Goal: Task Accomplishment & Management: Use online tool/utility

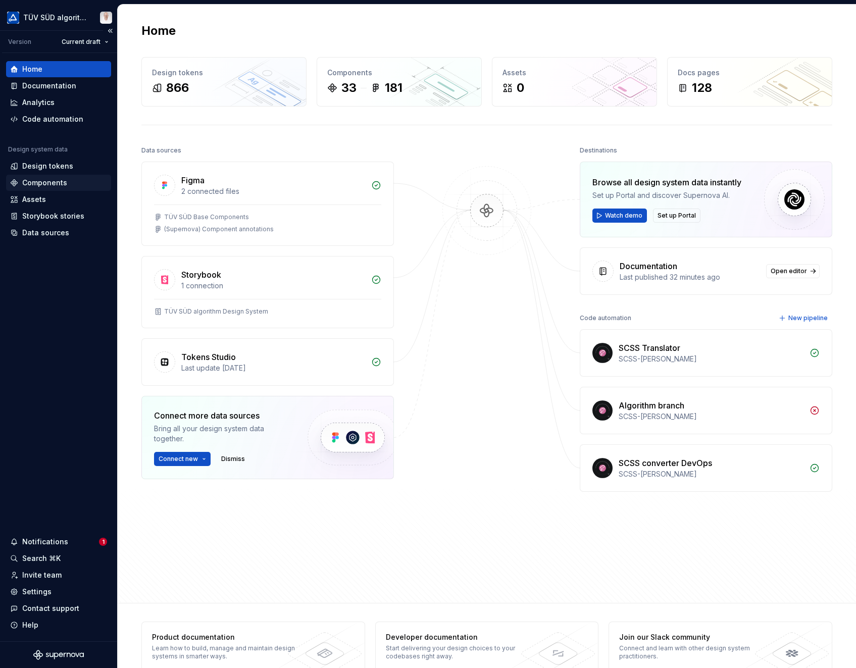
click at [45, 178] on div "Components" at bounding box center [44, 183] width 45 height 10
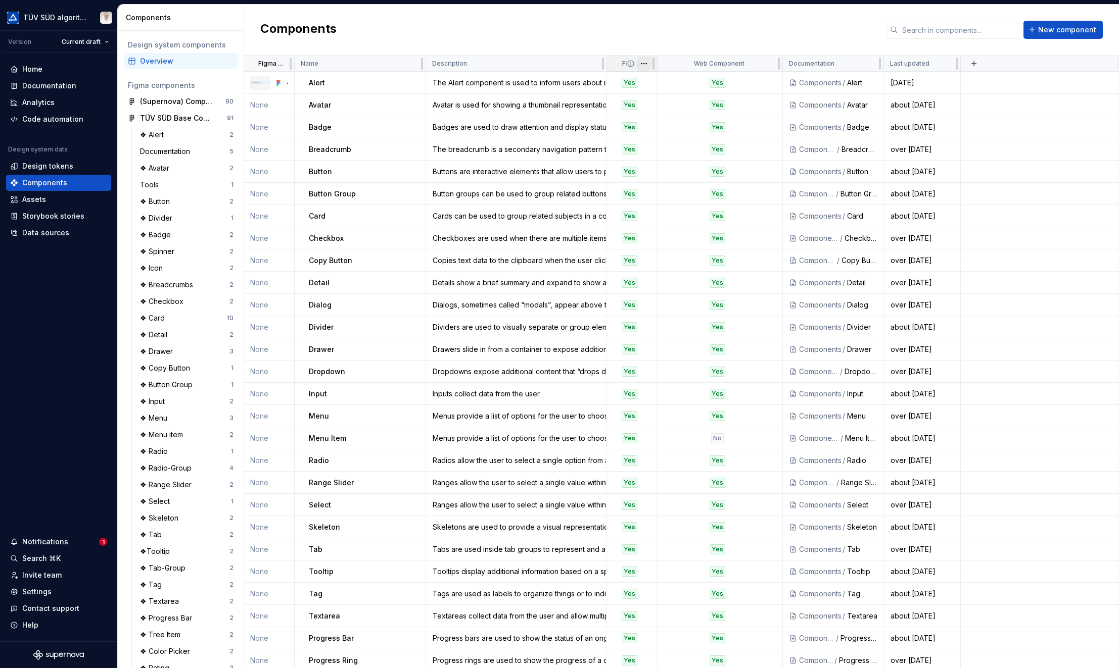
click at [642, 65] on html "TÜV SÜD algorithm Version Current draft Home Documentation Analytics Code autom…" at bounding box center [559, 334] width 1119 height 668
click at [667, 86] on span "Edit property" at bounding box center [688, 83] width 66 height 10
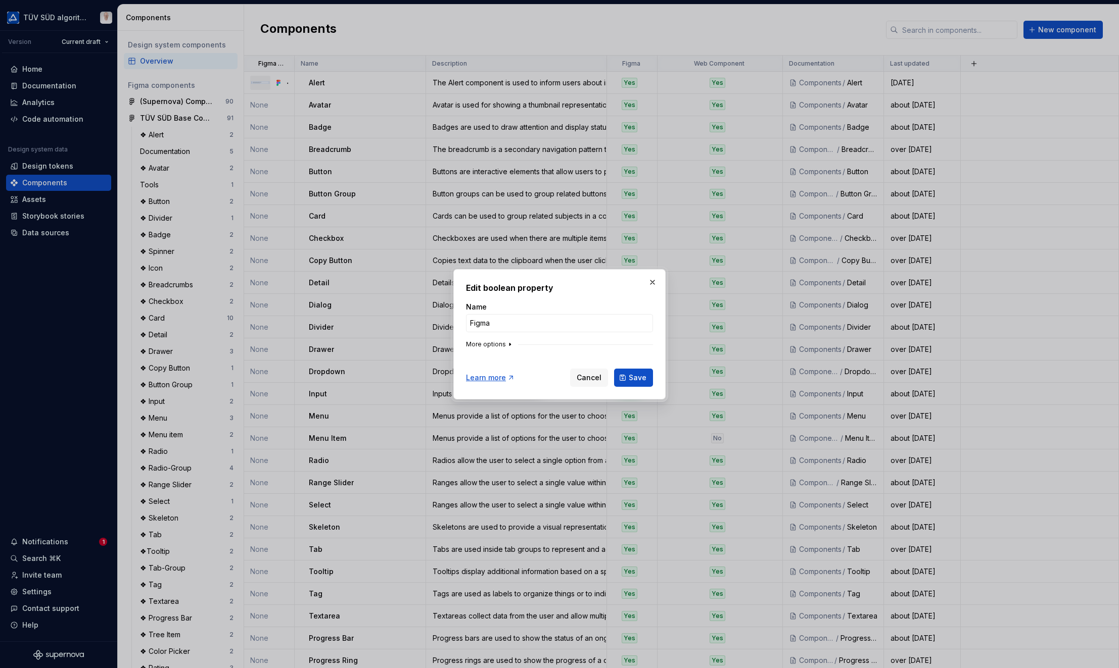
click at [497, 347] on button "More options" at bounding box center [490, 345] width 48 height 8
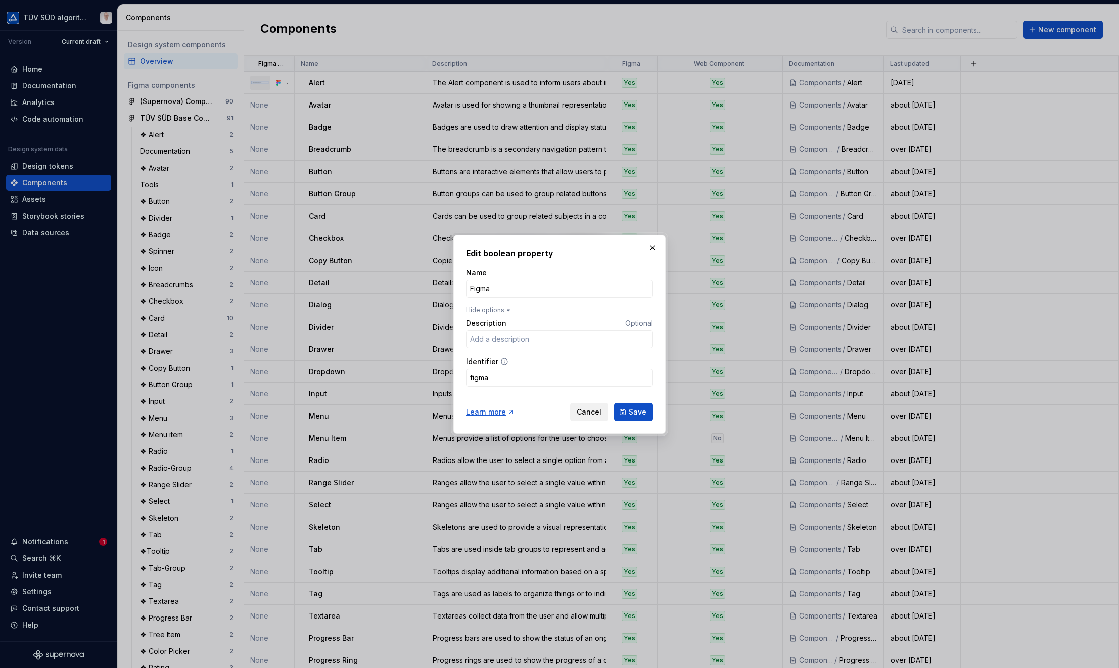
click at [601, 412] on span "Cancel" at bounding box center [588, 412] width 25 height 10
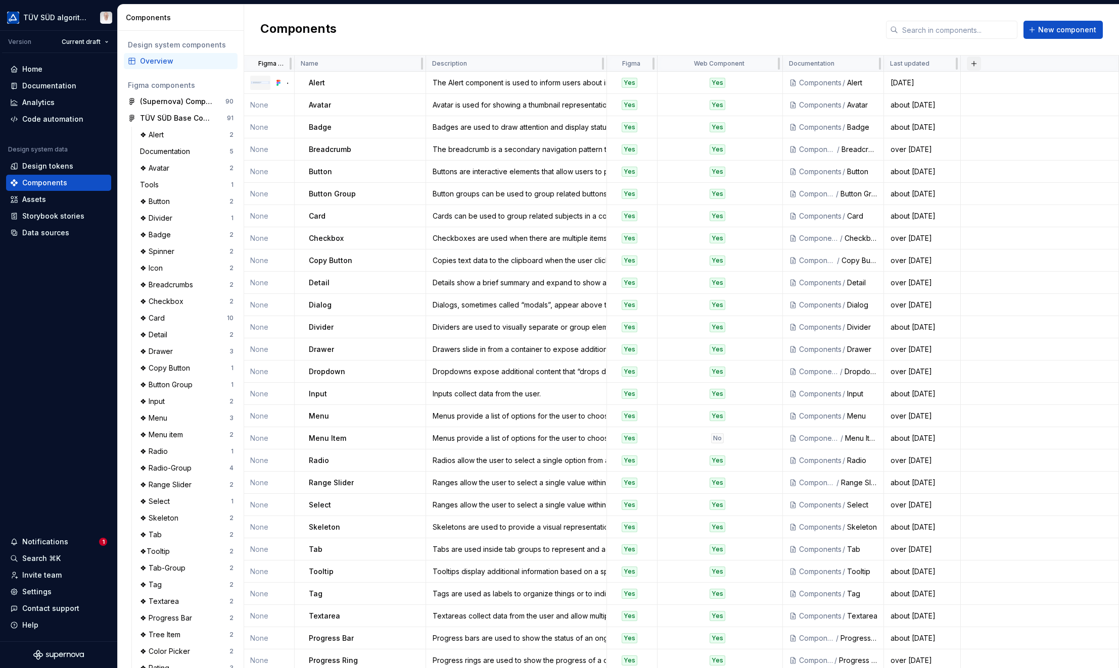
click at [856, 64] on button "button" at bounding box center [974, 64] width 14 height 14
click at [856, 85] on div "New custom property" at bounding box center [916, 83] width 76 height 10
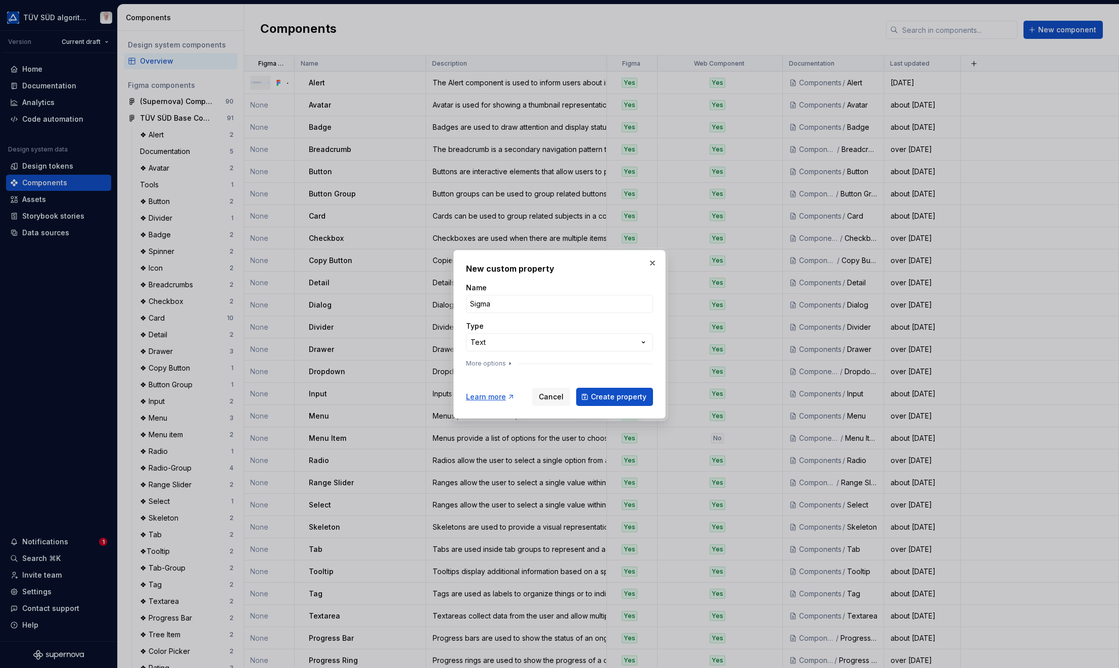
drag, startPoint x: 496, startPoint y: 302, endPoint x: 395, endPoint y: 300, distance: 101.1
click at [383, 301] on div "**********" at bounding box center [559, 334] width 1119 height 668
type input "Figma Health"
click at [498, 363] on button "More options" at bounding box center [490, 364] width 48 height 8
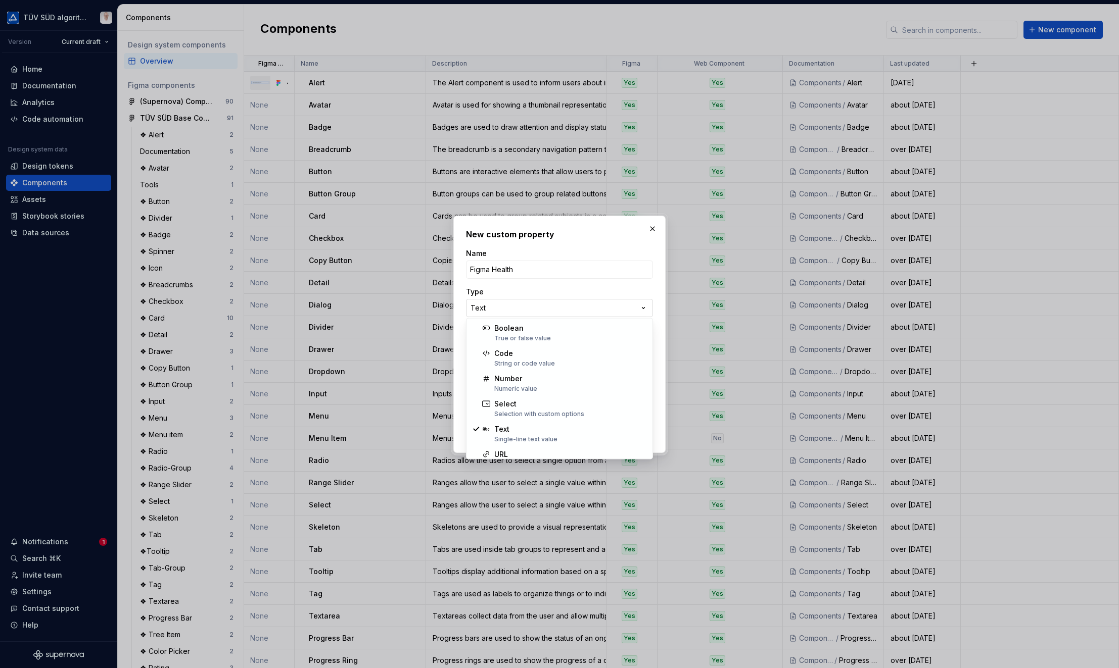
click at [525, 304] on div "**********" at bounding box center [559, 334] width 1119 height 668
select select "******"
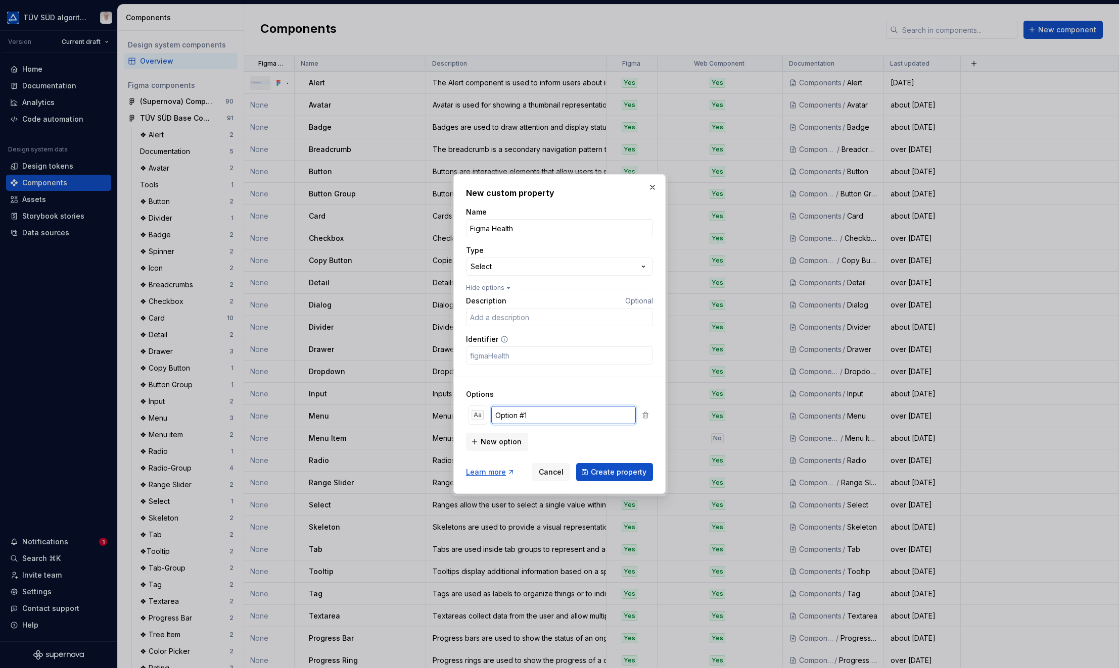
drag, startPoint x: 532, startPoint y: 416, endPoint x: 491, endPoint y: 413, distance: 41.5
type input "Healthy"
click at [474, 418] on div "Aa" at bounding box center [477, 415] width 12 height 10
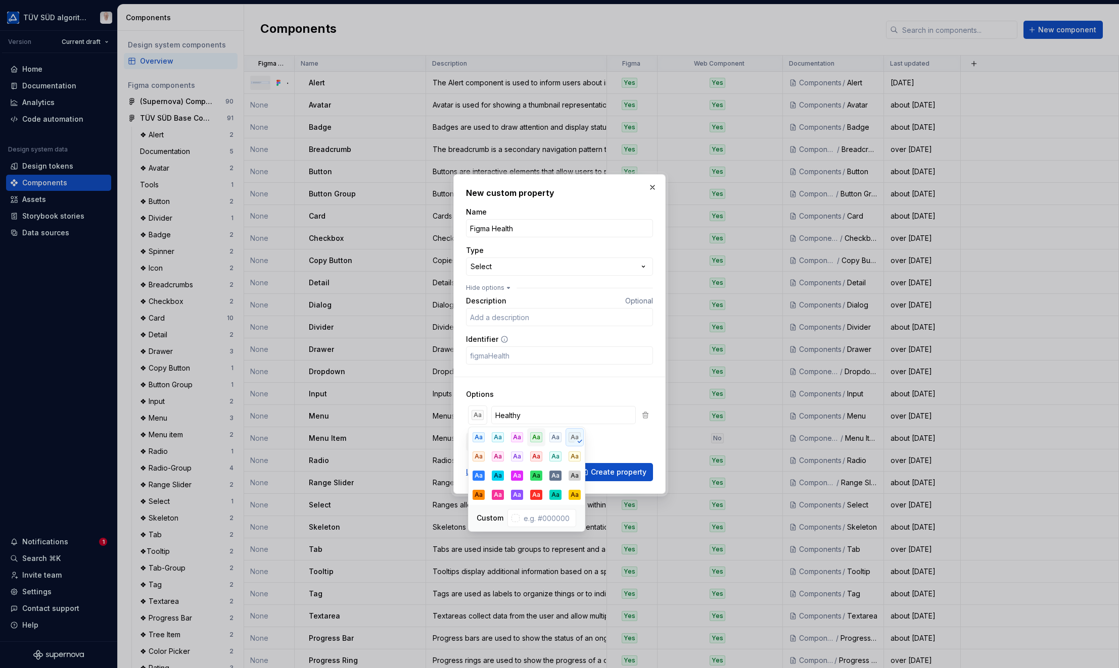
click at [541, 438] on div "Aa" at bounding box center [536, 437] width 12 height 10
click at [534, 472] on div "Aa" at bounding box center [536, 476] width 12 height 10
click at [533, 439] on div "Aa" at bounding box center [536, 437] width 12 height 10
click at [557, 394] on h3 "Options" at bounding box center [559, 395] width 187 height 10
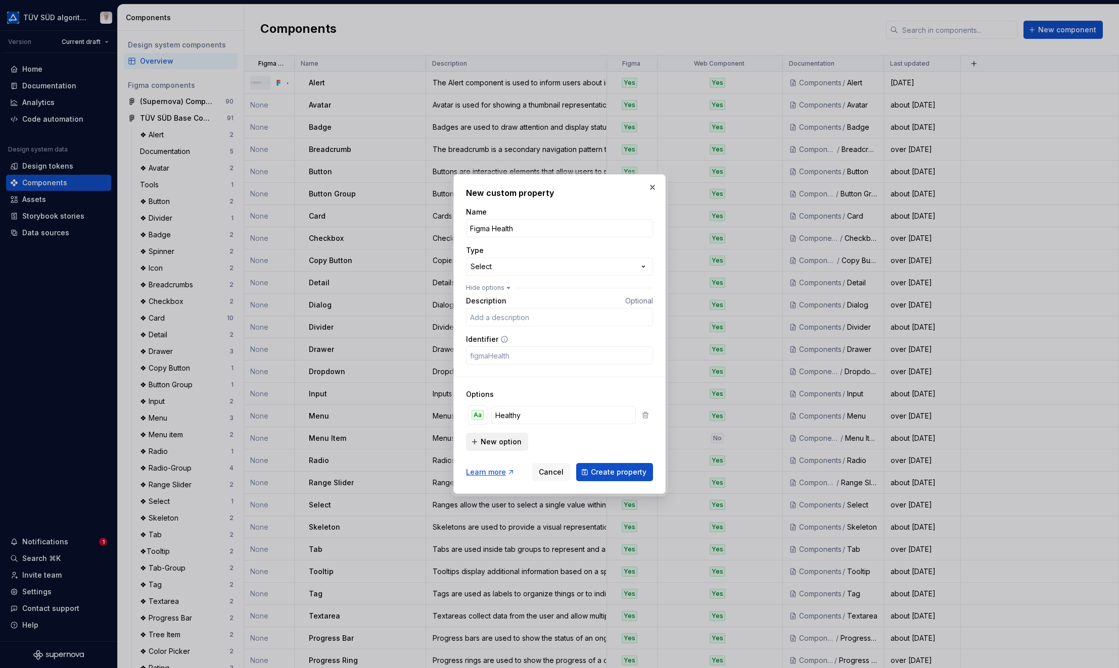
click at [506, 444] on span "New option" at bounding box center [500, 442] width 41 height 10
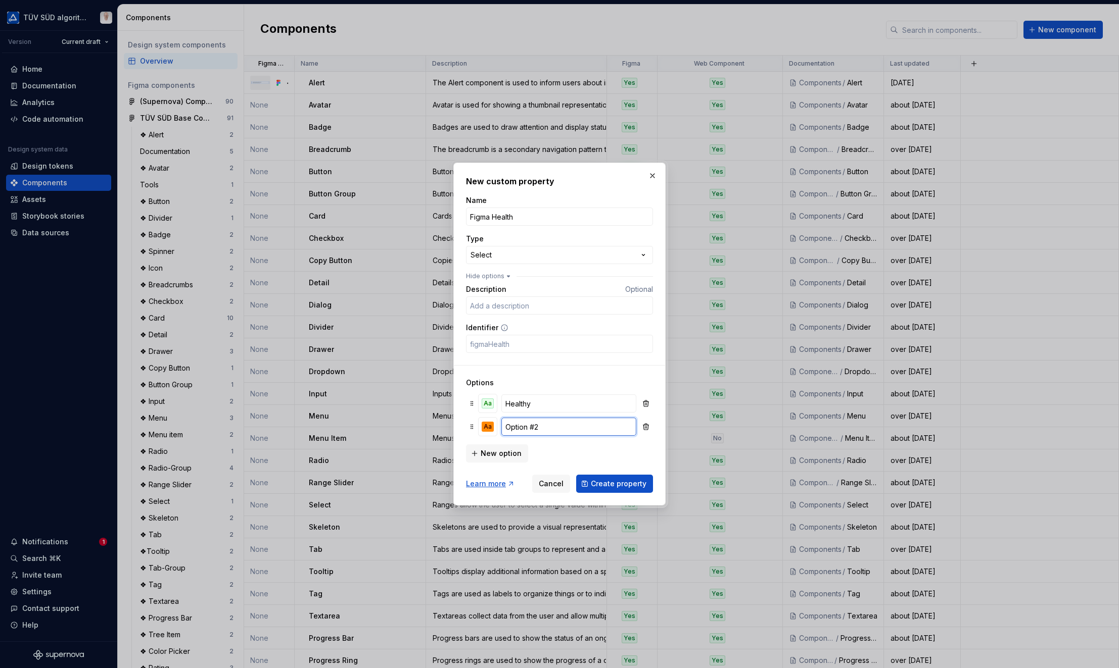
click at [553, 429] on input "Option #2" at bounding box center [568, 427] width 135 height 18
type input "Experimental"
click at [492, 426] on div "Aa" at bounding box center [487, 427] width 12 height 10
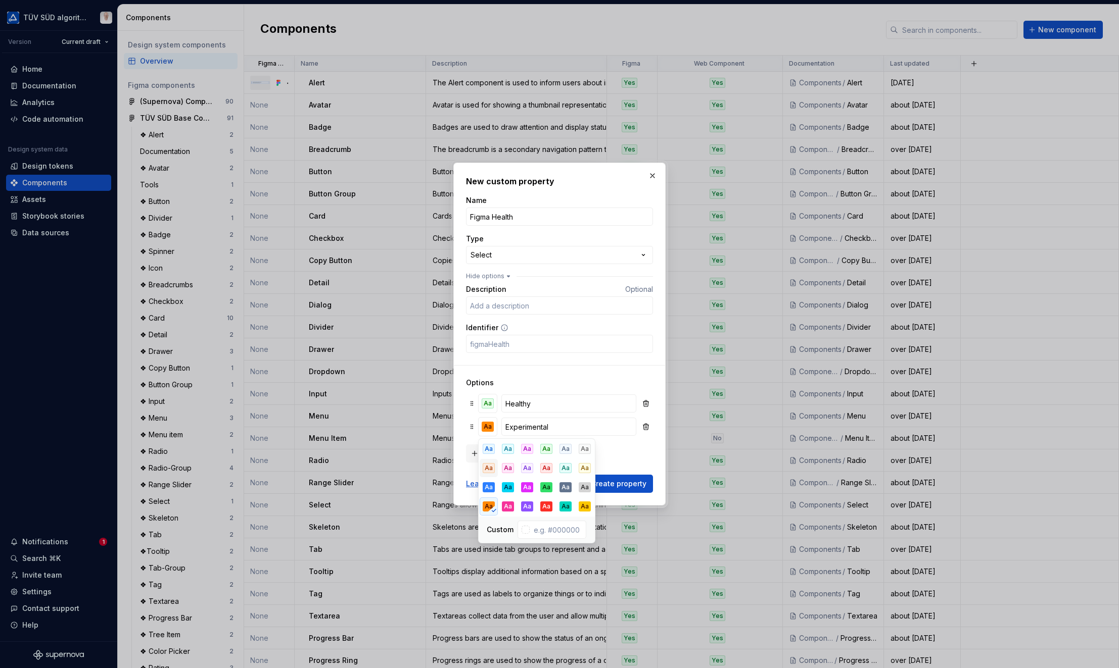
click at [489, 467] on div "Aa" at bounding box center [489, 468] width 12 height 10
click at [587, 470] on div "Aa" at bounding box center [585, 468] width 12 height 10
click at [487, 469] on div "Aa" at bounding box center [489, 468] width 12 height 10
click at [588, 469] on div "Aa" at bounding box center [585, 468] width 12 height 10
click at [551, 469] on div "Aa" at bounding box center [546, 468] width 12 height 10
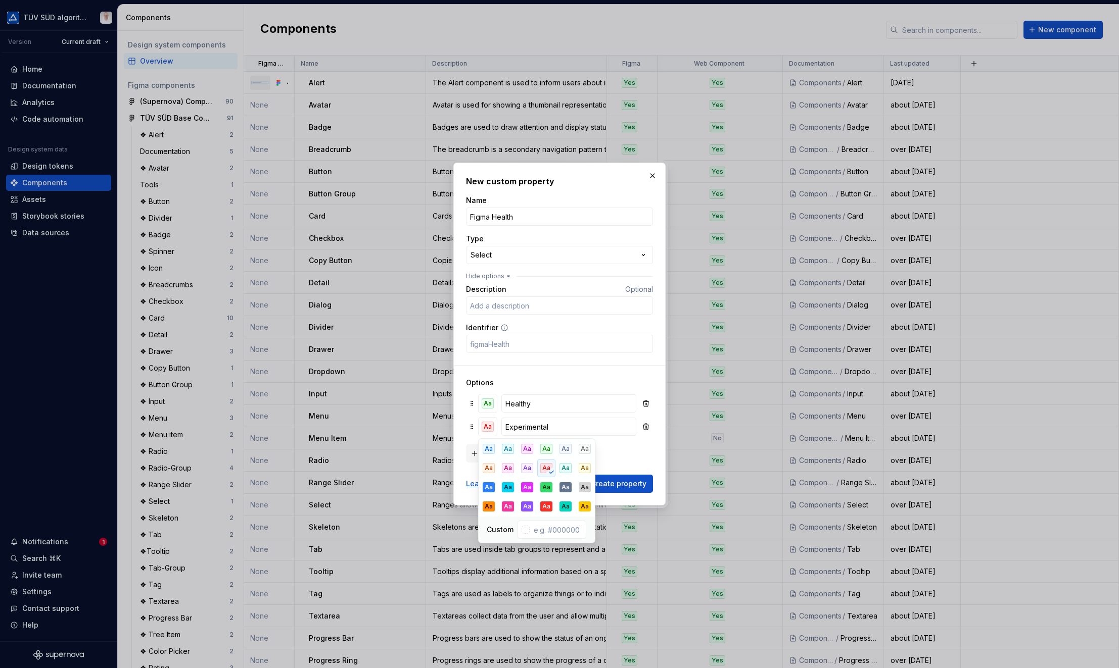
click at [637, 454] on div "New option" at bounding box center [559, 453] width 187 height 20
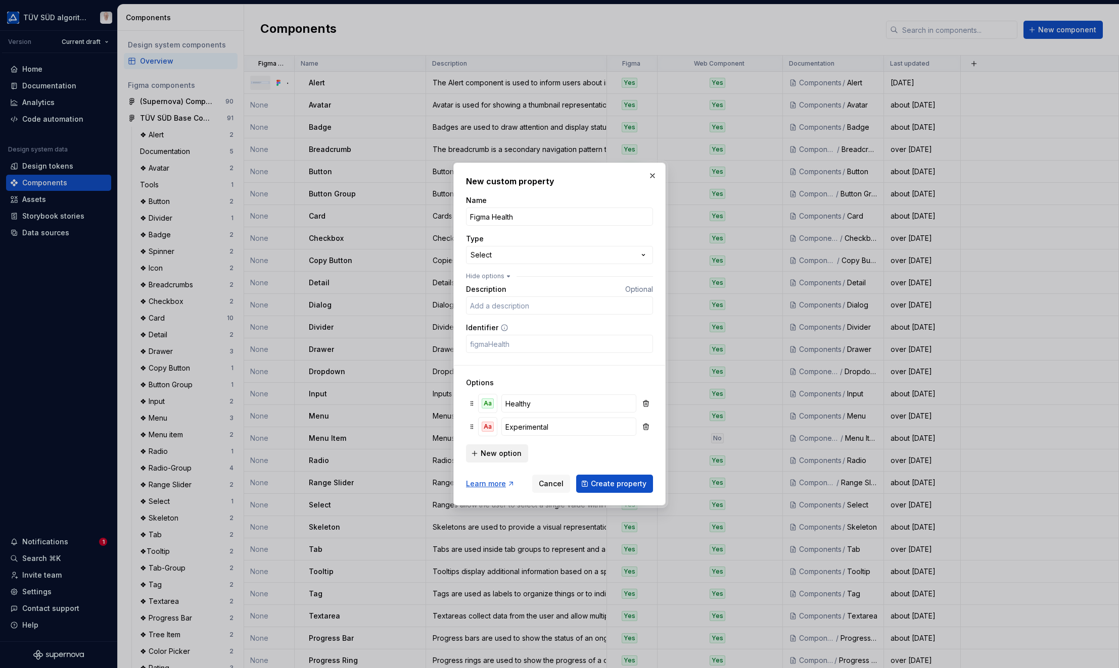
click at [488, 453] on span "New option" at bounding box center [500, 454] width 41 height 10
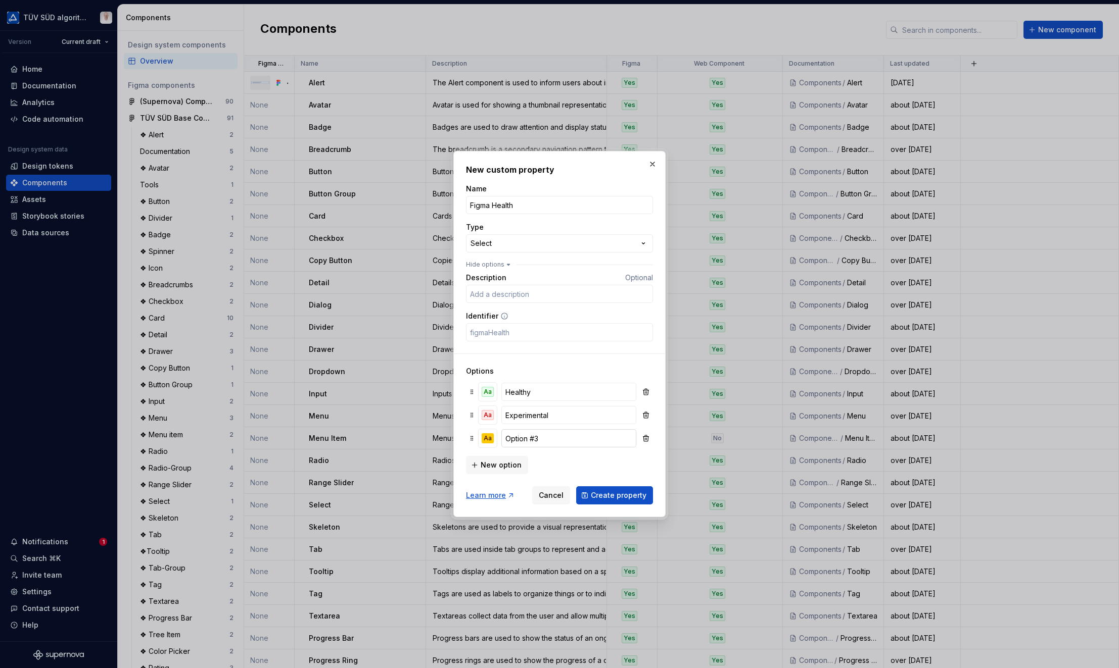
click at [547, 442] on input "Option #3" at bounding box center [568, 438] width 135 height 18
click at [547, 441] on input "Option #3" at bounding box center [568, 438] width 135 height 18
click at [554, 438] on input "Deprecated" at bounding box center [568, 438] width 135 height 18
type input "Deprecated"
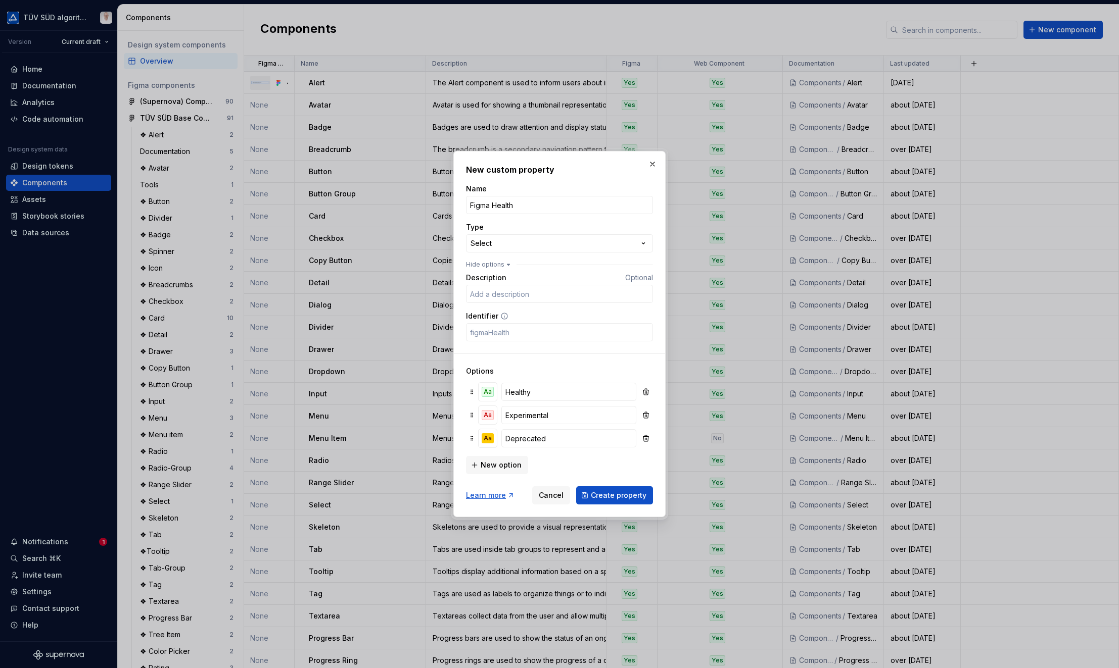
click at [656, 464] on div "**********" at bounding box center [559, 334] width 212 height 366
click at [532, 392] on input "Healthy" at bounding box center [568, 392] width 135 height 18
click at [543, 393] on input "Healthy" at bounding box center [568, 392] width 135 height 18
click at [550, 362] on div "Options Aa Healthy Aa Experimental Aa Deprecated New option" at bounding box center [559, 414] width 187 height 121
drag, startPoint x: 613, startPoint y: 499, endPoint x: 543, endPoint y: 449, distance: 86.5
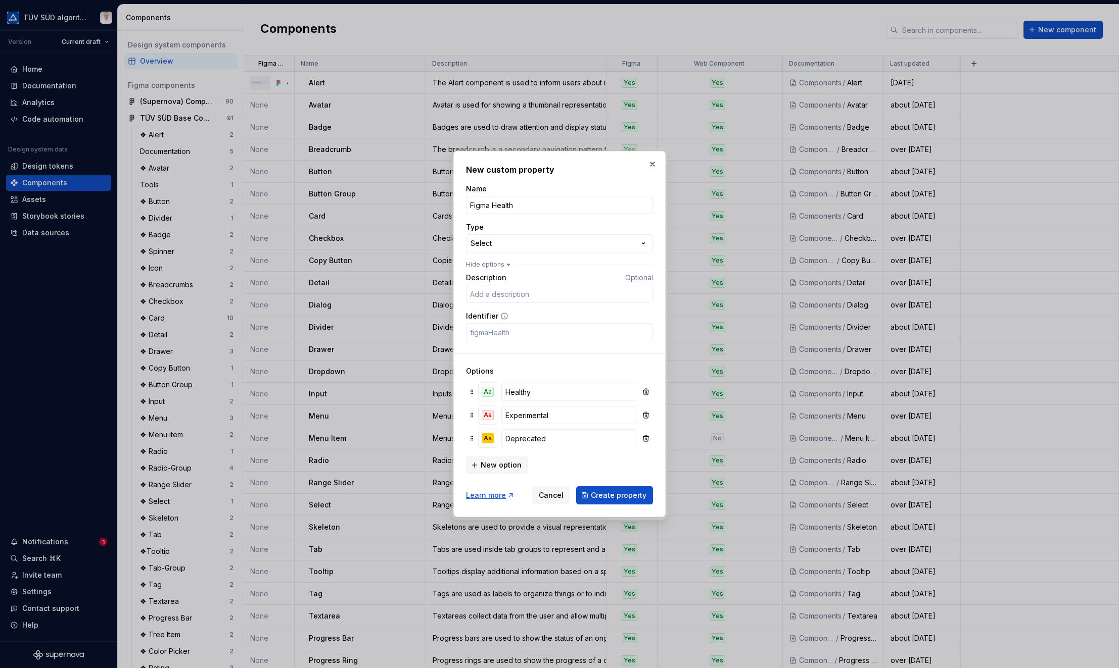
click at [577, 466] on form "**********" at bounding box center [559, 344] width 187 height 321
click at [490, 439] on div "Aa" at bounding box center [487, 438] width 12 height 10
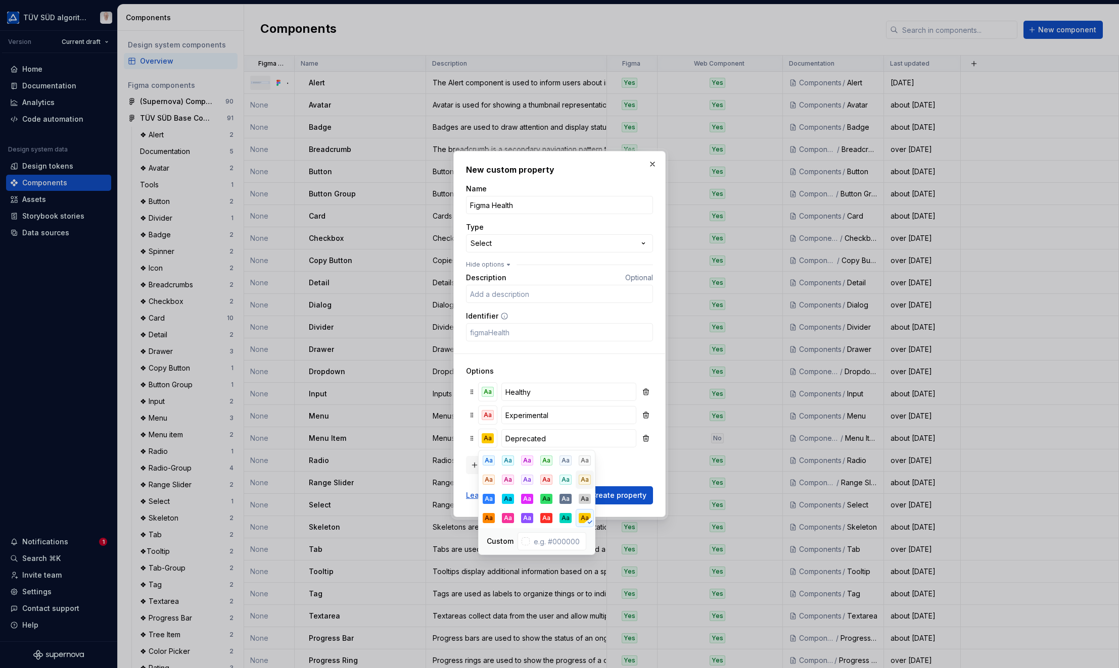
click at [589, 480] on div "Aa" at bounding box center [585, 480] width 12 height 10
click at [492, 479] on div "Aa" at bounding box center [489, 480] width 12 height 10
click at [582, 483] on div "Aa" at bounding box center [585, 480] width 12 height 10
click at [485, 480] on div "Aa" at bounding box center [489, 480] width 12 height 10
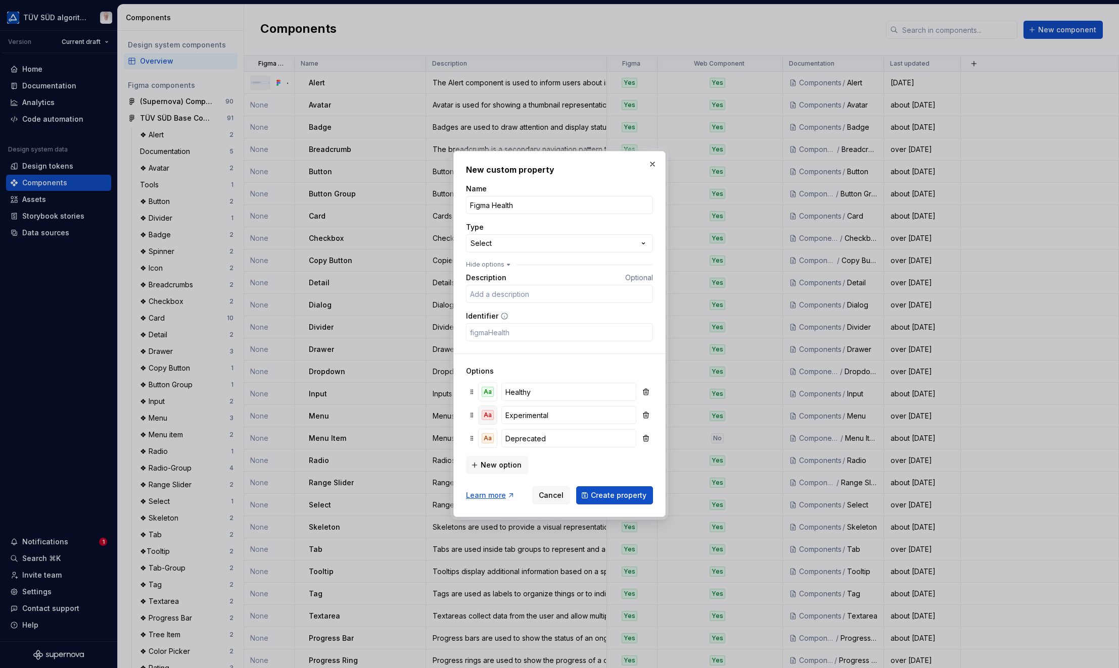
click at [491, 417] on div "Aa" at bounding box center [487, 415] width 12 height 10
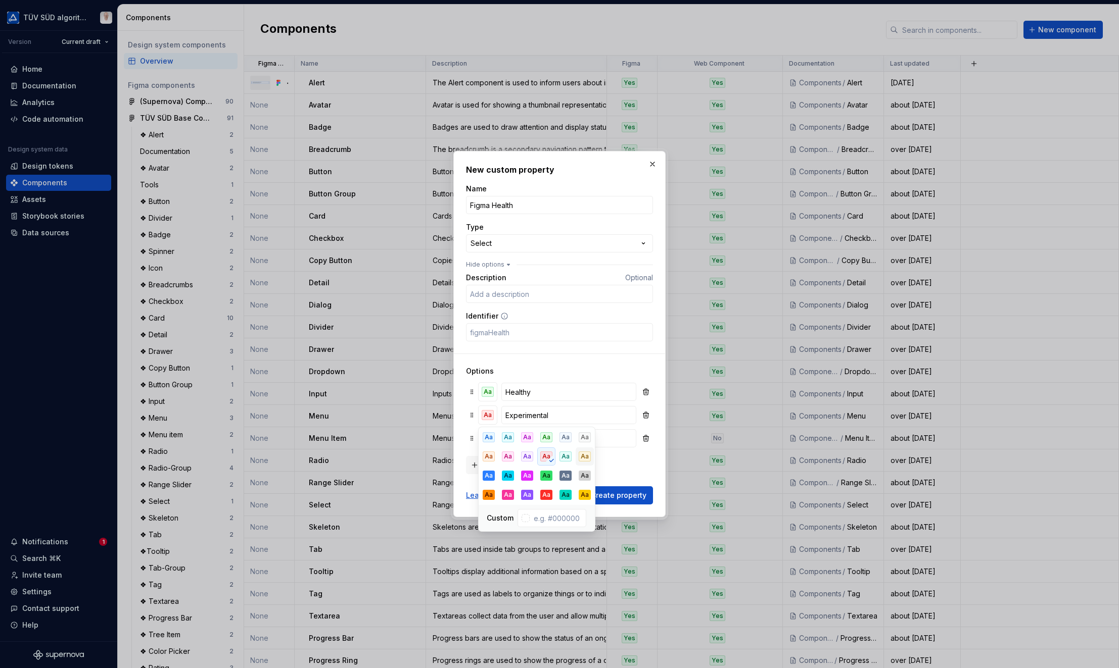
click at [585, 460] on div "Aa" at bounding box center [585, 457] width 12 height 10
click at [493, 457] on div "Aa" at bounding box center [489, 457] width 12 height 10
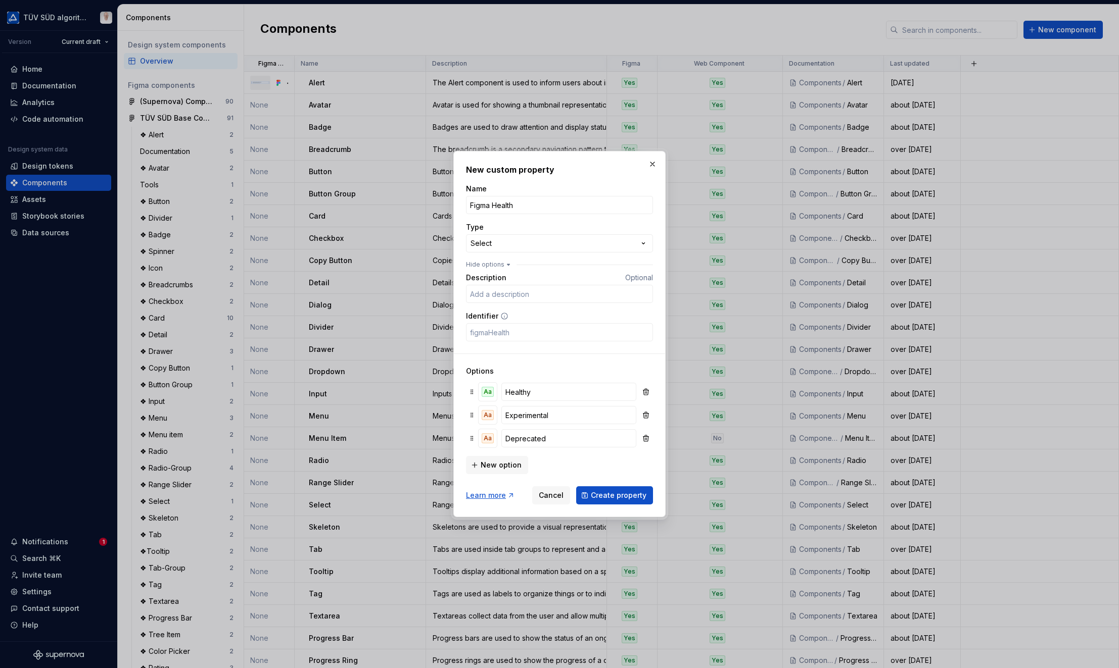
click at [551, 364] on div "Options Aa Healthy Aa Experimental Aa Deprecated New option" at bounding box center [559, 414] width 187 height 121
click at [492, 437] on div "Aa" at bounding box center [487, 438] width 12 height 10
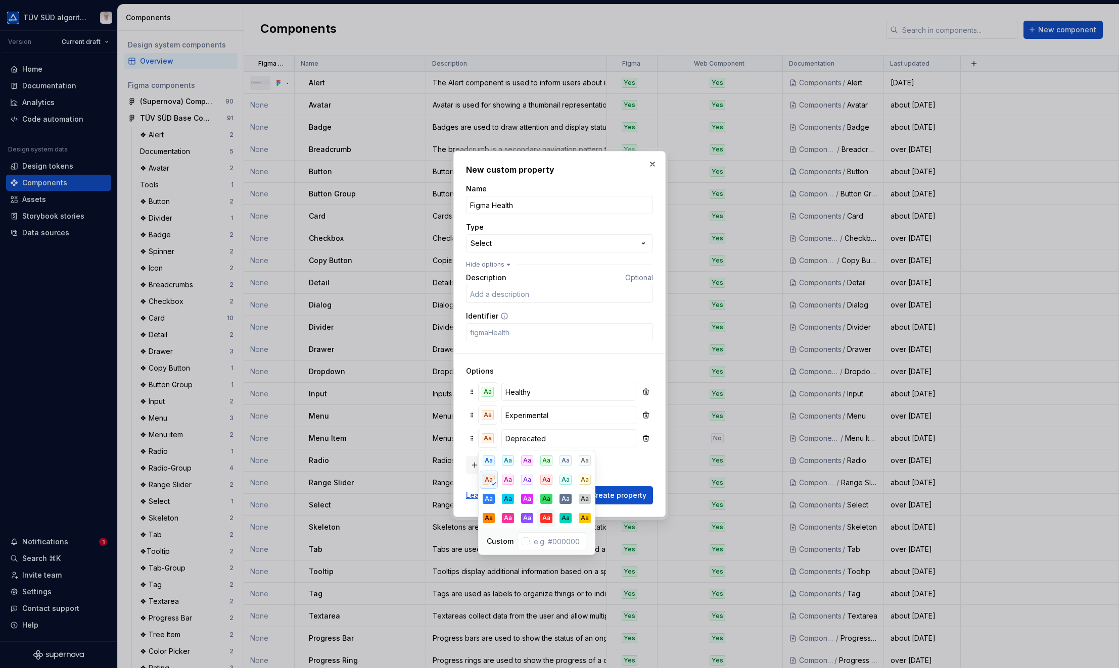
click at [544, 521] on div "Aa" at bounding box center [546, 518] width 12 height 10
click at [547, 483] on div "Aa" at bounding box center [546, 480] width 12 height 10
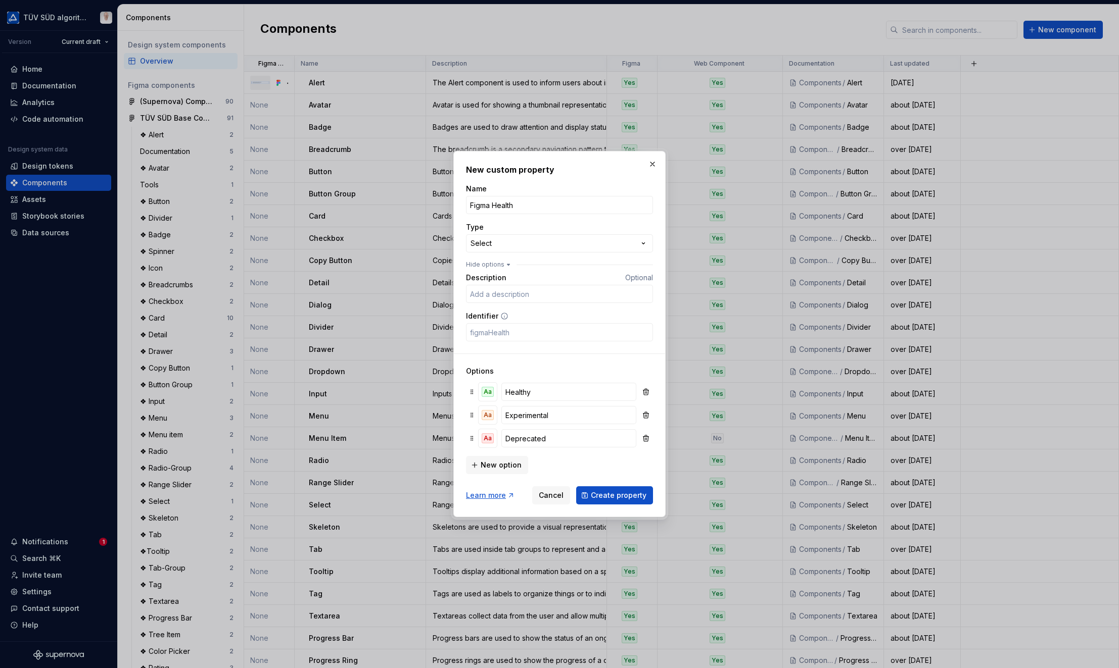
click at [638, 370] on h3 "Options" at bounding box center [559, 371] width 187 height 10
click at [626, 495] on span "Create property" at bounding box center [619, 496] width 56 height 10
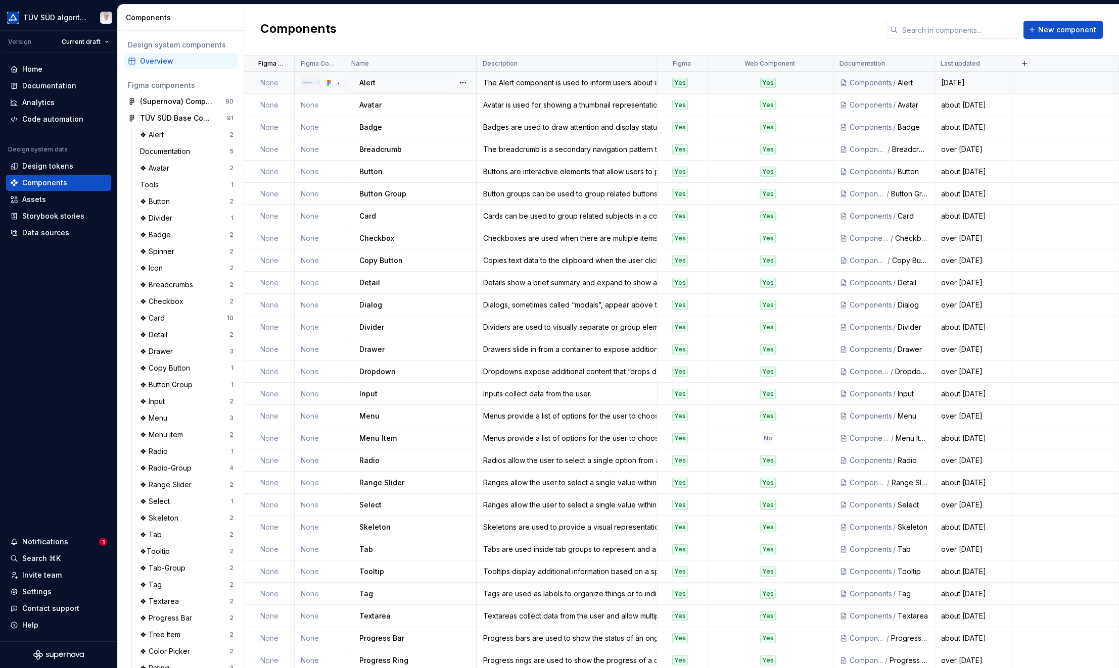
click at [265, 79] on td "None" at bounding box center [269, 83] width 51 height 22
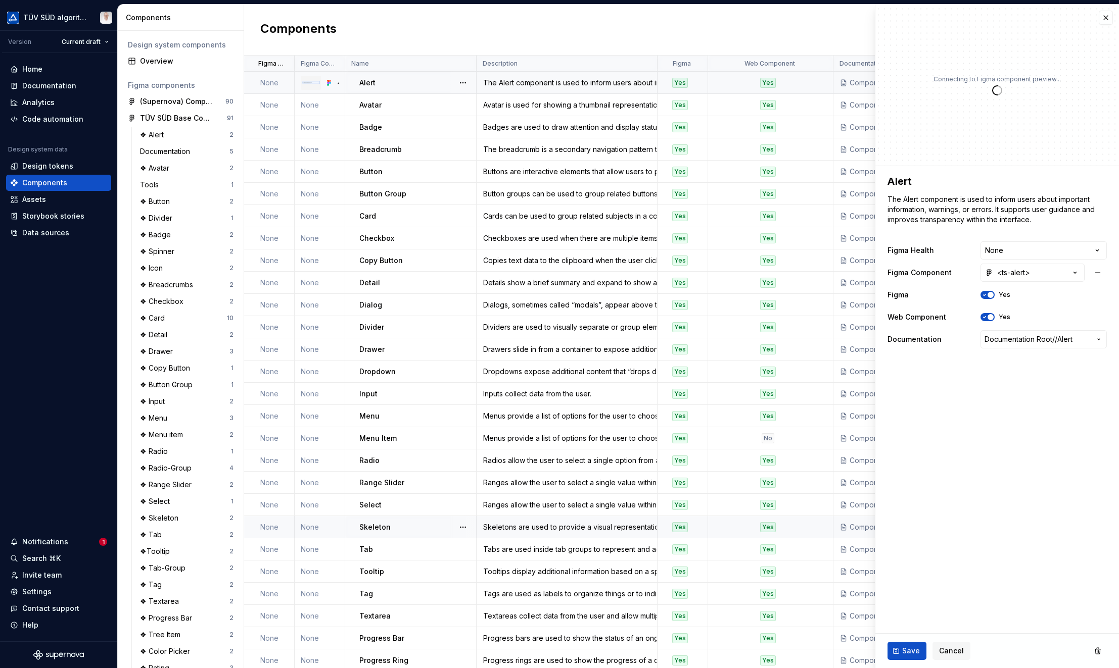
scroll to position [137, 0]
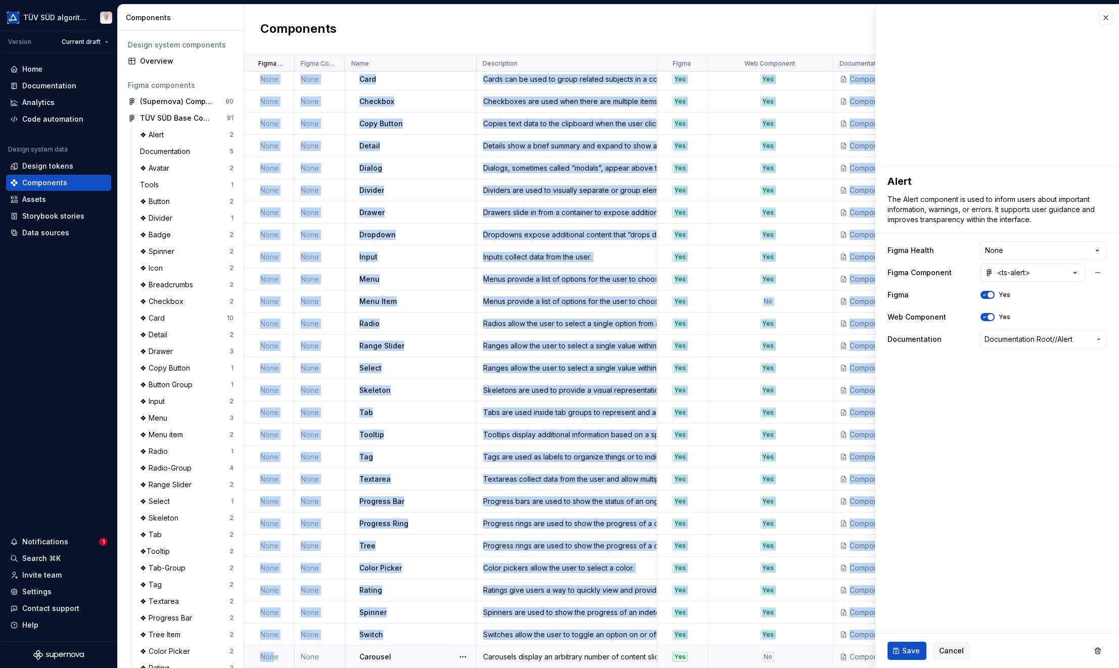
click at [272, 652] on td "None" at bounding box center [269, 657] width 51 height 22
type textarea "*"
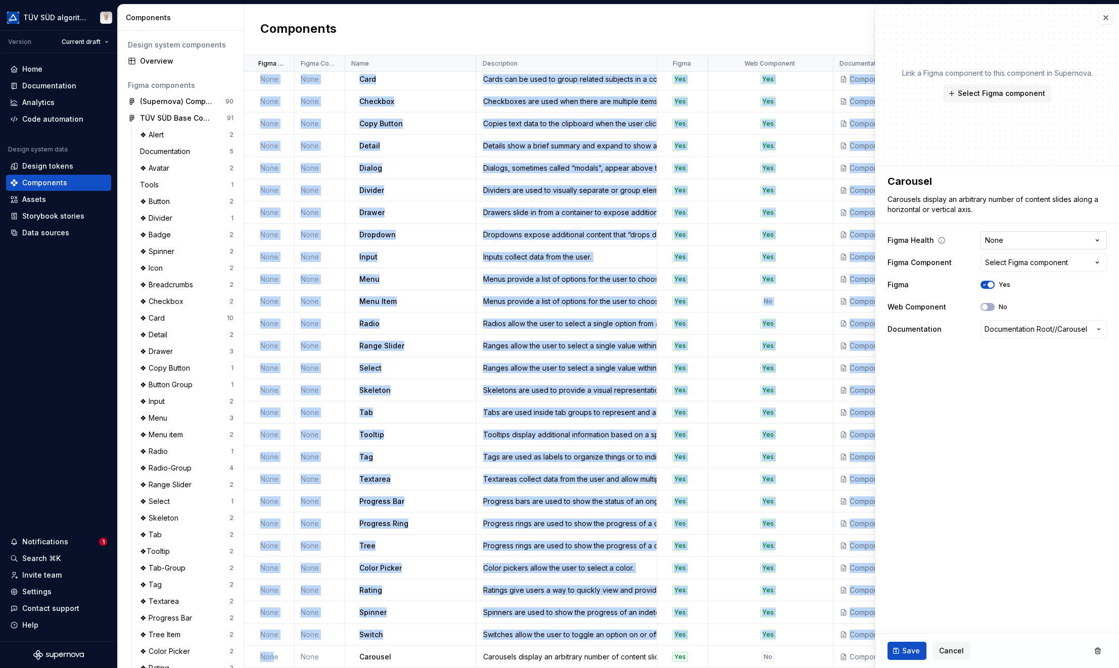
click at [856, 238] on html "TÜV SÜD algorithm Version Current draft Home Documentation Analytics Code autom…" at bounding box center [559, 334] width 1119 height 668
select select "**********"
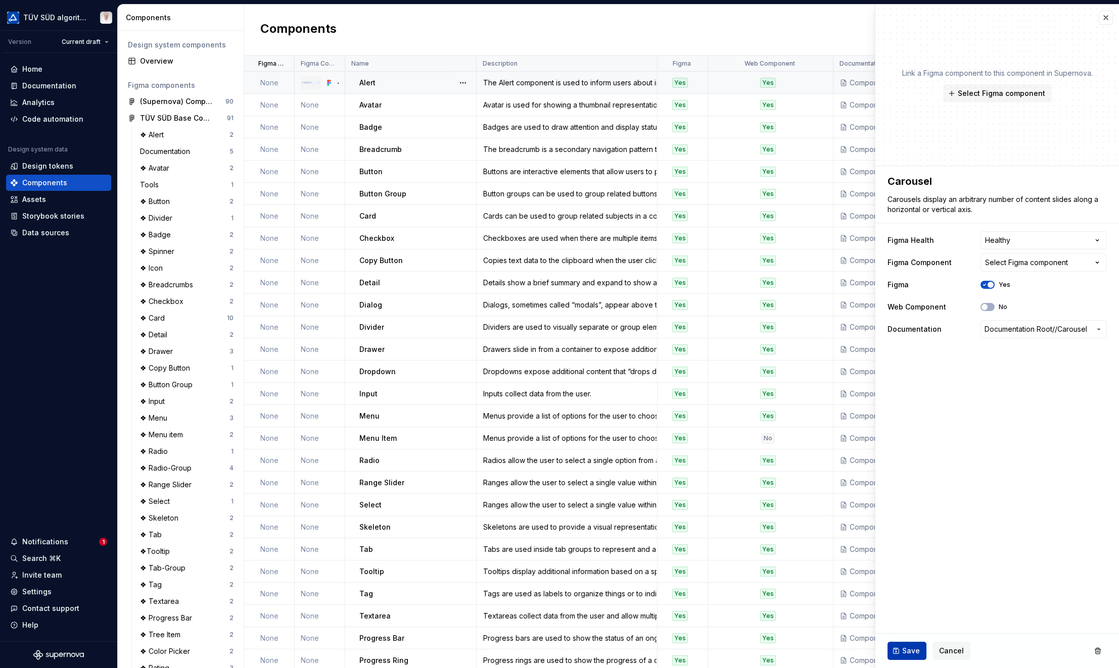
click at [856, 647] on span "Save" at bounding box center [911, 651] width 18 height 10
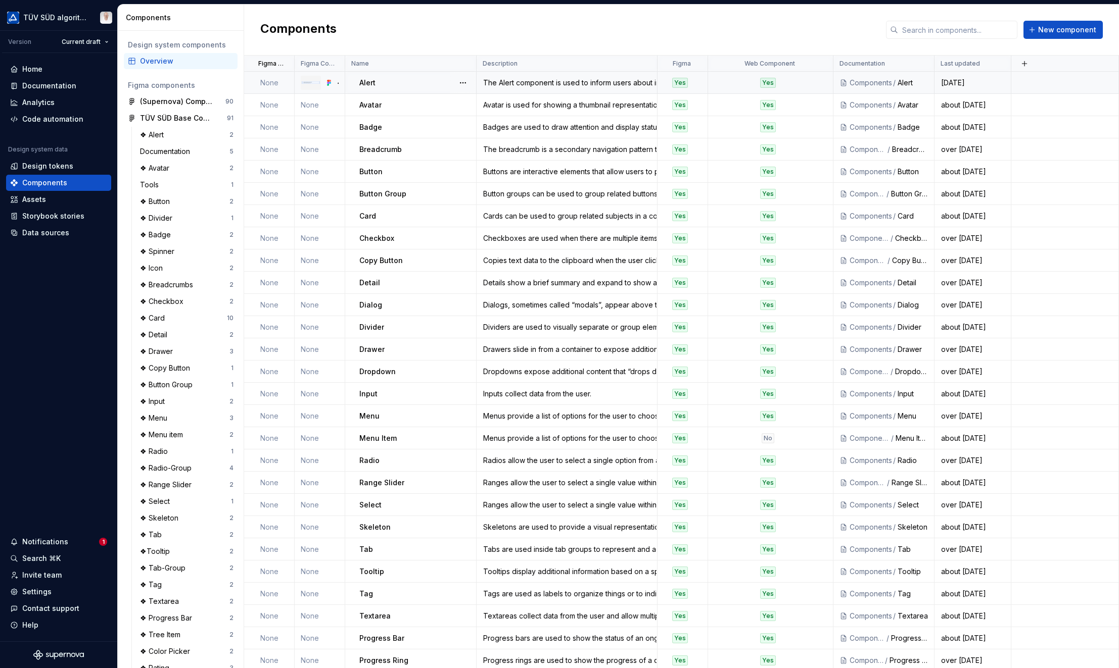
click at [267, 80] on td "None" at bounding box center [269, 83] width 51 height 22
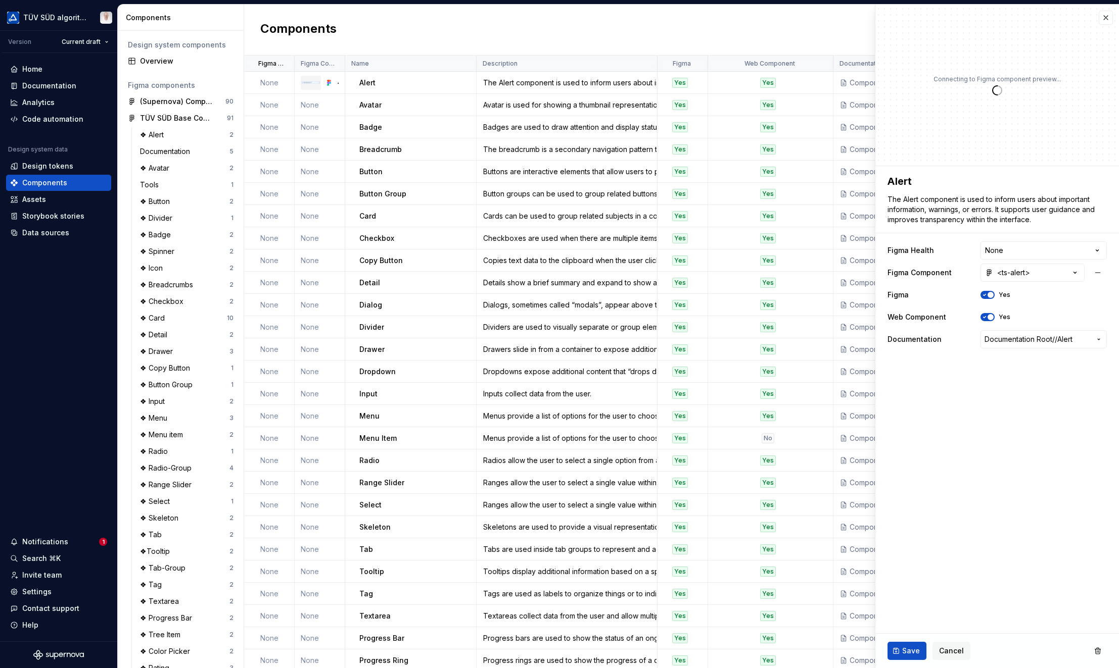
type textarea "*"
click at [856, 244] on html "TÜV SÜD algorithm Version Current draft Home Documentation Analytics Code autom…" at bounding box center [559, 334] width 1119 height 668
select select "**********"
click at [856, 647] on span "Save" at bounding box center [911, 651] width 18 height 10
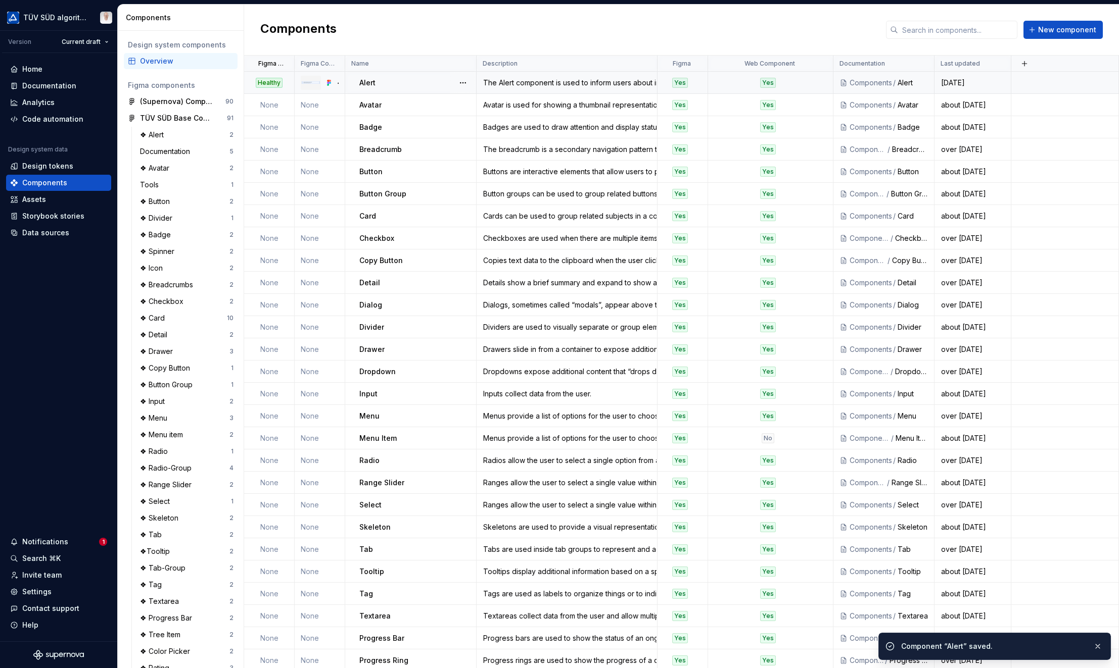
click at [276, 81] on div "Healthy" at bounding box center [269, 83] width 27 height 10
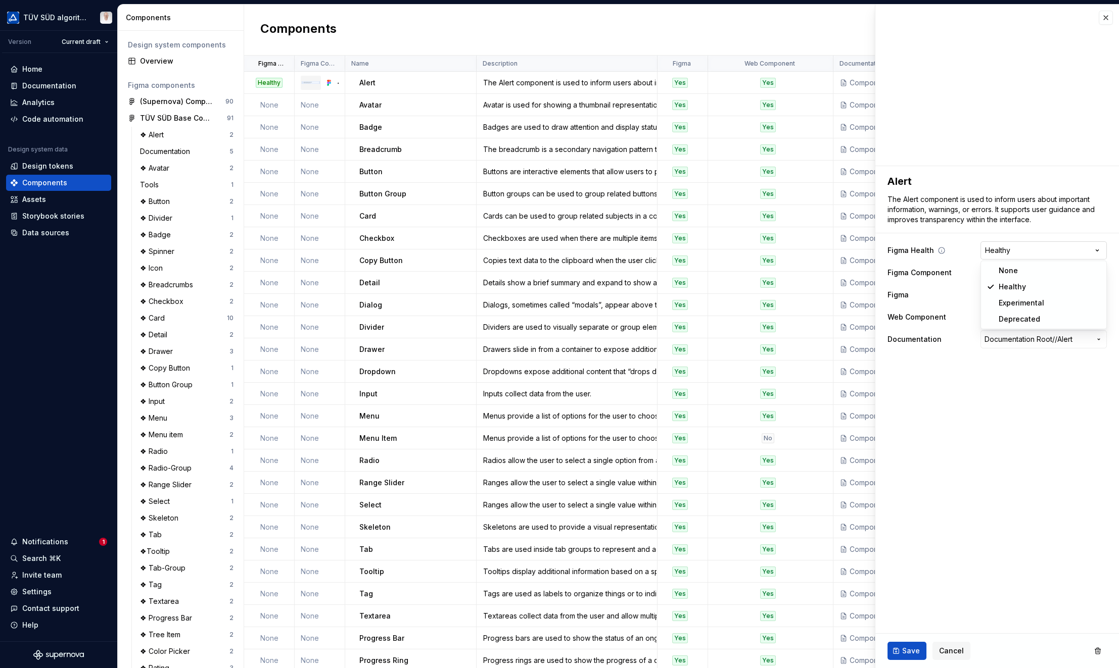
click at [856, 250] on html "TÜV SÜD algorithm Version Current draft Home Documentation Analytics Code autom…" at bounding box center [559, 334] width 1119 height 668
type textarea "*"
select select "**********"
click at [856, 651] on span "Save" at bounding box center [911, 651] width 18 height 10
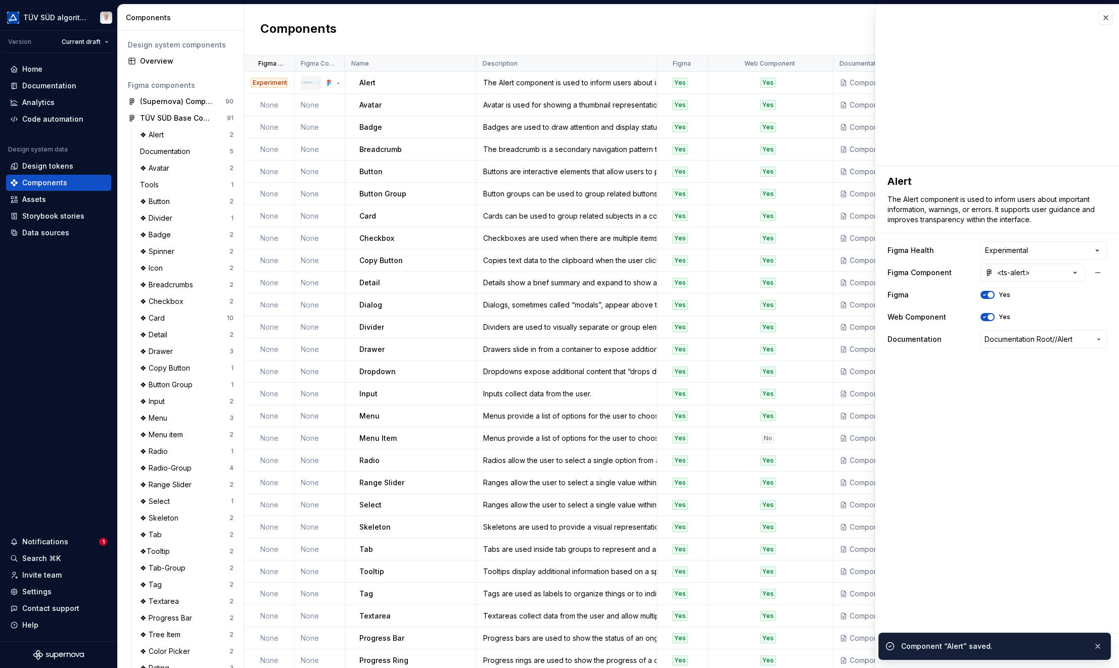
type textarea "*"
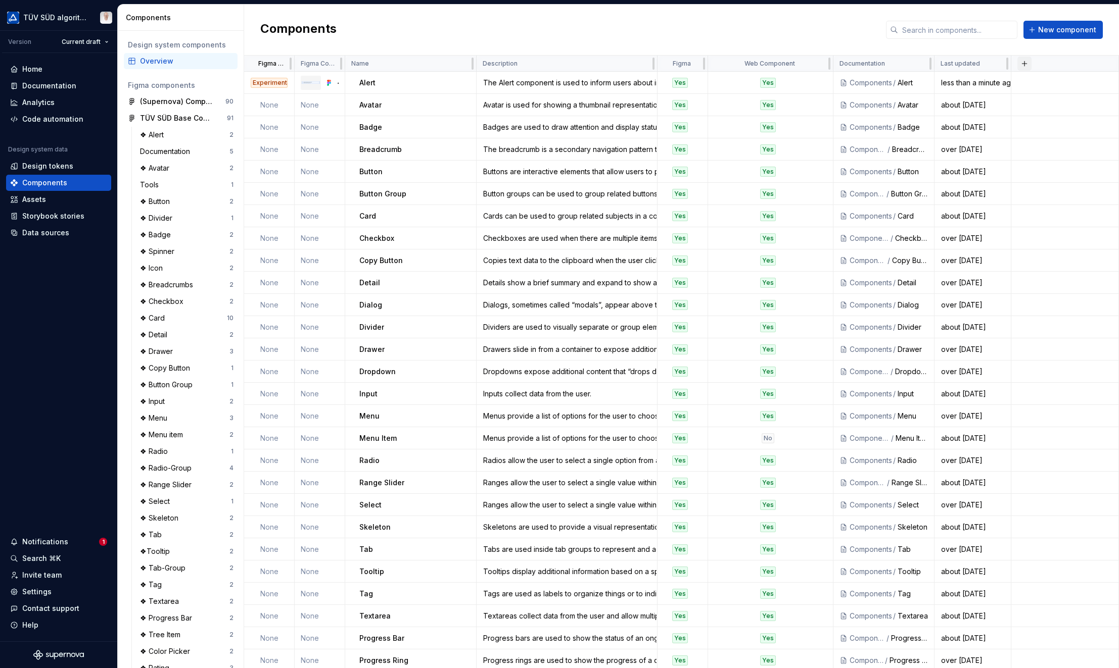
click at [856, 64] on button "button" at bounding box center [1024, 64] width 14 height 14
click at [856, 85] on div "New custom property" at bounding box center [967, 83] width 76 height 10
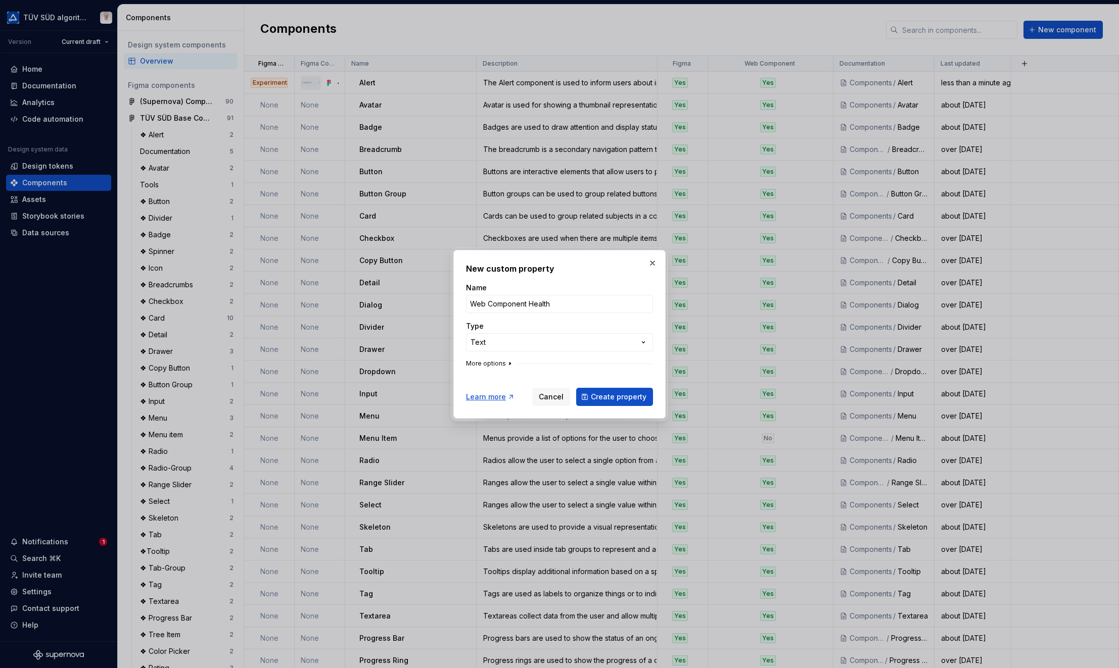
type input "Web Component Health"
click at [501, 366] on button "More options" at bounding box center [490, 364] width 48 height 8
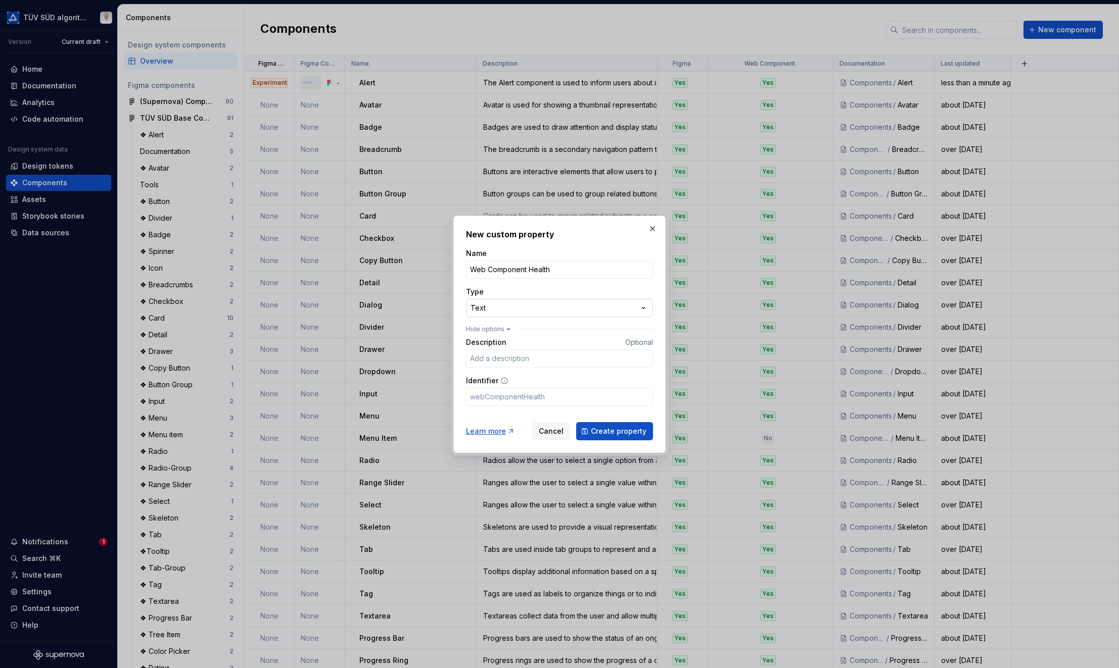
click at [527, 308] on div "**********" at bounding box center [559, 334] width 1119 height 668
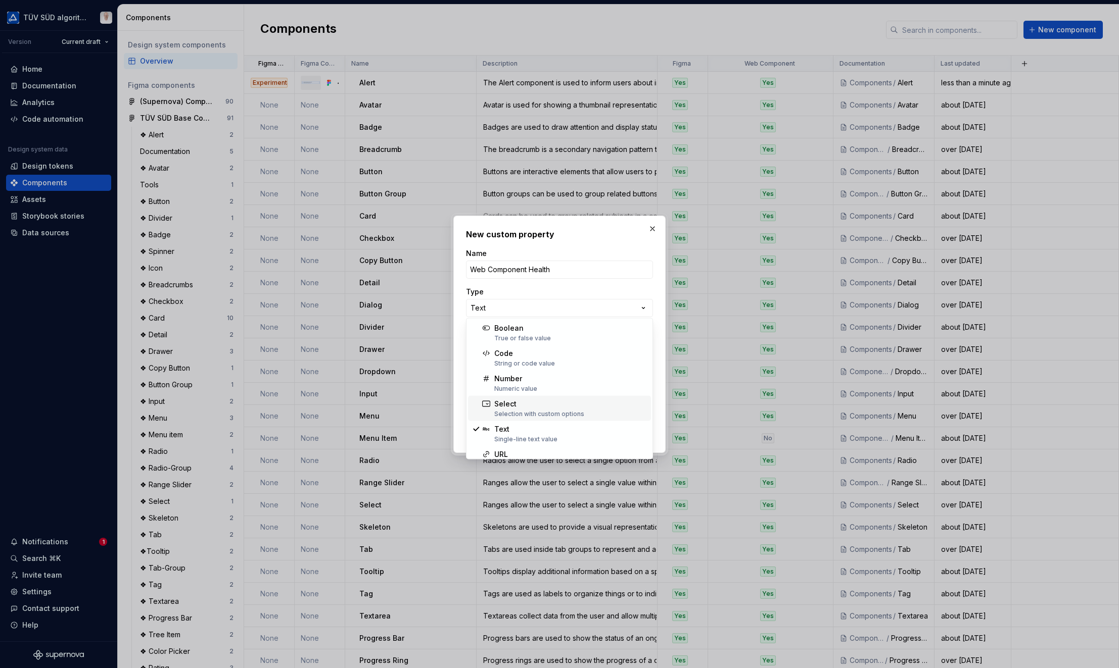
select select "******"
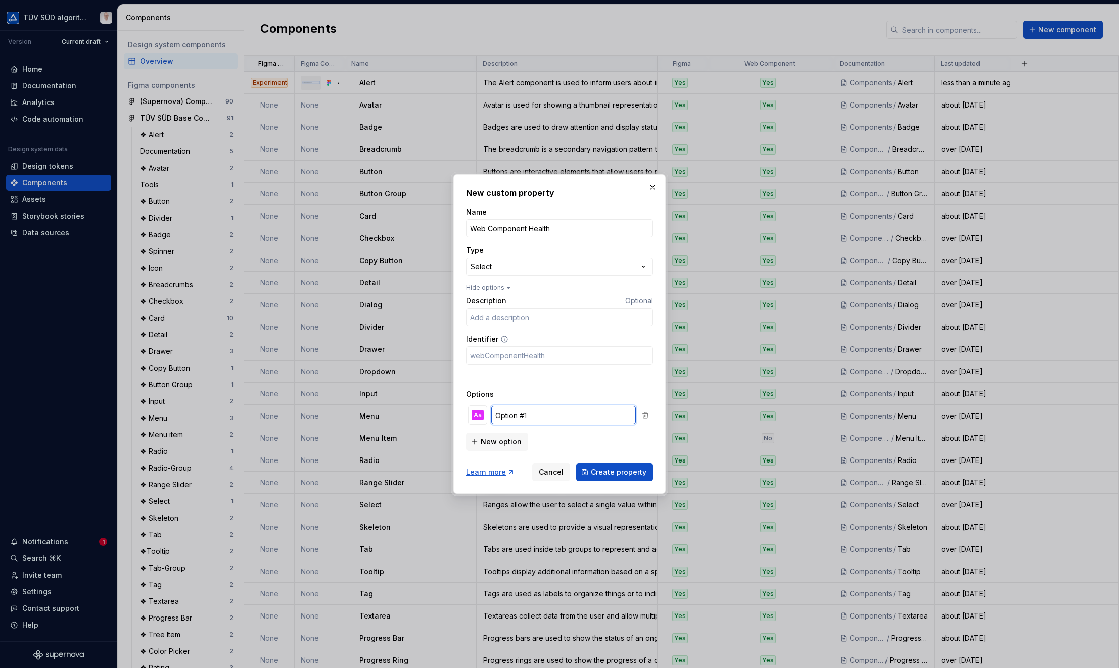
drag, startPoint x: 535, startPoint y: 416, endPoint x: 489, endPoint y: 414, distance: 45.5
type input "Healthy"
click at [474, 420] on div "Aa" at bounding box center [477, 415] width 12 height 10
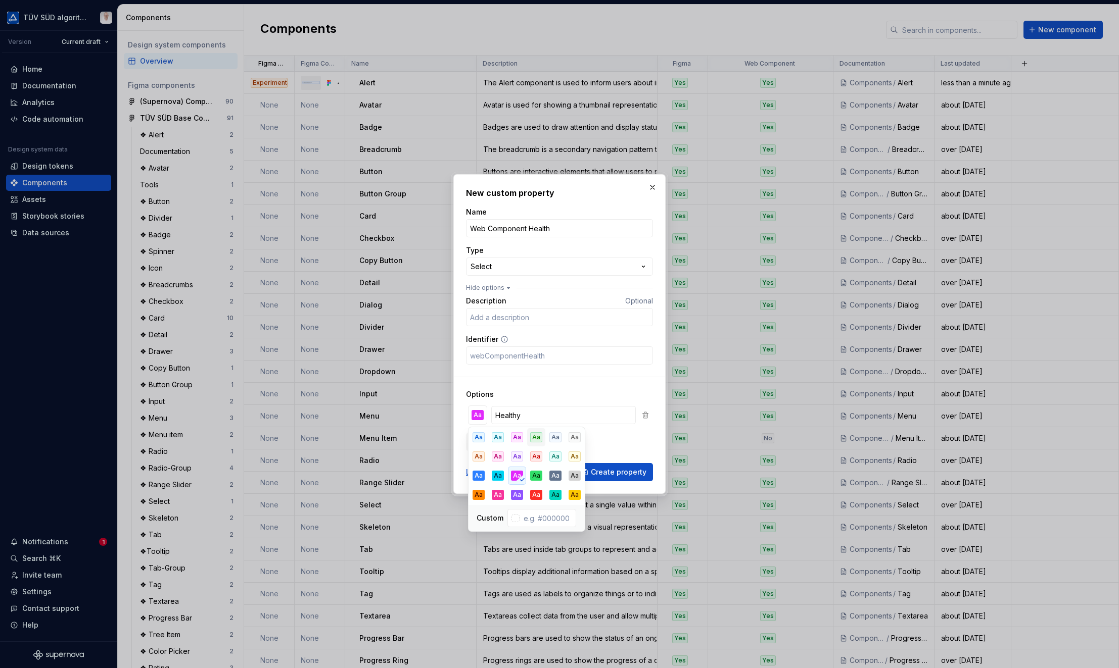
click at [532, 440] on div "Aa" at bounding box center [536, 437] width 12 height 10
click at [552, 457] on div "Aa" at bounding box center [555, 457] width 12 height 10
click at [538, 442] on div "Aa" at bounding box center [536, 437] width 12 height 10
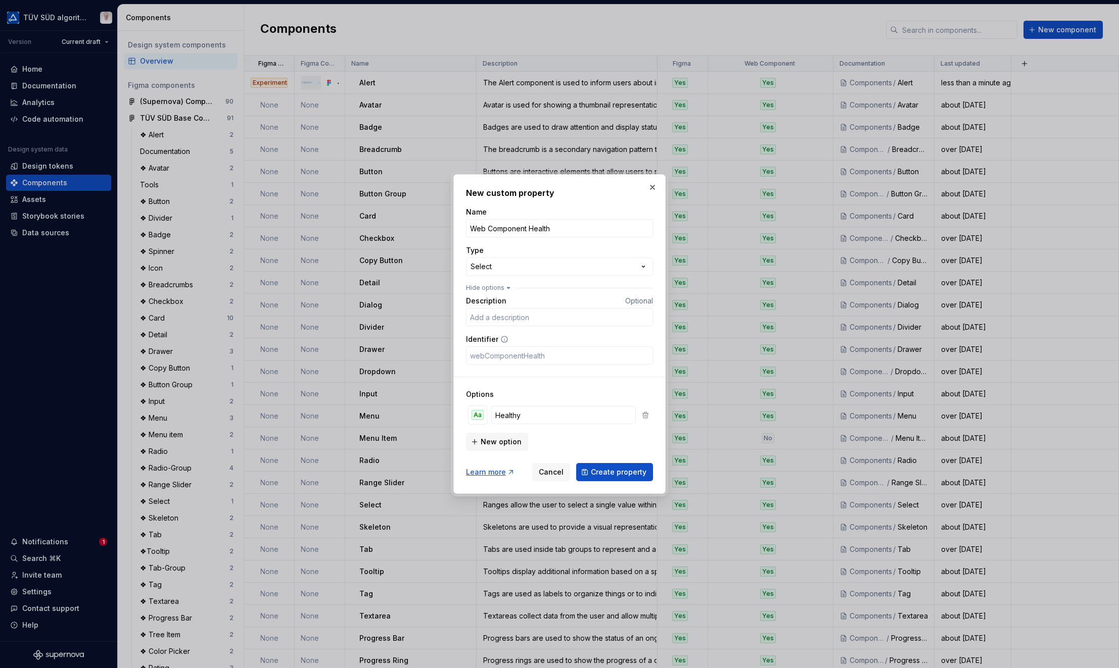
click at [552, 389] on div "Options Aa Healthy New option" at bounding box center [559, 414] width 187 height 74
click at [487, 445] on span "New option" at bounding box center [500, 442] width 41 height 10
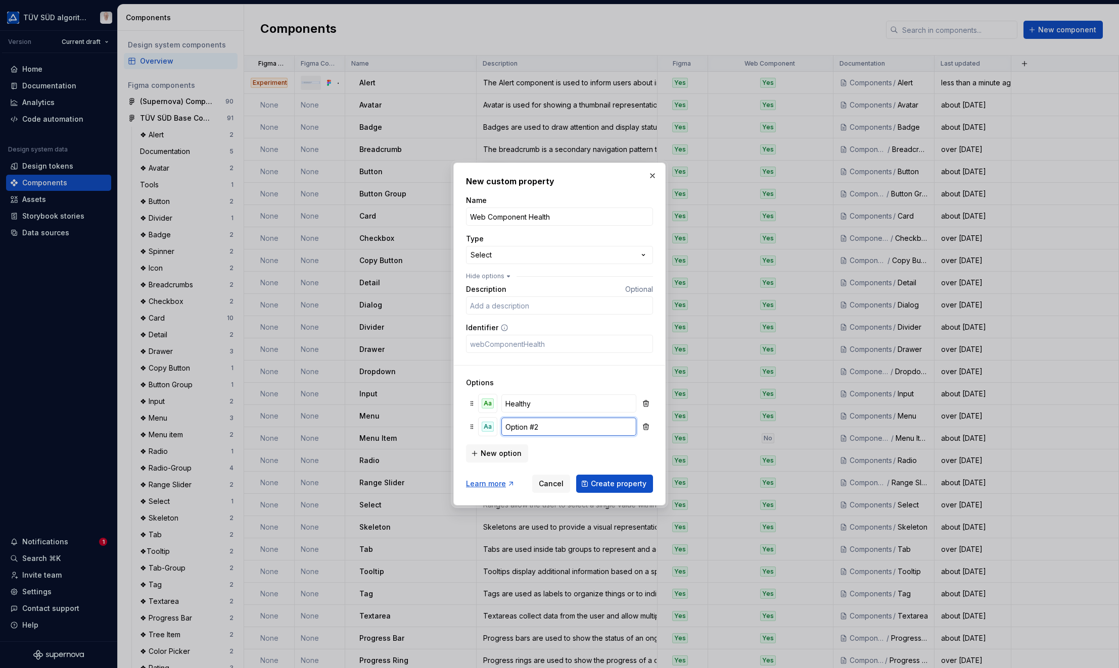
click at [518, 429] on input "Option #2" at bounding box center [568, 427] width 135 height 18
type input "Experimental"
click at [491, 427] on div "Aa" at bounding box center [487, 427] width 12 height 10
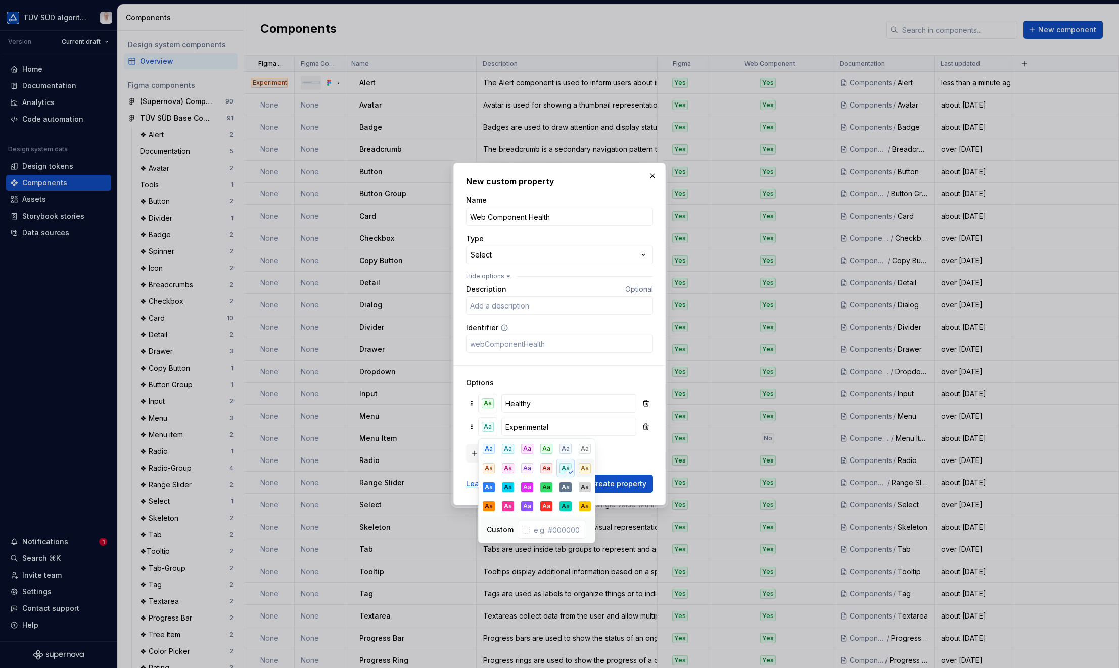
click at [585, 468] on div "Aa" at bounding box center [585, 468] width 12 height 10
click at [484, 467] on div "Aa" at bounding box center [489, 468] width 12 height 10
click at [599, 382] on h3 "Options" at bounding box center [559, 383] width 187 height 10
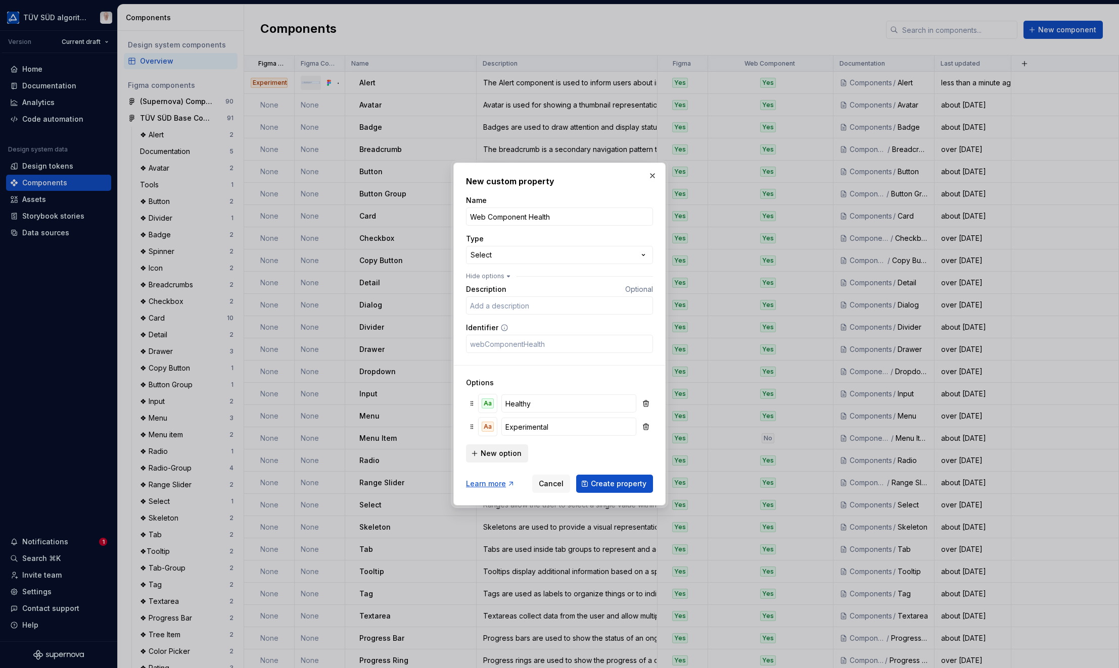
click at [511, 454] on span "New option" at bounding box center [500, 454] width 41 height 10
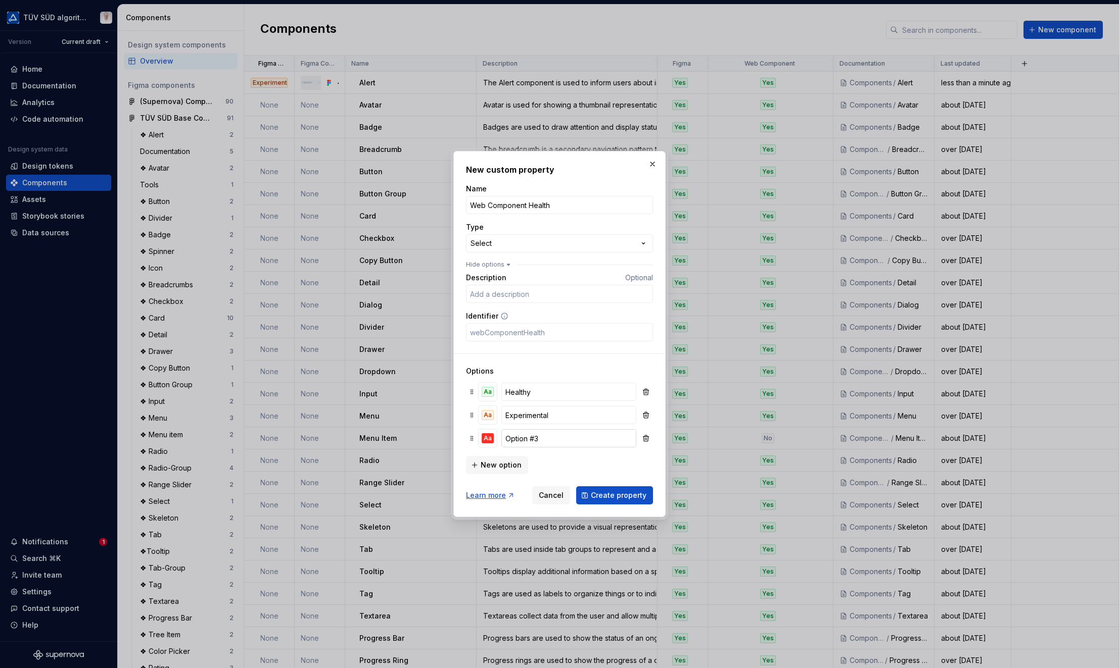
click at [521, 443] on input "Option #3" at bounding box center [568, 438] width 135 height 18
click at [522, 442] on input "Option #3" at bounding box center [568, 438] width 135 height 18
type input "Deprecated"
click at [491, 438] on div "Aa" at bounding box center [487, 438] width 12 height 10
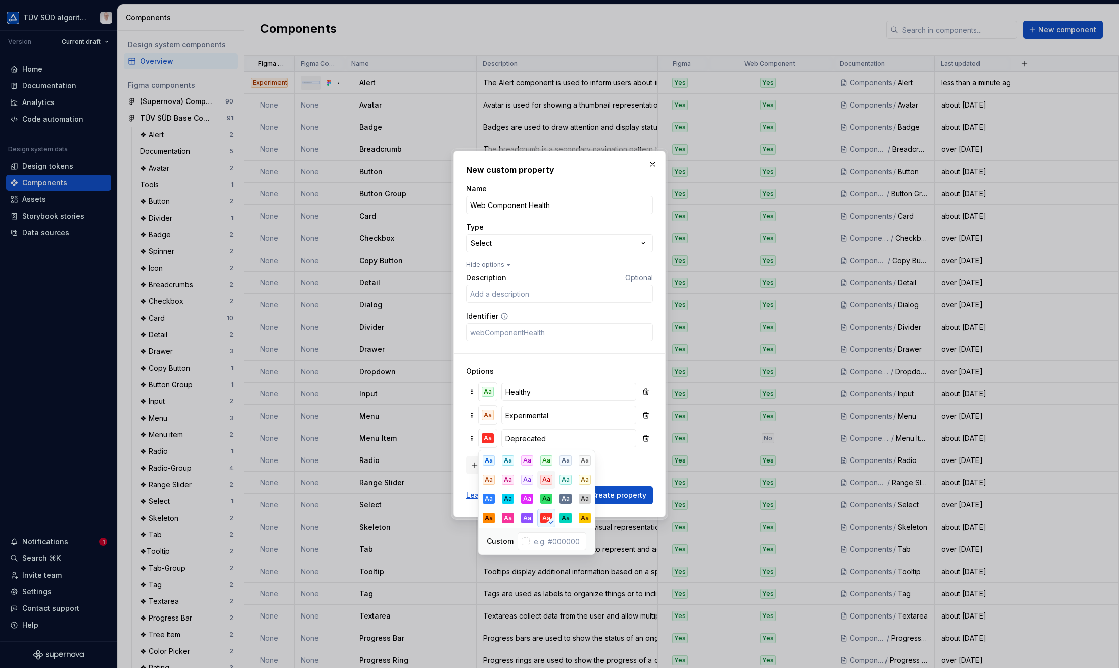
click at [547, 484] on div "Aa" at bounding box center [546, 480] width 12 height 10
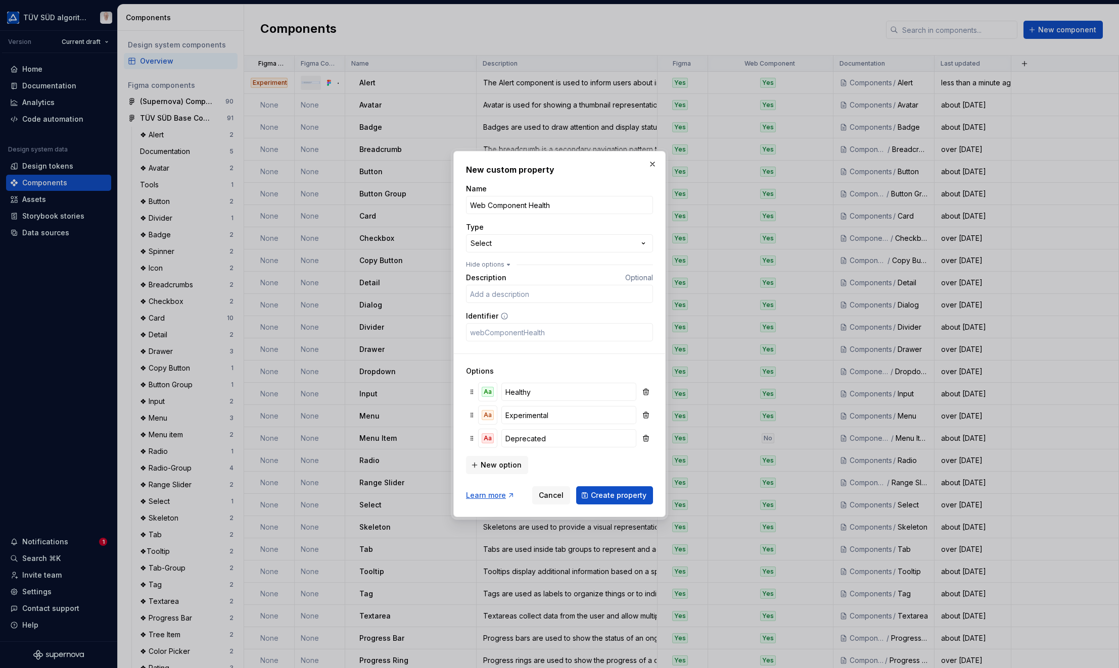
click at [592, 363] on div "Options Aa Healthy Aa Experimental Aa Deprecated New option" at bounding box center [559, 414] width 187 height 121
click at [634, 498] on span "Create property" at bounding box center [619, 496] width 56 height 10
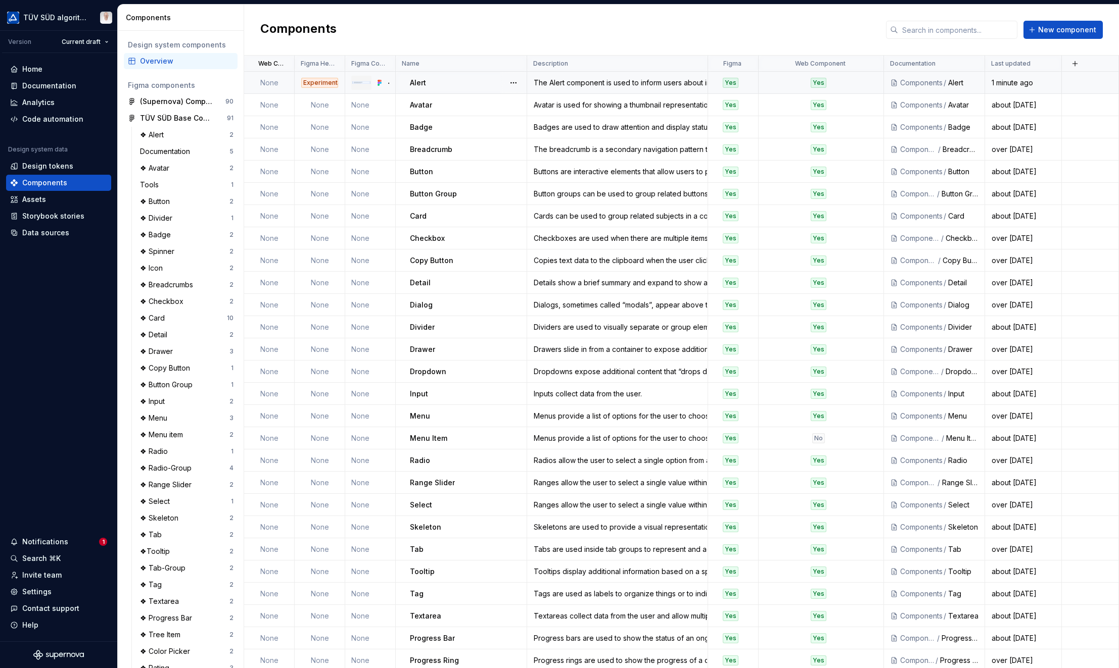
click at [264, 80] on td "None" at bounding box center [269, 83] width 51 height 22
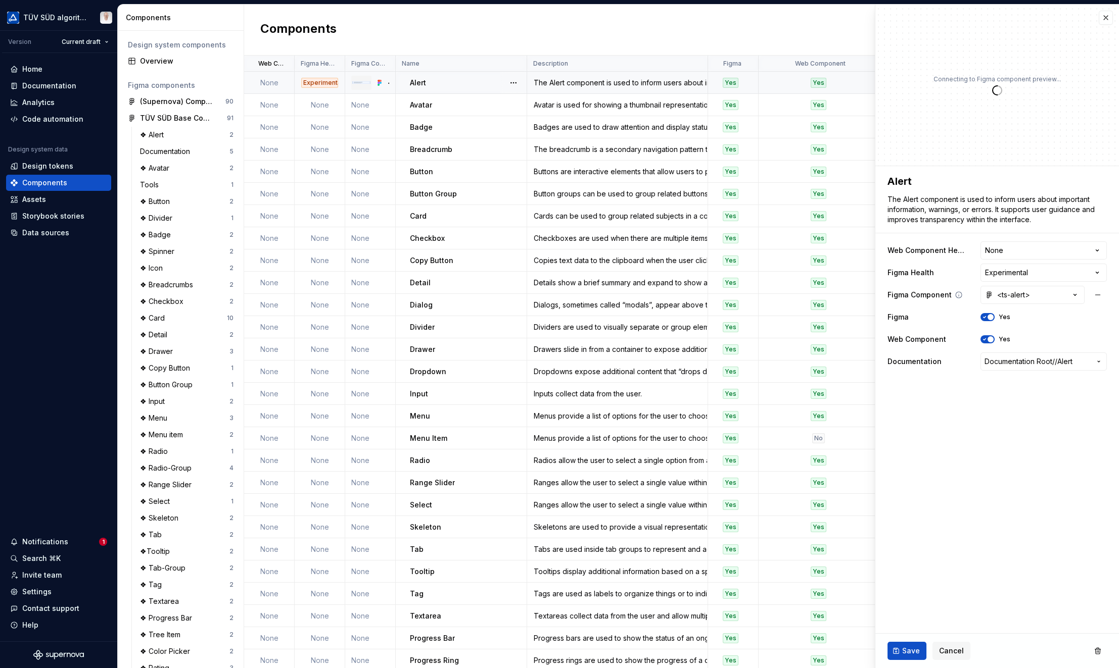
type textarea "*"
click at [856, 249] on html "TÜV SÜD algorithm Version Current draft Home Documentation Analytics Code autom…" at bounding box center [559, 334] width 1119 height 668
select select "**********"
click at [856, 647] on button "Save" at bounding box center [906, 651] width 39 height 18
type textarea "*"
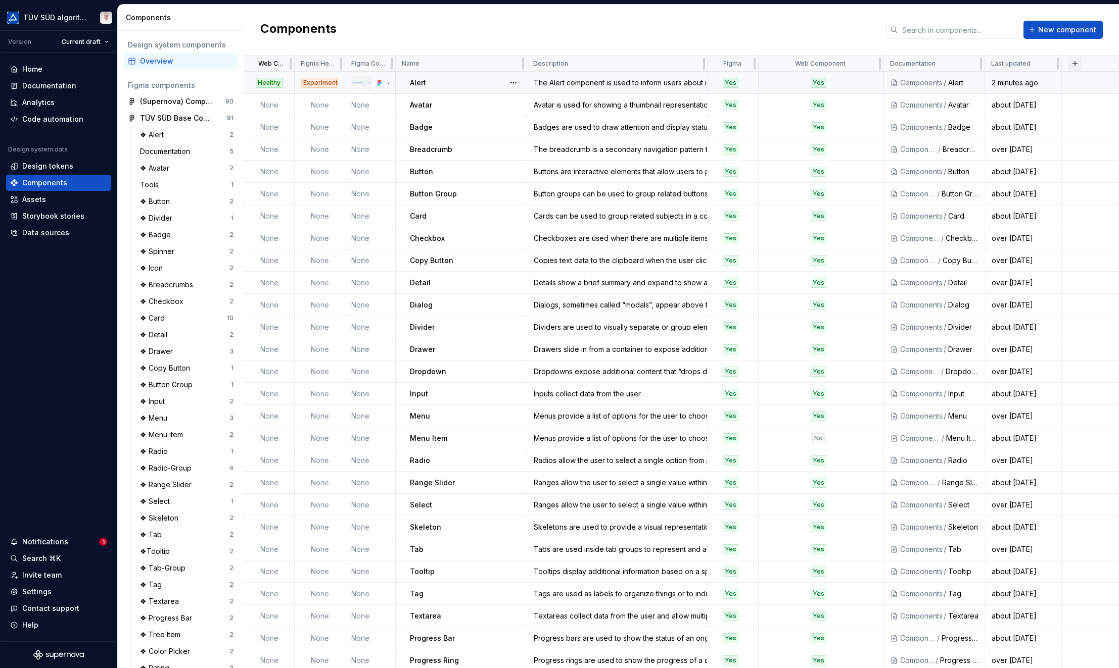
click at [856, 63] on button "button" at bounding box center [1075, 64] width 14 height 14
click at [856, 81] on div "New custom property" at bounding box center [1017, 83] width 76 height 10
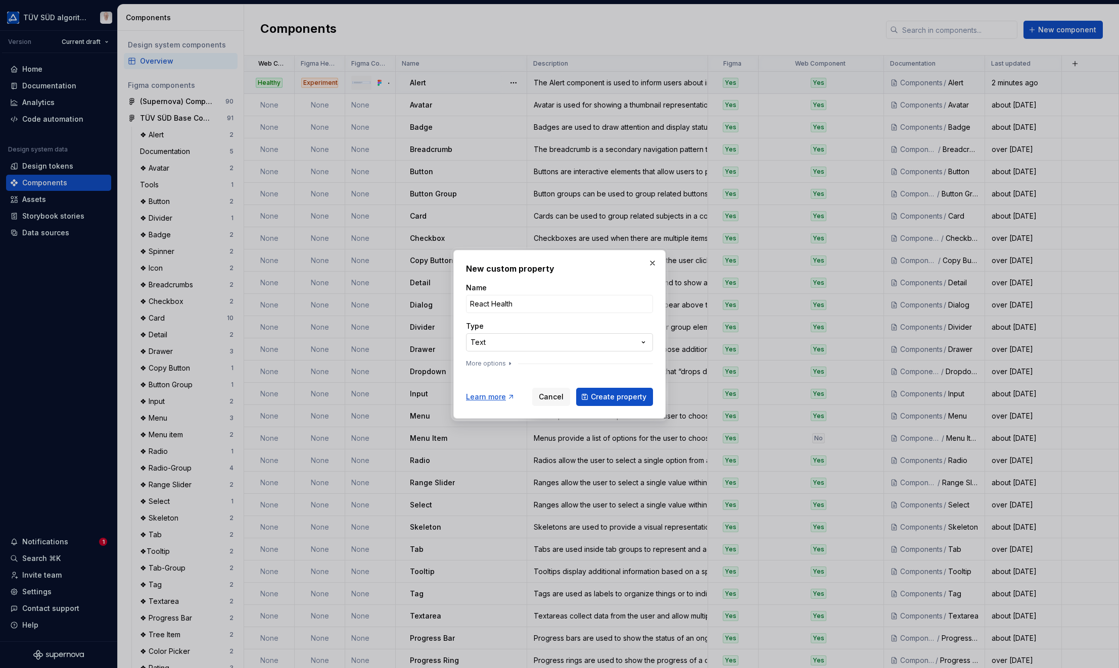
type input "React Health"
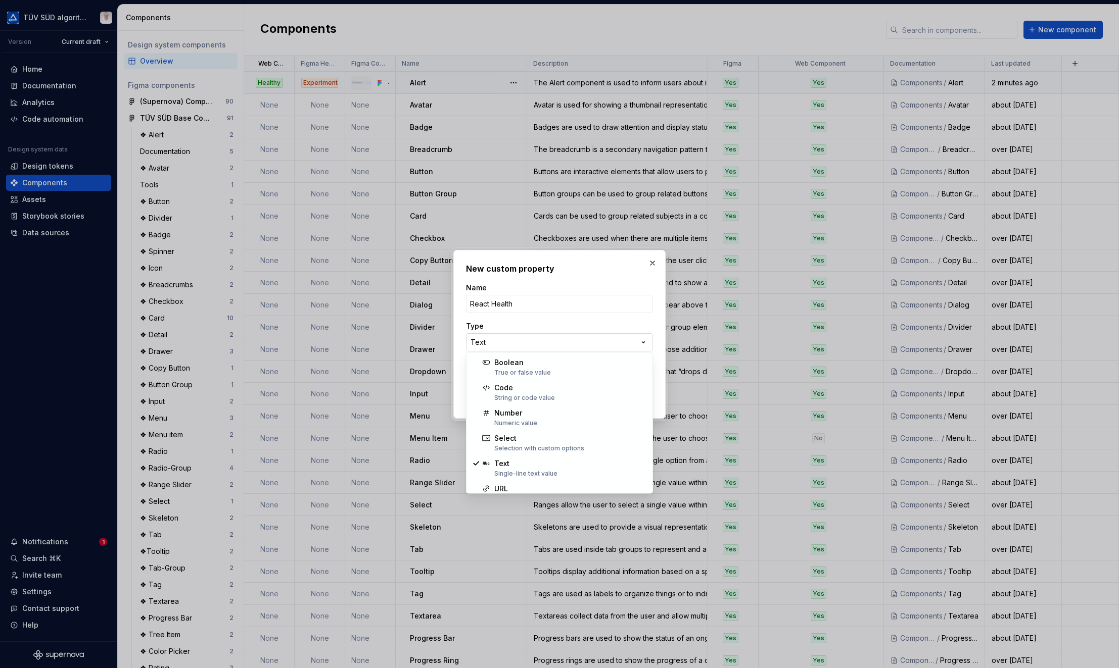
click at [490, 340] on div "**********" at bounding box center [559, 334] width 1119 height 668
select select "******"
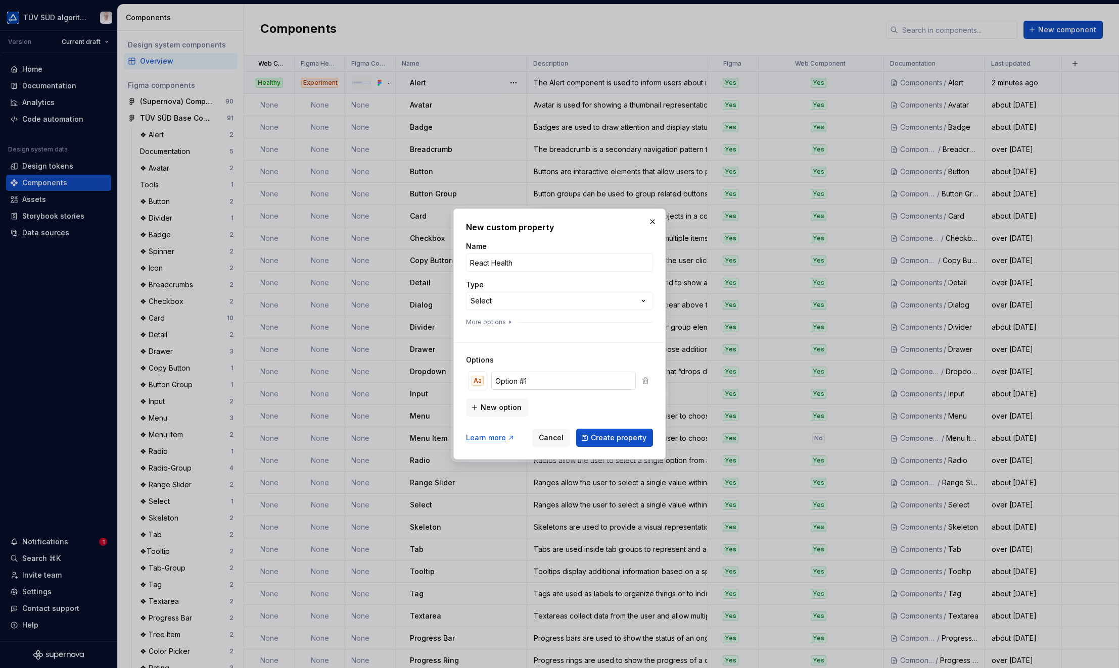
click at [510, 382] on input "Option #1" at bounding box center [563, 381] width 144 height 18
type input "Healthy"
click at [480, 384] on div "Aa" at bounding box center [477, 381] width 12 height 10
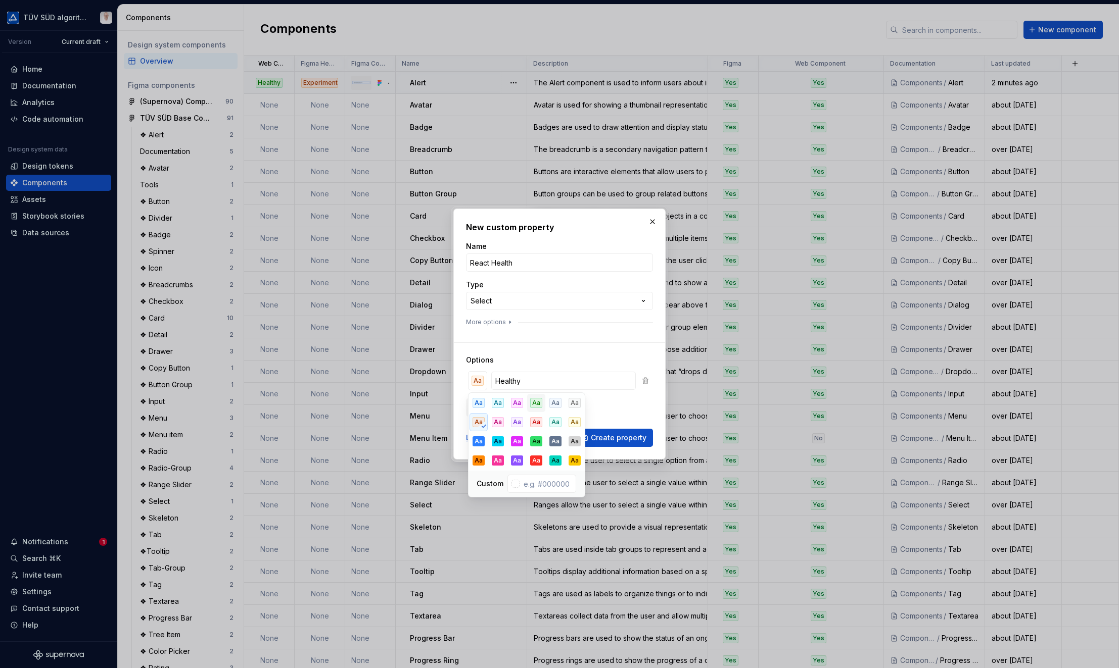
click at [539, 402] on div "Aa" at bounding box center [536, 403] width 12 height 10
click at [627, 404] on div "New option" at bounding box center [559, 407] width 187 height 20
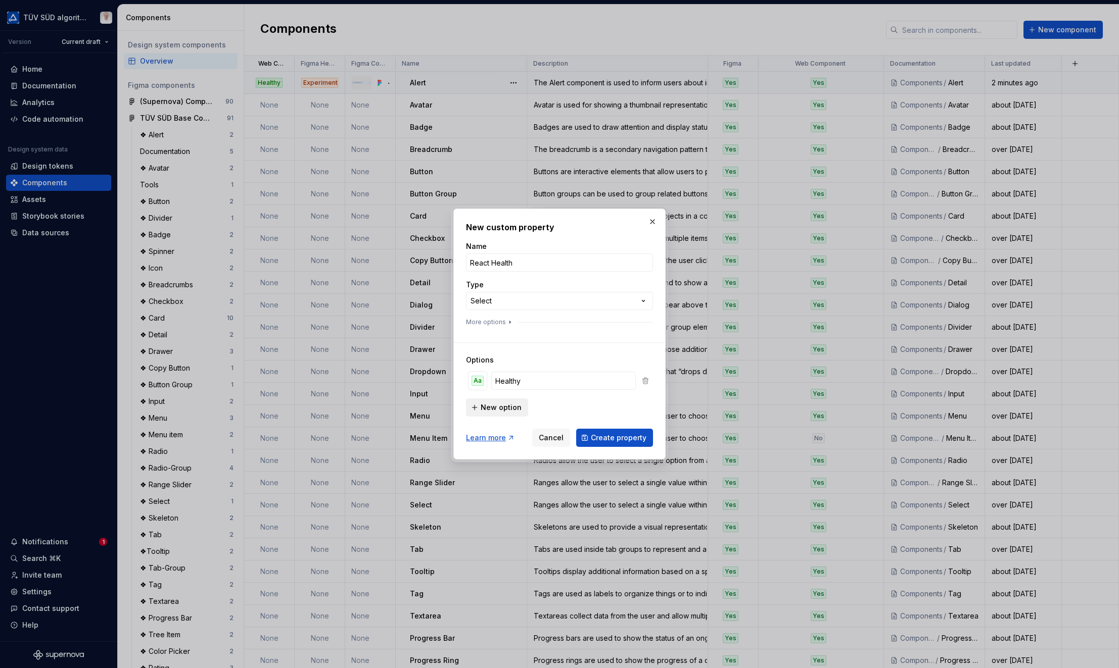
click at [497, 405] on span "New option" at bounding box center [500, 408] width 41 height 10
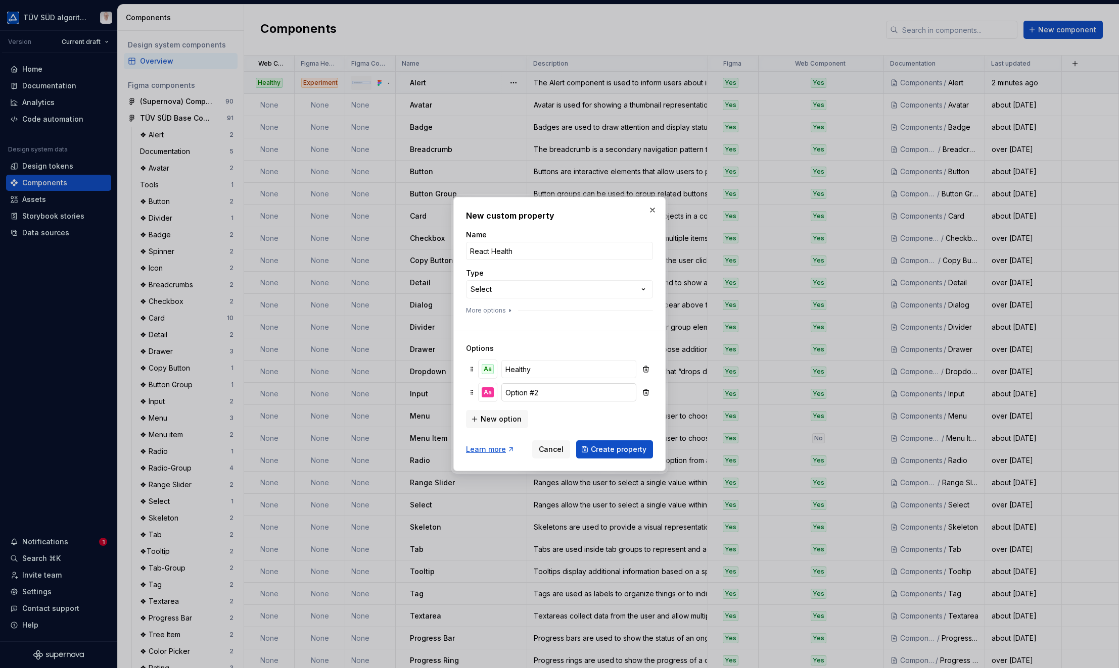
click at [526, 393] on input "Option #2" at bounding box center [568, 392] width 135 height 18
type input "Experimental"
click at [485, 392] on div "Aa" at bounding box center [487, 393] width 12 height 10
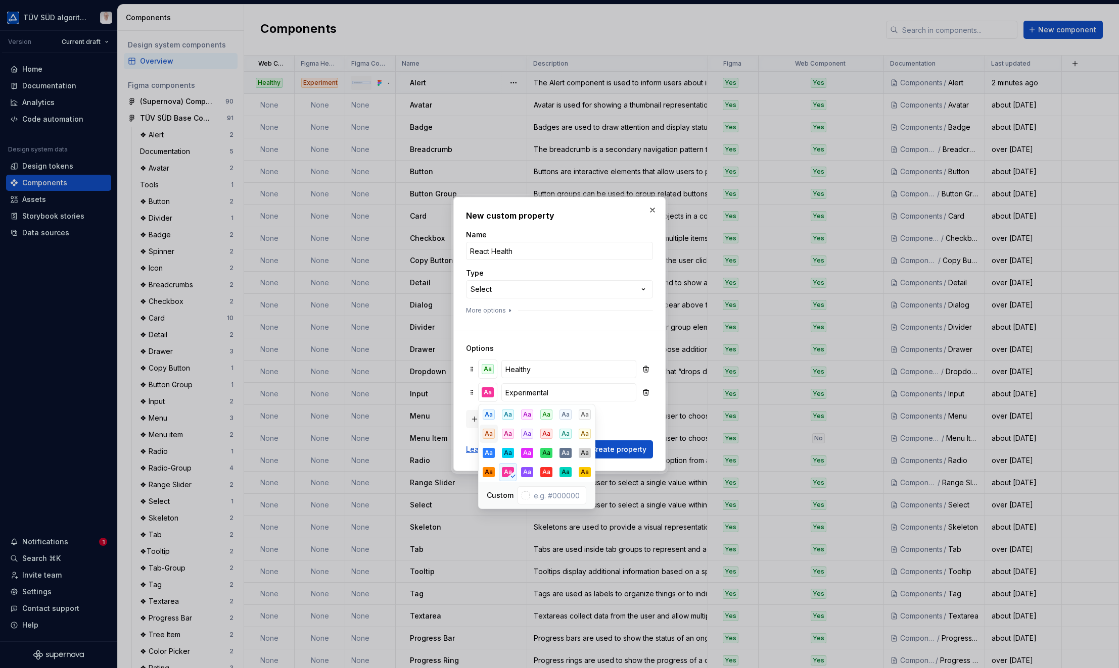
click at [490, 431] on div "Aa" at bounding box center [489, 434] width 12 height 10
click at [601, 343] on div "Options Aa Healthy Aa Experimental New option" at bounding box center [559, 380] width 187 height 98
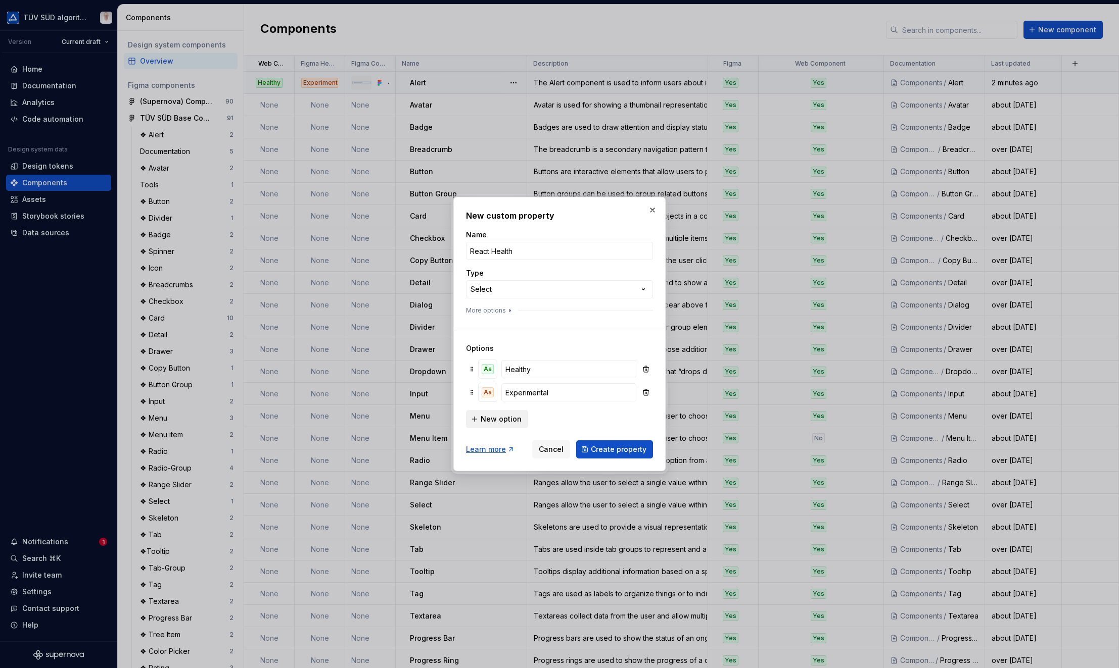
click at [500, 422] on span "New option" at bounding box center [500, 419] width 41 height 10
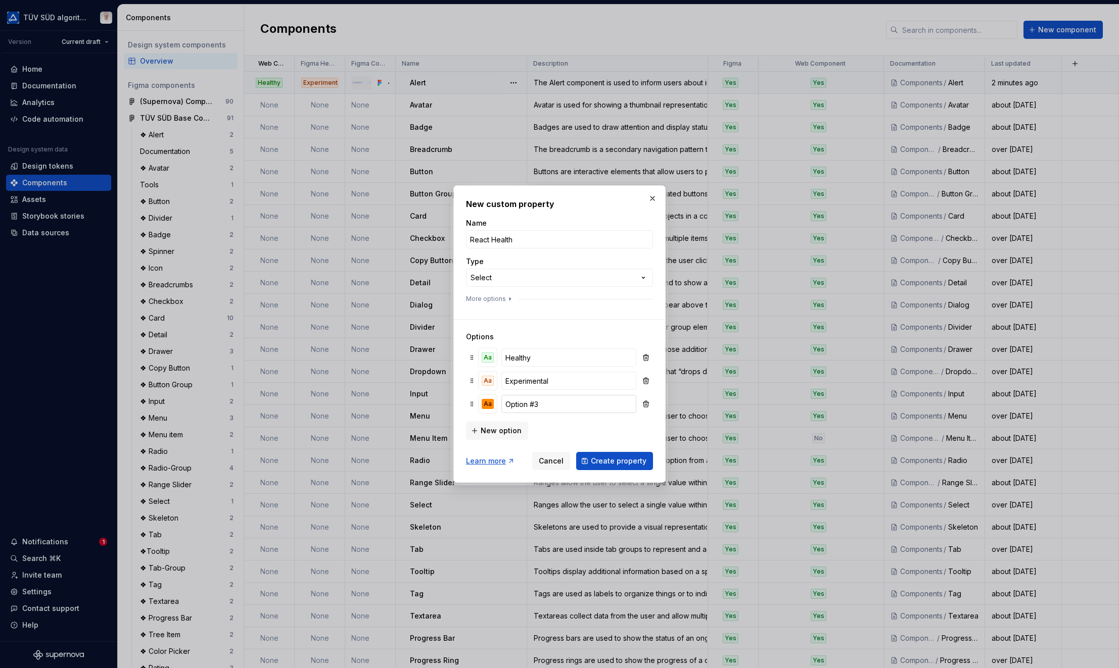
click at [541, 405] on input "Option #3" at bounding box center [568, 404] width 135 height 18
type input "Deprecated"
click at [487, 403] on div "Aa" at bounding box center [487, 404] width 12 height 10
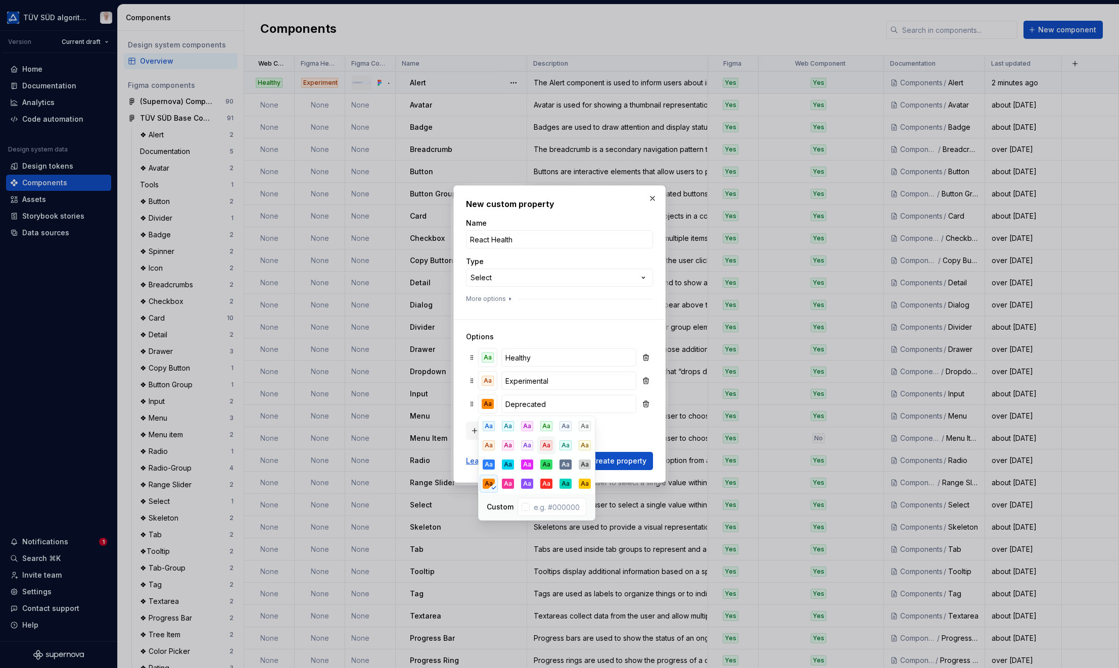
click at [545, 450] on div "Aa" at bounding box center [546, 446] width 12 height 10
click at [608, 331] on div "Options Aa Healthy Aa Experimental Aa Deprecated New option" at bounding box center [559, 379] width 187 height 121
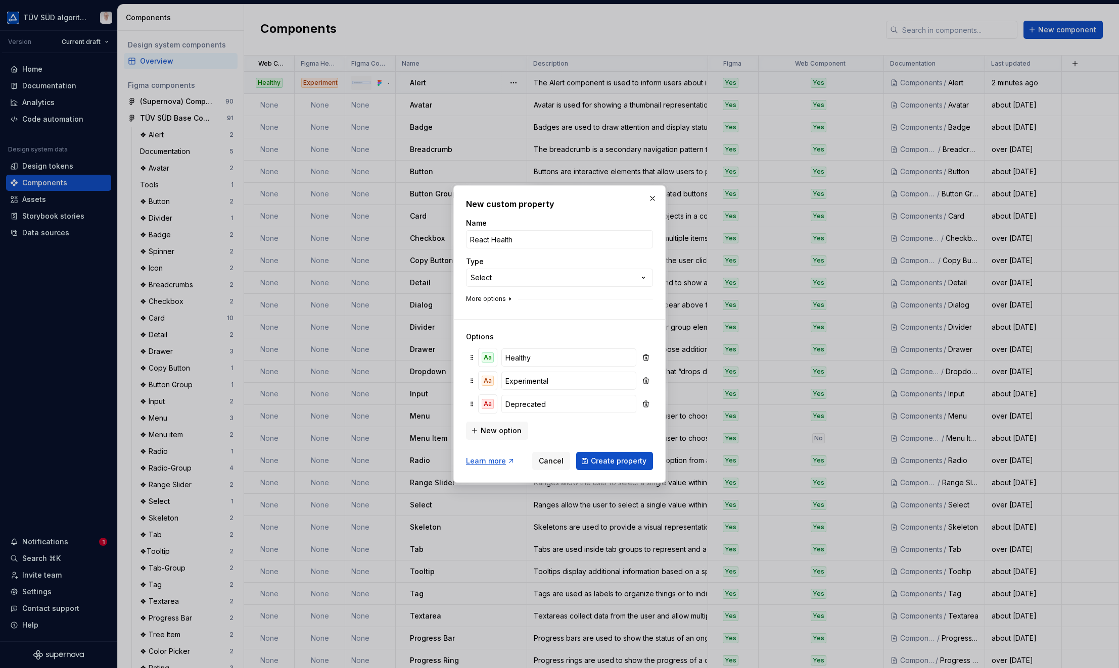
click at [481, 303] on button "More options" at bounding box center [490, 299] width 48 height 8
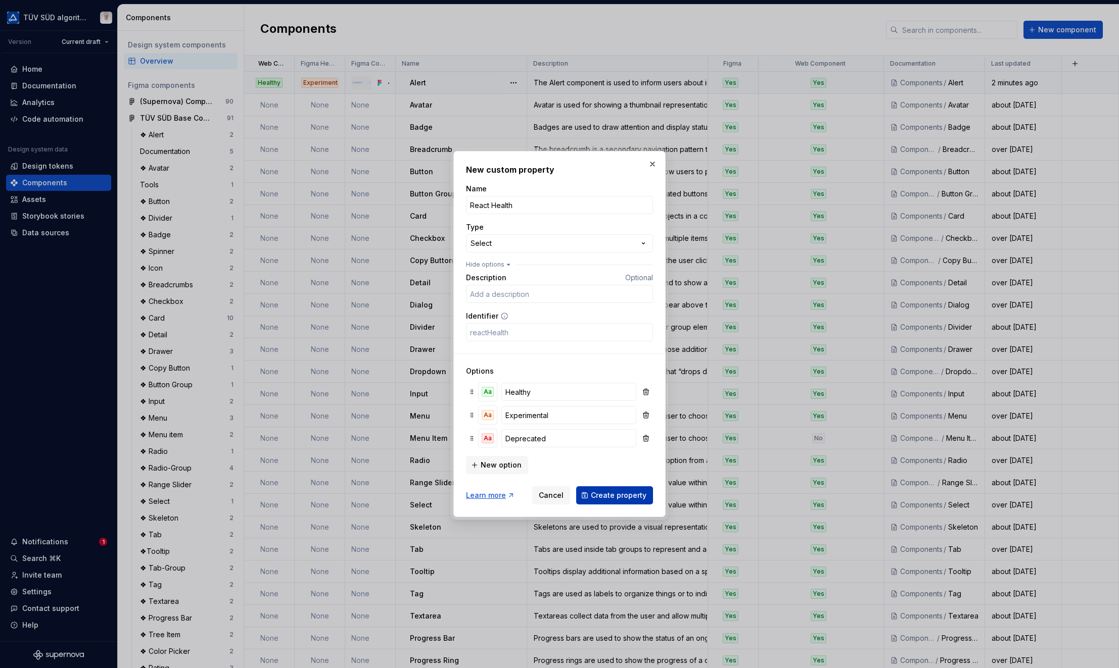
click at [611, 501] on button "Create property" at bounding box center [614, 496] width 77 height 18
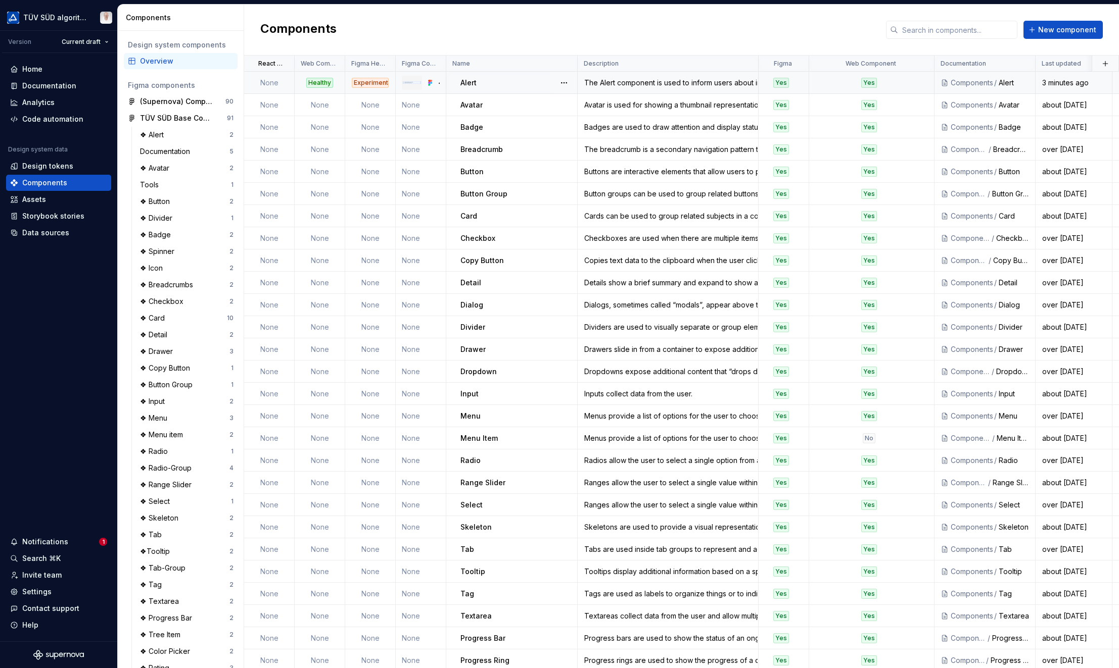
click at [272, 86] on td "None" at bounding box center [269, 83] width 51 height 22
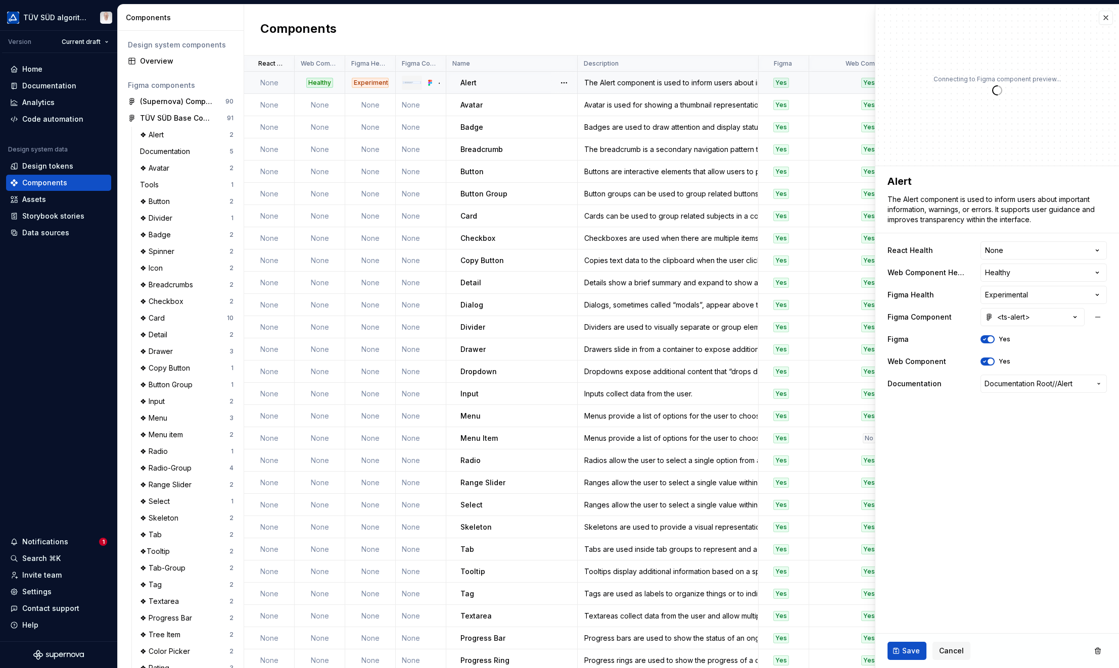
type textarea "*"
click at [856, 22] on button "button" at bounding box center [1105, 18] width 14 height 14
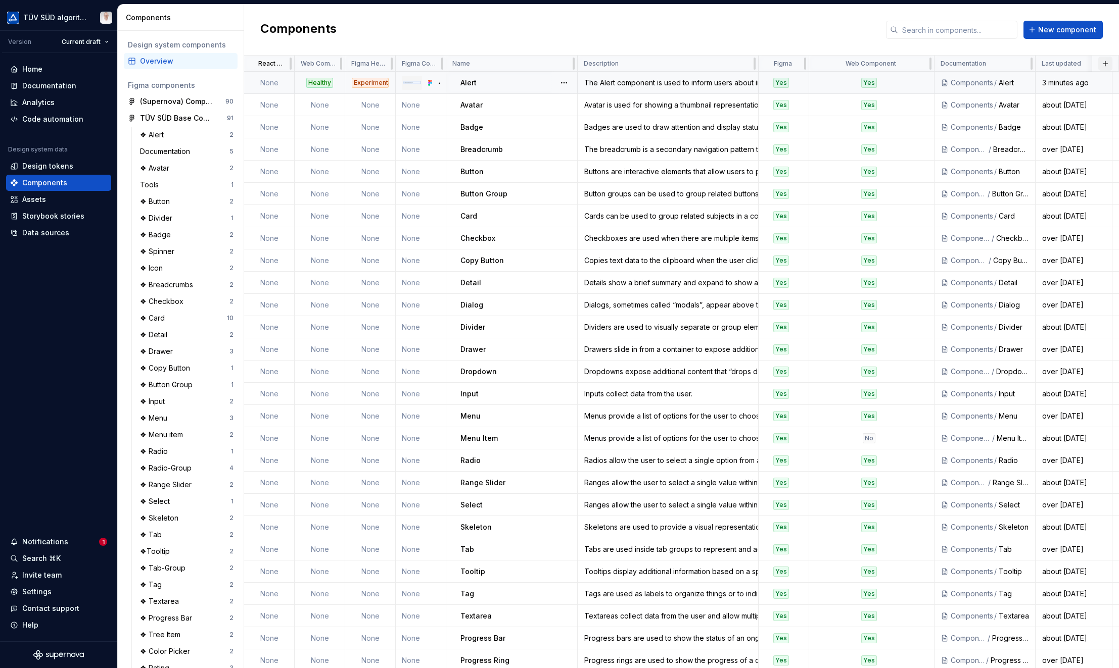
click at [856, 62] on button "button" at bounding box center [1105, 64] width 14 height 14
click at [760, 47] on div "Components New component" at bounding box center [681, 30] width 875 height 51
click at [282, 63] on html "TÜV SÜD algorithm Version Current draft Home Documentation Analytics Code autom…" at bounding box center [559, 334] width 1119 height 668
click at [300, 82] on span "Edit property" at bounding box center [326, 83] width 66 height 10
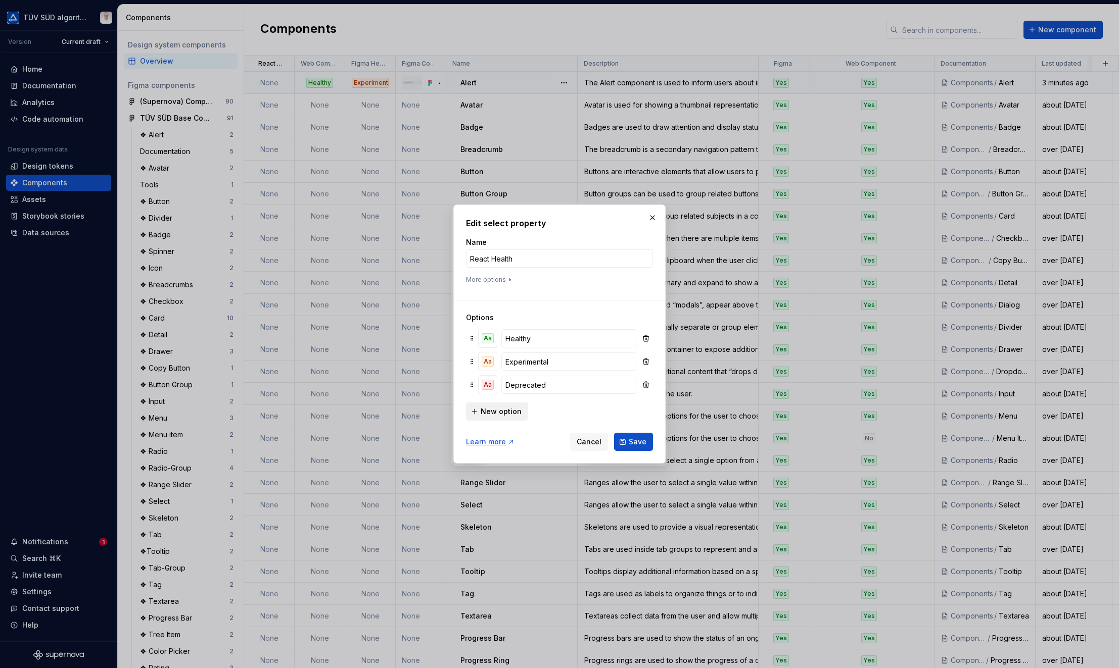
click at [490, 412] on span "New option" at bounding box center [500, 412] width 41 height 10
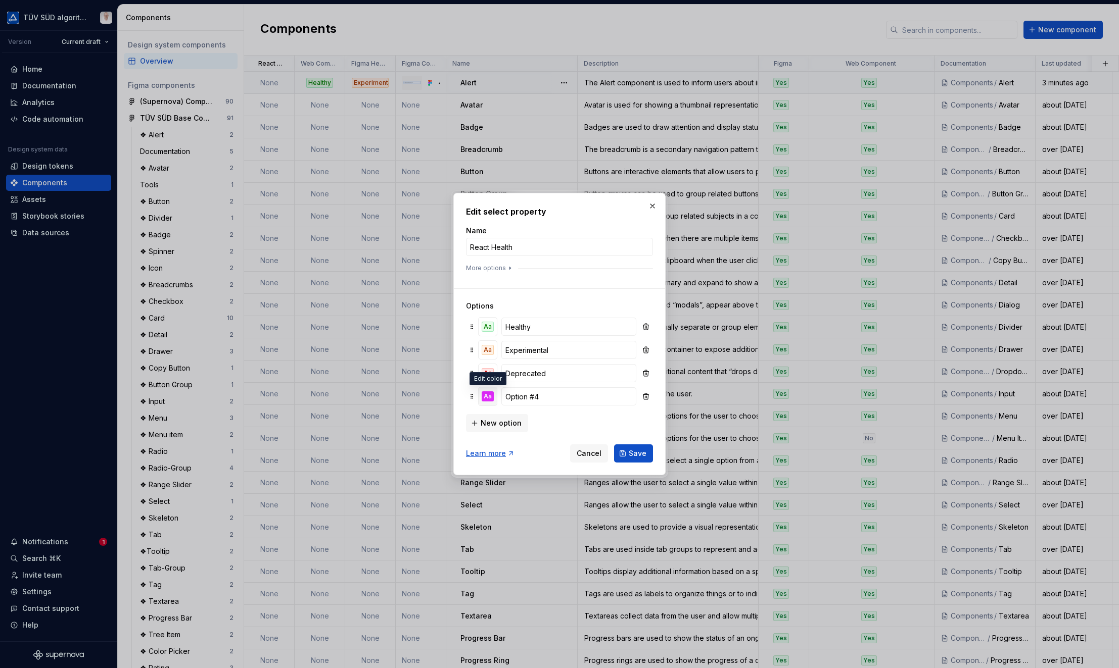
click at [485, 400] on div "Aa" at bounding box center [487, 397] width 12 height 10
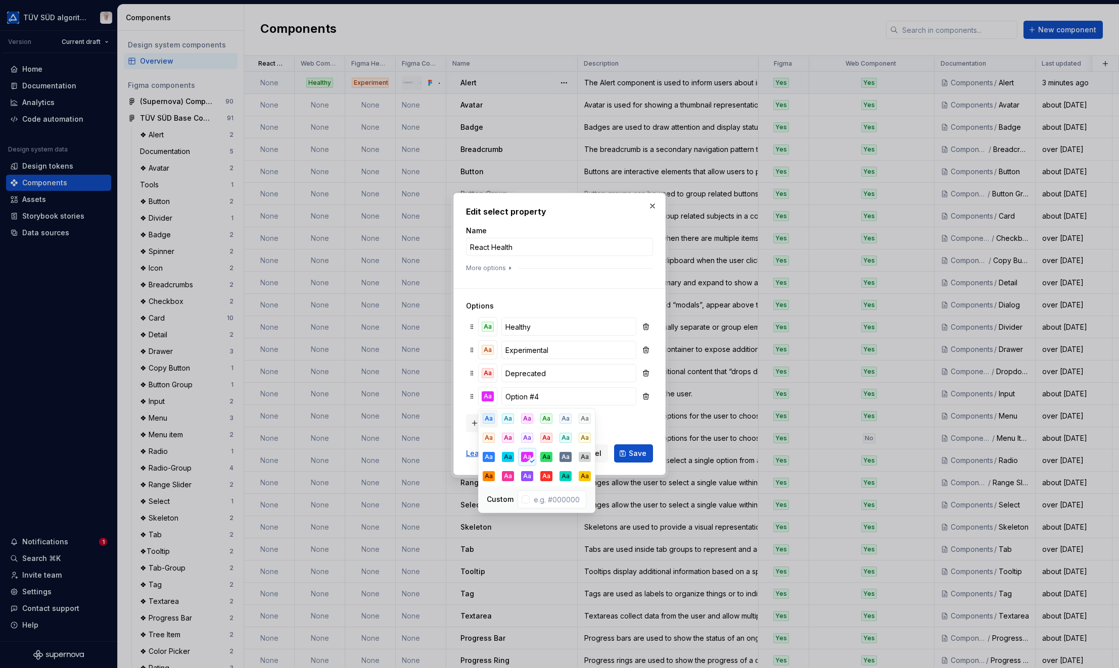
click at [489, 417] on div "Aa" at bounding box center [489, 419] width 12 height 10
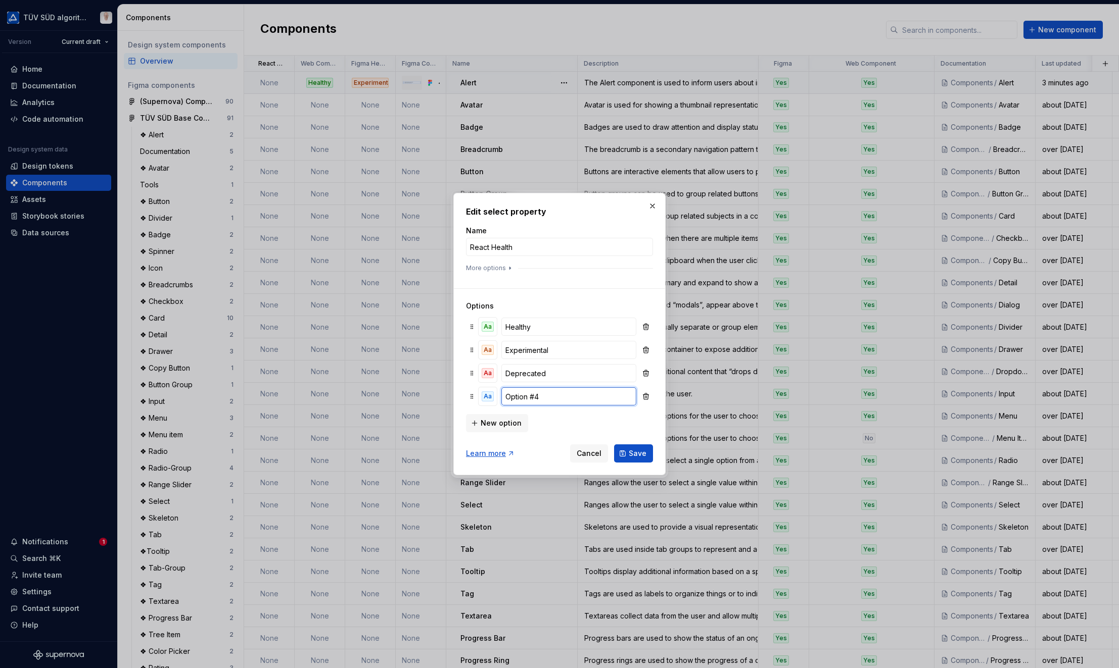
click at [528, 395] on input "Option #4" at bounding box center [568, 397] width 135 height 18
type input "n/a"
click at [490, 401] on div "Aa" at bounding box center [487, 397] width 12 height 10
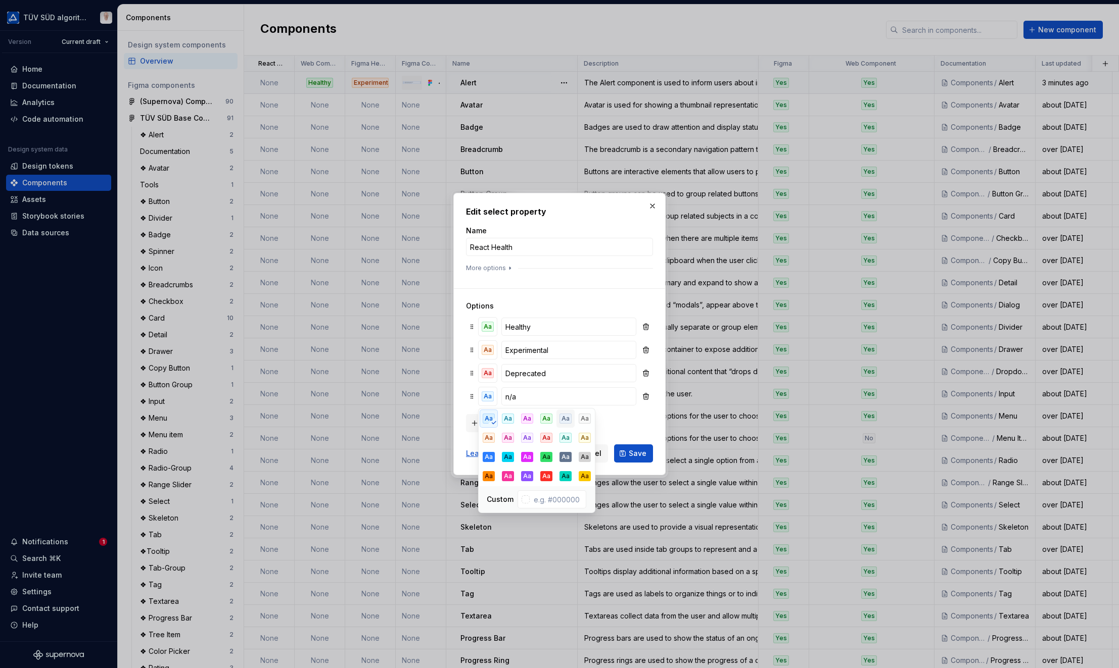
click at [564, 419] on div "Aa" at bounding box center [565, 419] width 12 height 10
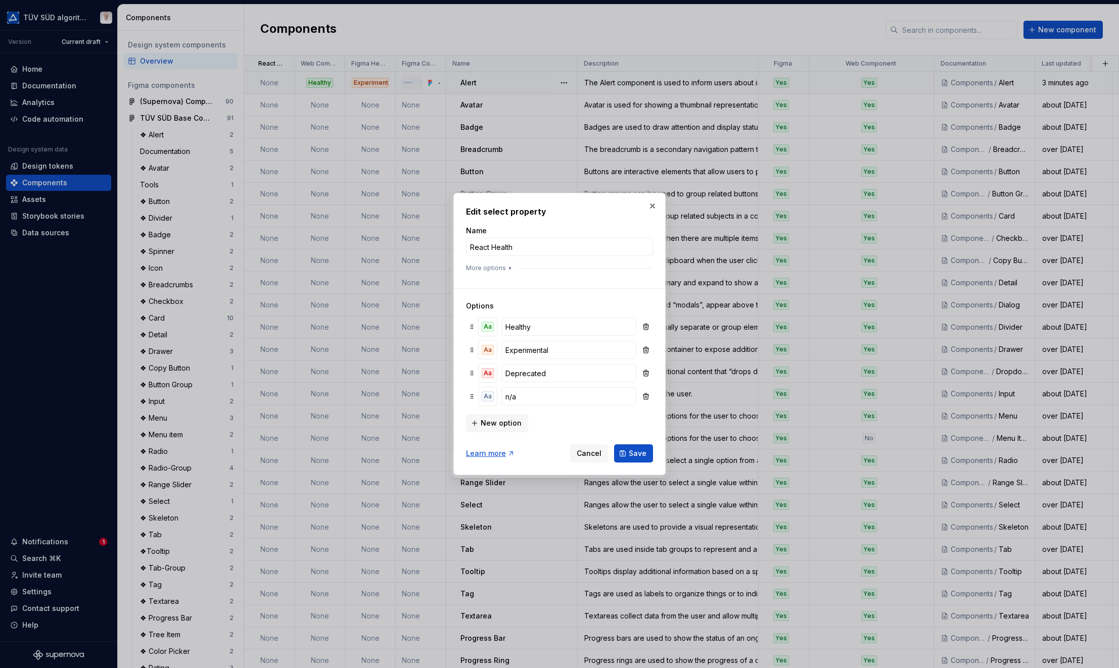
click at [577, 223] on div "Edit select property Name React Health More options Options Aa Healthy Aa Exper…" at bounding box center [559, 334] width 187 height 257
click at [643, 451] on span "Save" at bounding box center [638, 454] width 18 height 10
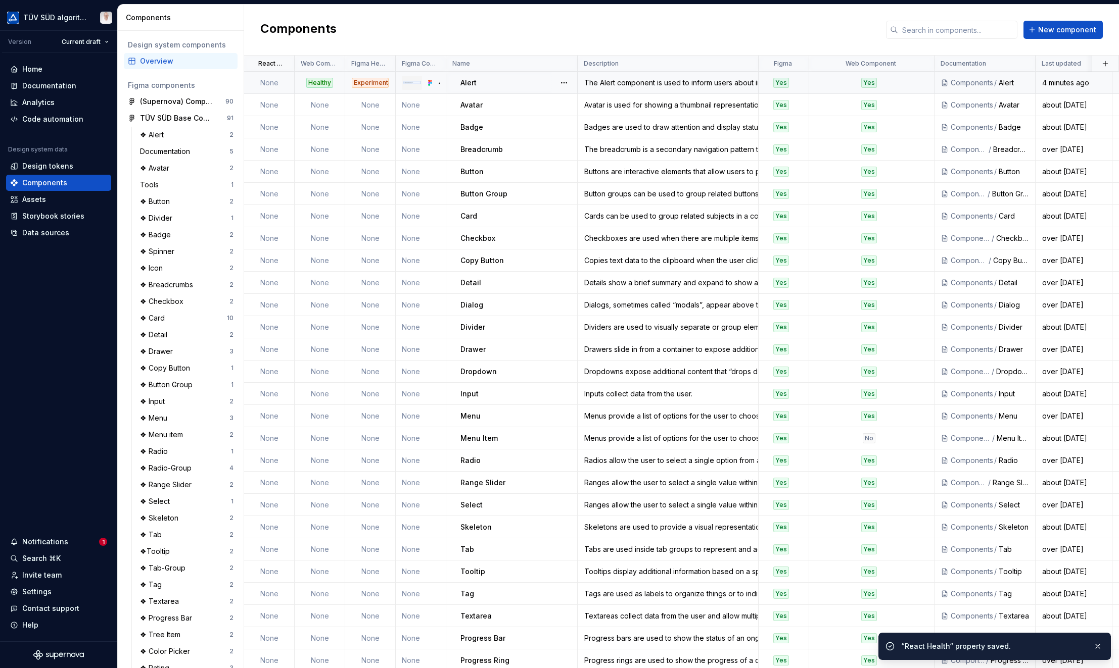
click at [265, 82] on td "None" at bounding box center [269, 83] width 51 height 22
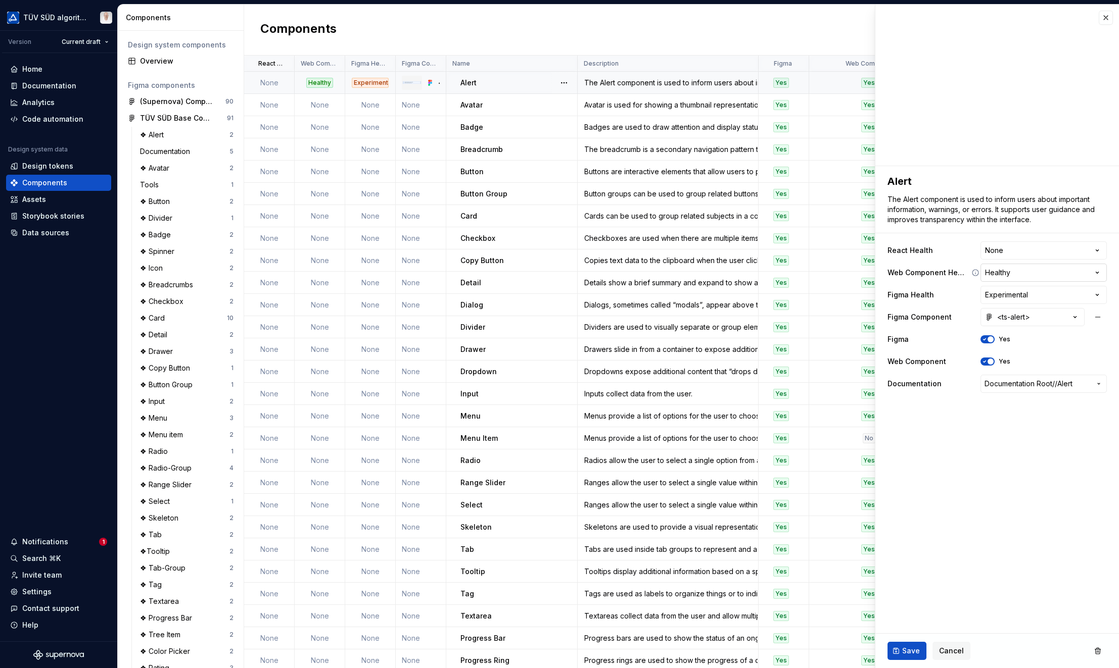
type textarea "*"
click at [856, 256] on html "TÜV SÜD algorithm Version Current draft Home Documentation Analytics Code autom…" at bounding box center [559, 334] width 1119 height 668
select select "**********"
click at [856, 654] on span "Save" at bounding box center [911, 651] width 18 height 10
type textarea "*"
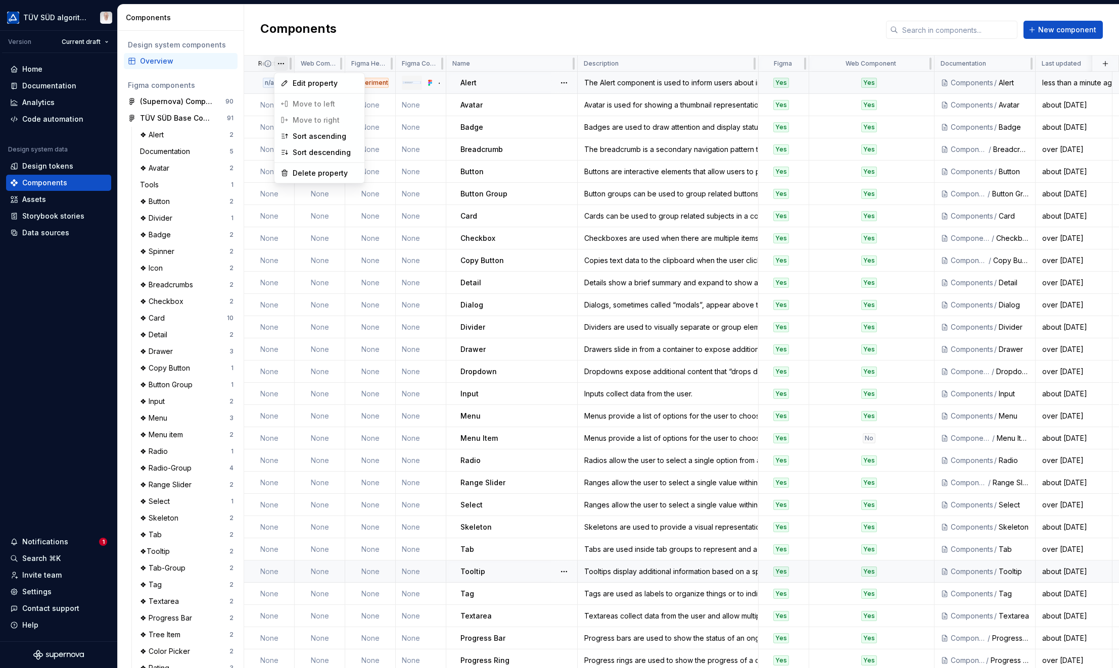
click at [283, 65] on html "TÜV SÜD algorithm Version Current draft Home Documentation Analytics Code autom…" at bounding box center [559, 334] width 1119 height 668
click at [290, 83] on div "Edit property" at bounding box center [319, 83] width 86 height 16
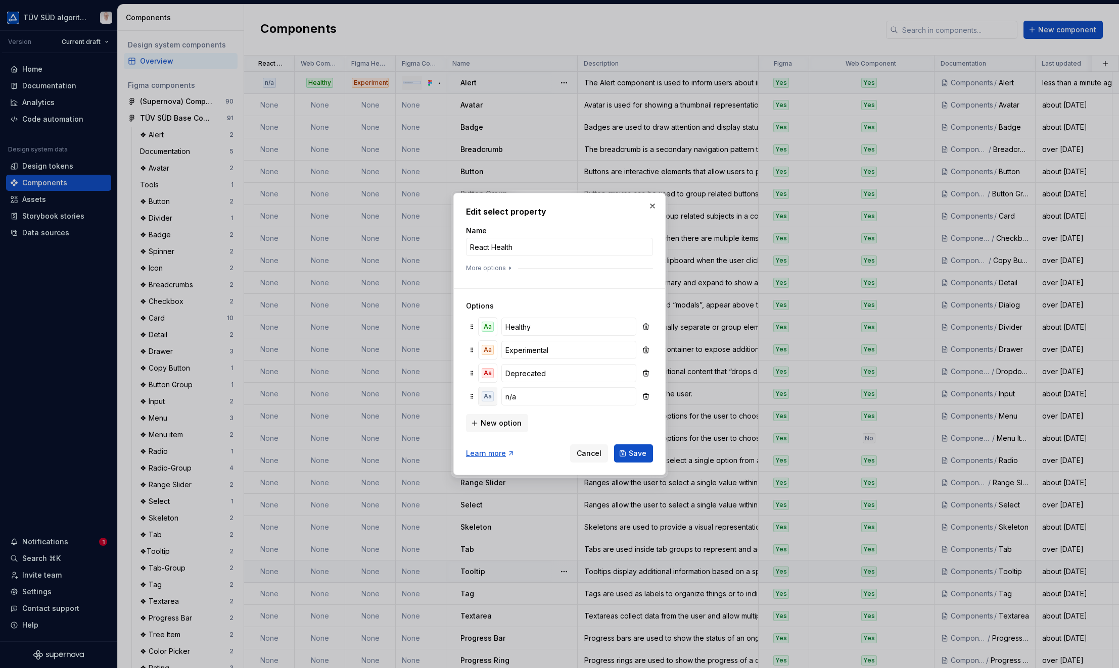
click at [489, 395] on div "Aa" at bounding box center [487, 397] width 12 height 10
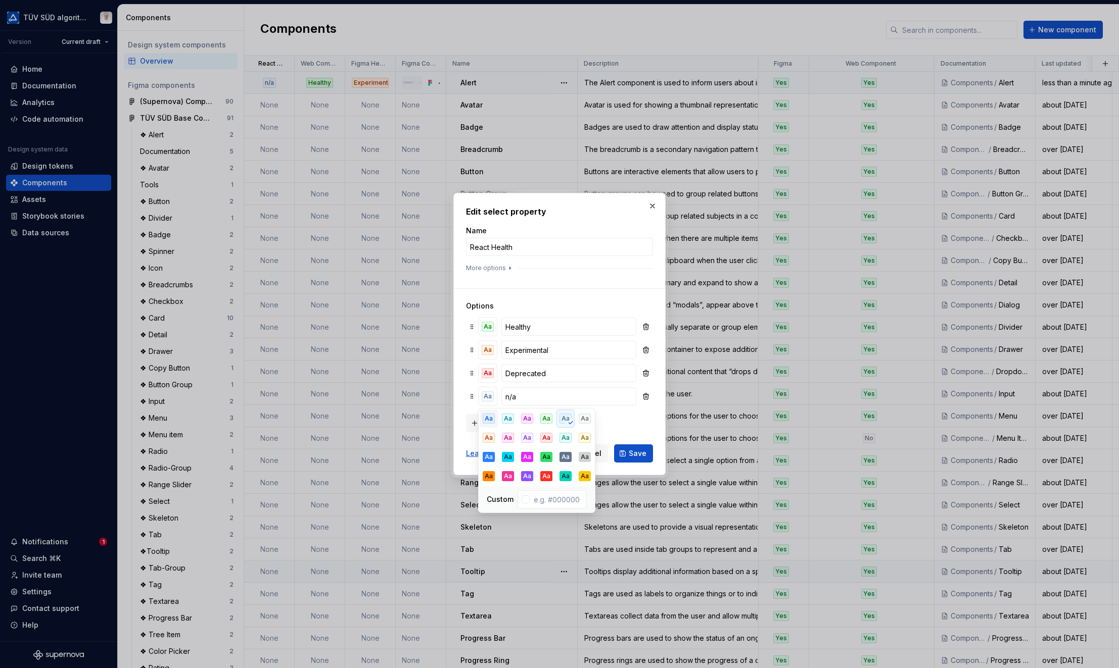
click at [489, 414] on div "Aa" at bounding box center [489, 419] width 12 height 10
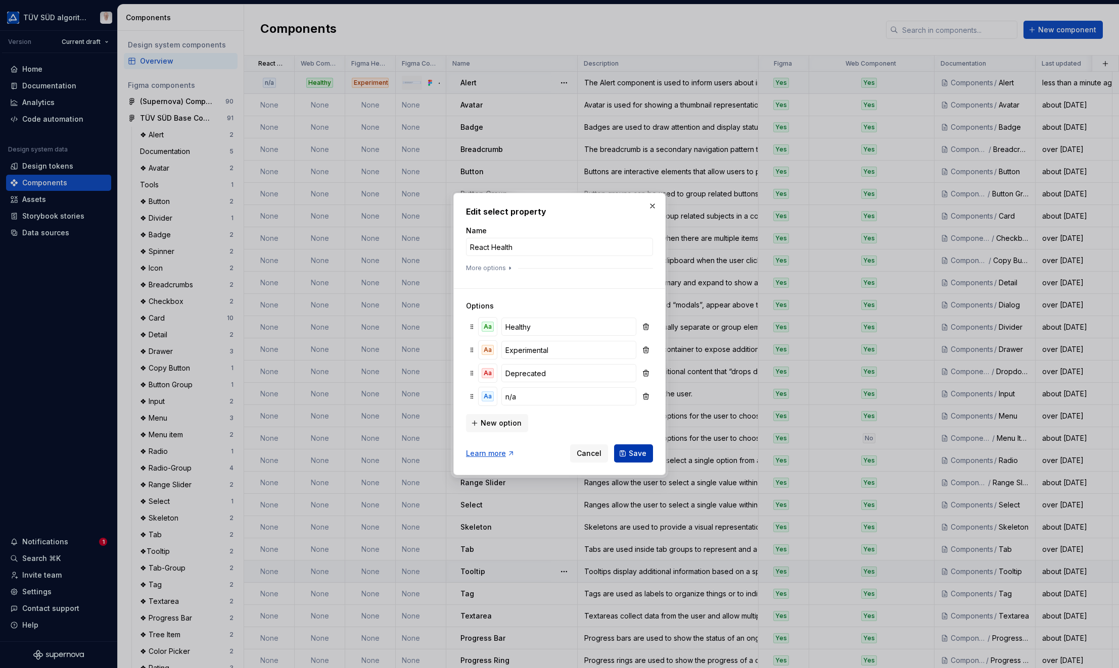
click at [643, 452] on span "Save" at bounding box center [638, 454] width 18 height 10
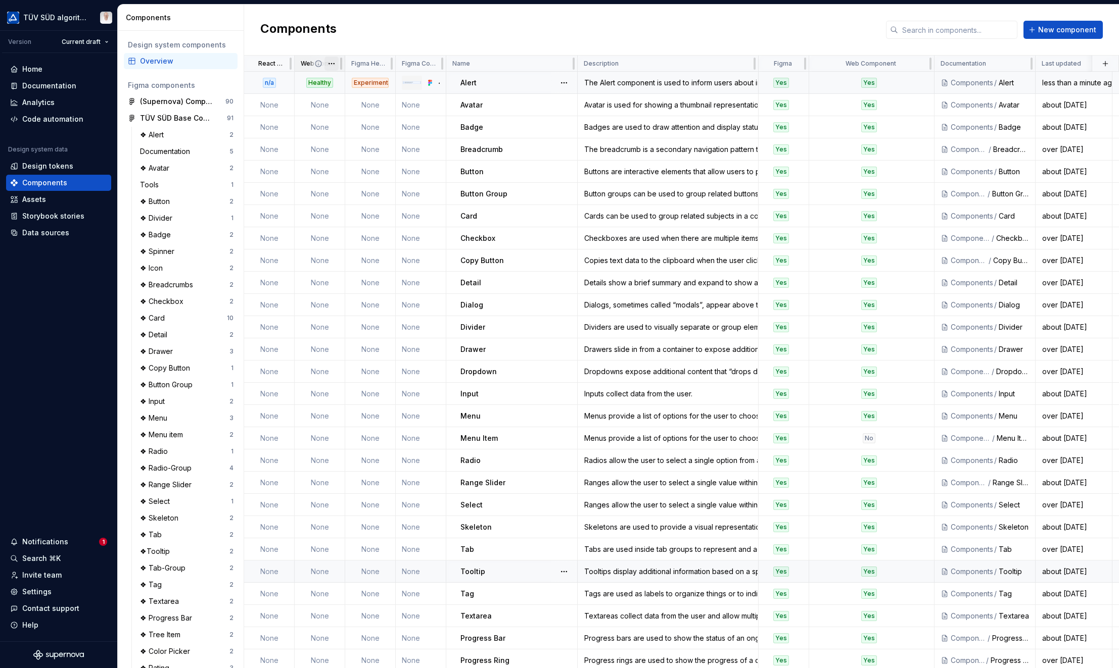
click at [330, 64] on html "TÜV SÜD algorithm Version Current draft Home Documentation Analytics Code autom…" at bounding box center [559, 334] width 1119 height 668
click at [344, 84] on span "Edit property" at bounding box center [376, 83] width 66 height 10
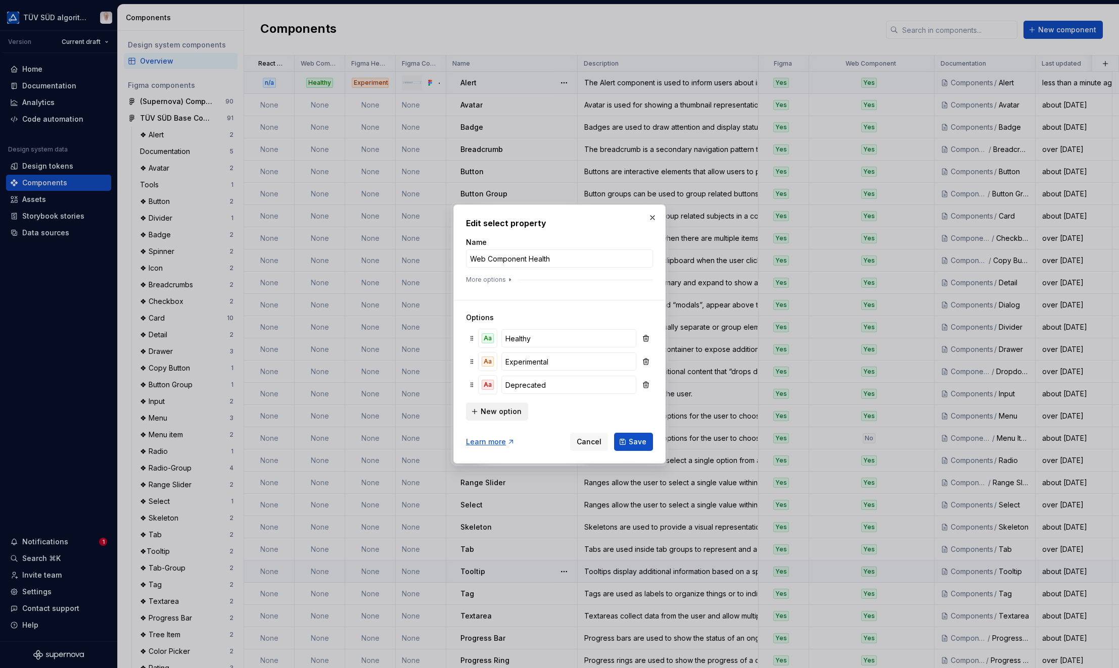
click at [499, 417] on button "New option" at bounding box center [497, 412] width 62 height 18
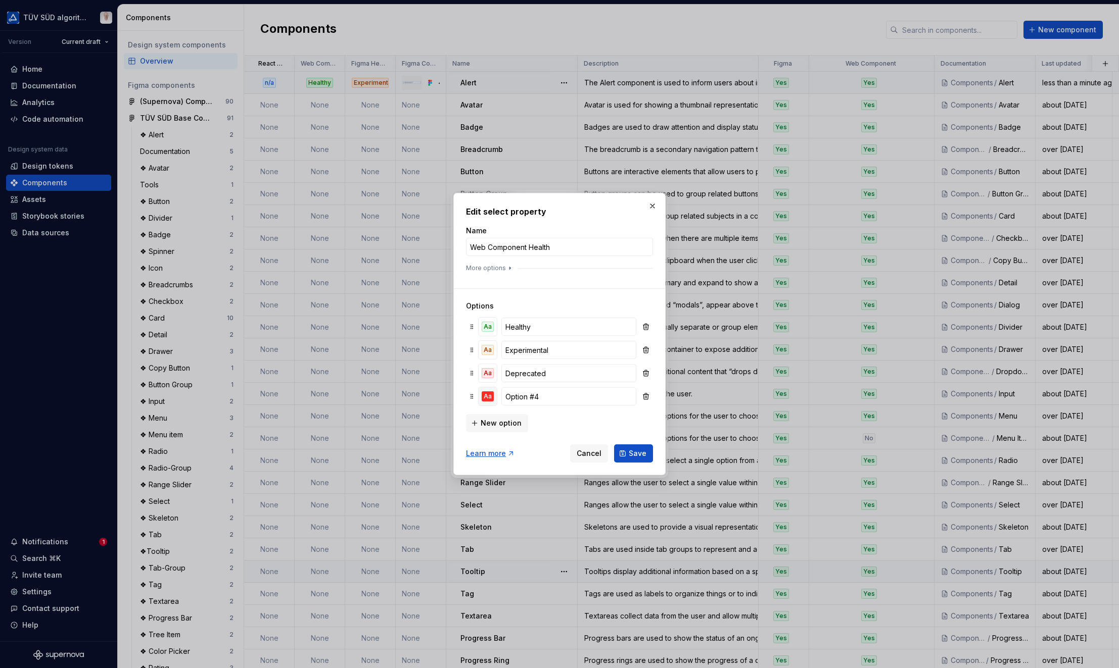
click at [492, 401] on div "Aa" at bounding box center [487, 397] width 12 height 10
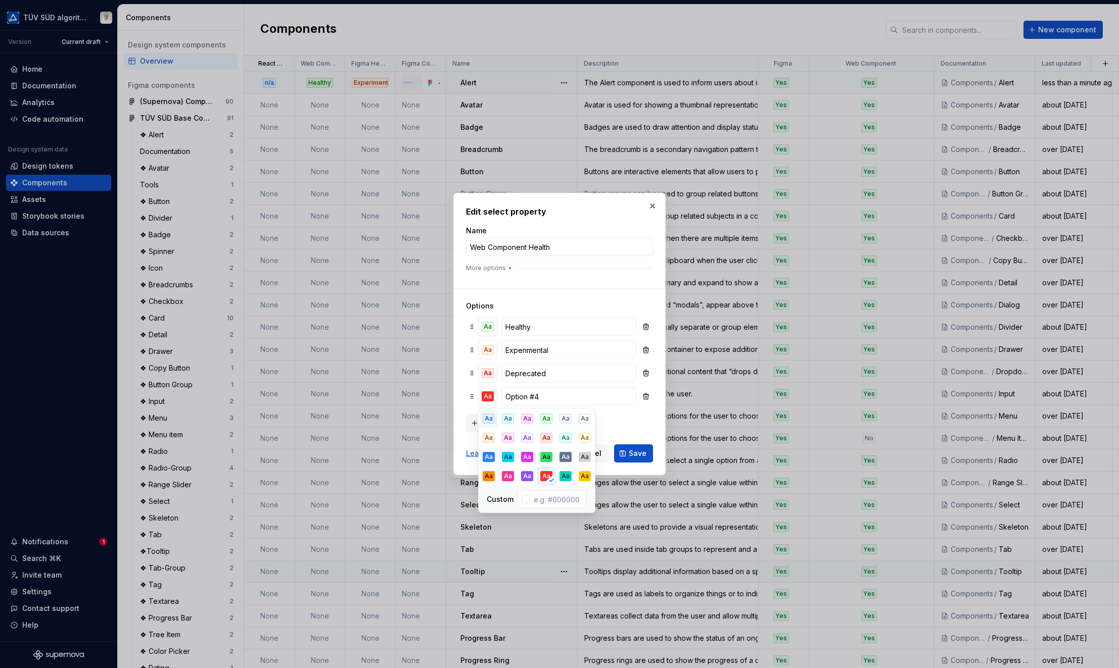
click at [490, 423] on div "Aa" at bounding box center [489, 419] width 12 height 10
click at [525, 400] on input "Option #4" at bounding box center [568, 397] width 135 height 18
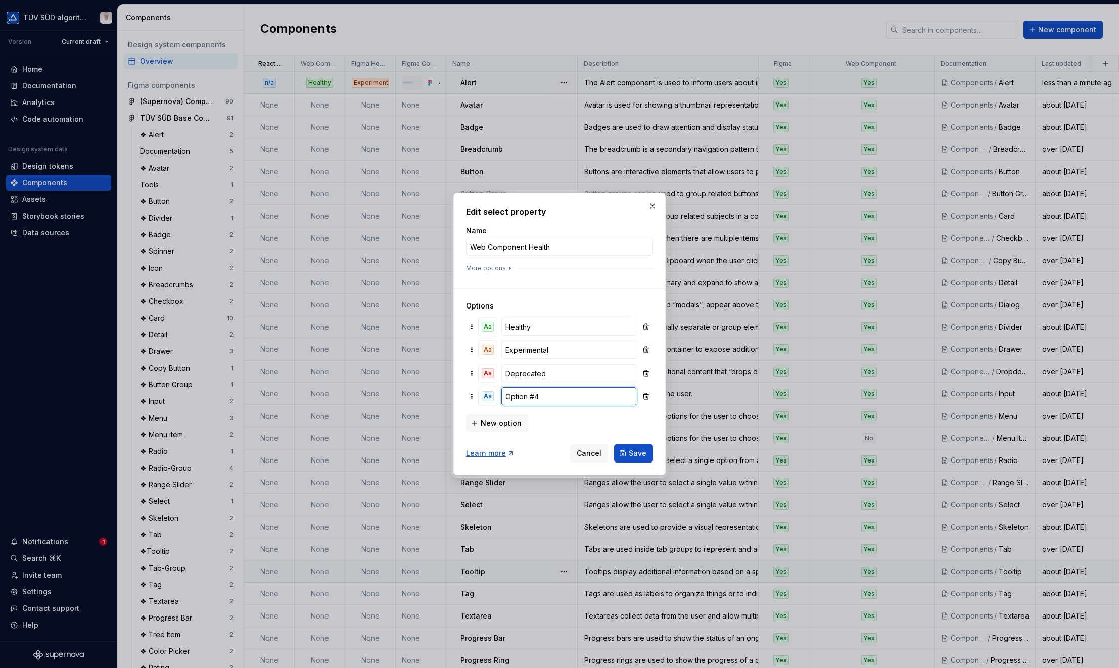
click at [525, 400] on input "Option #4" at bounding box center [568, 397] width 135 height 18
type input "n/a"
click at [635, 453] on span "Save" at bounding box center [638, 454] width 18 height 10
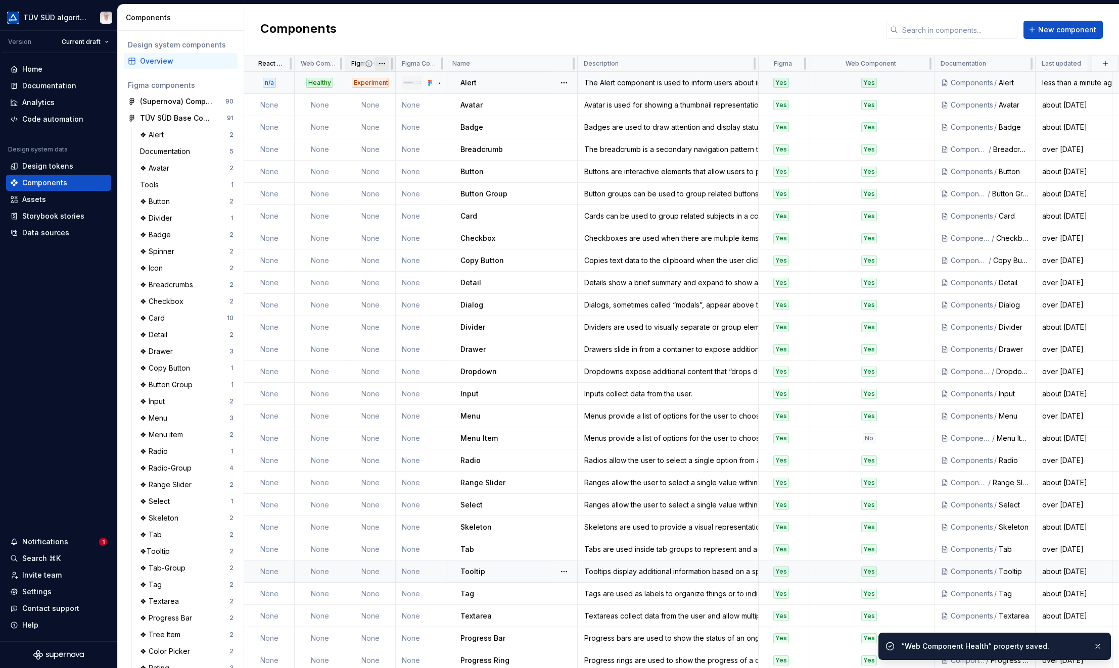
click at [386, 66] on html "TÜV SÜD algorithm Version Current draft Home Documentation Analytics Code autom…" at bounding box center [559, 334] width 1119 height 668
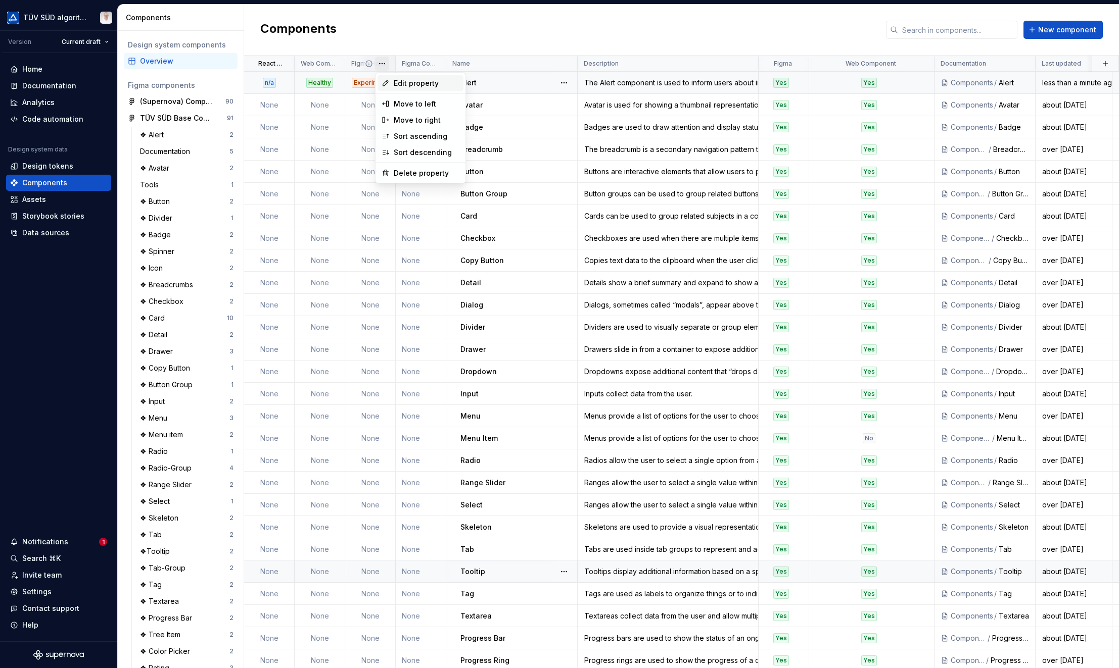
click at [415, 84] on span "Edit property" at bounding box center [427, 83] width 66 height 10
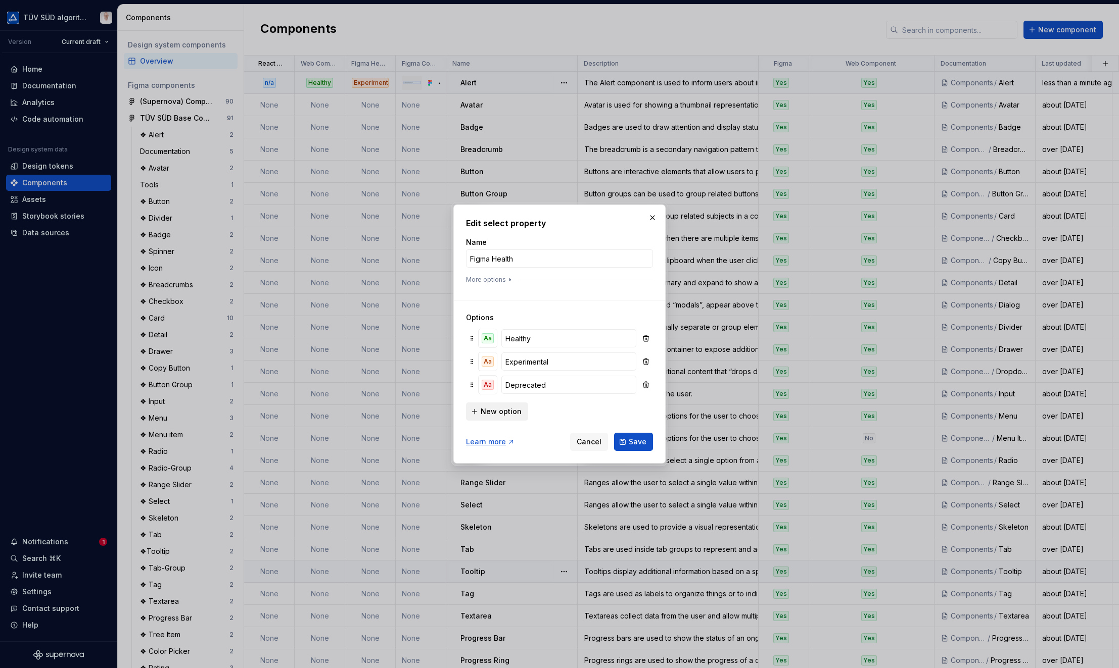
click at [493, 414] on span "New option" at bounding box center [500, 412] width 41 height 10
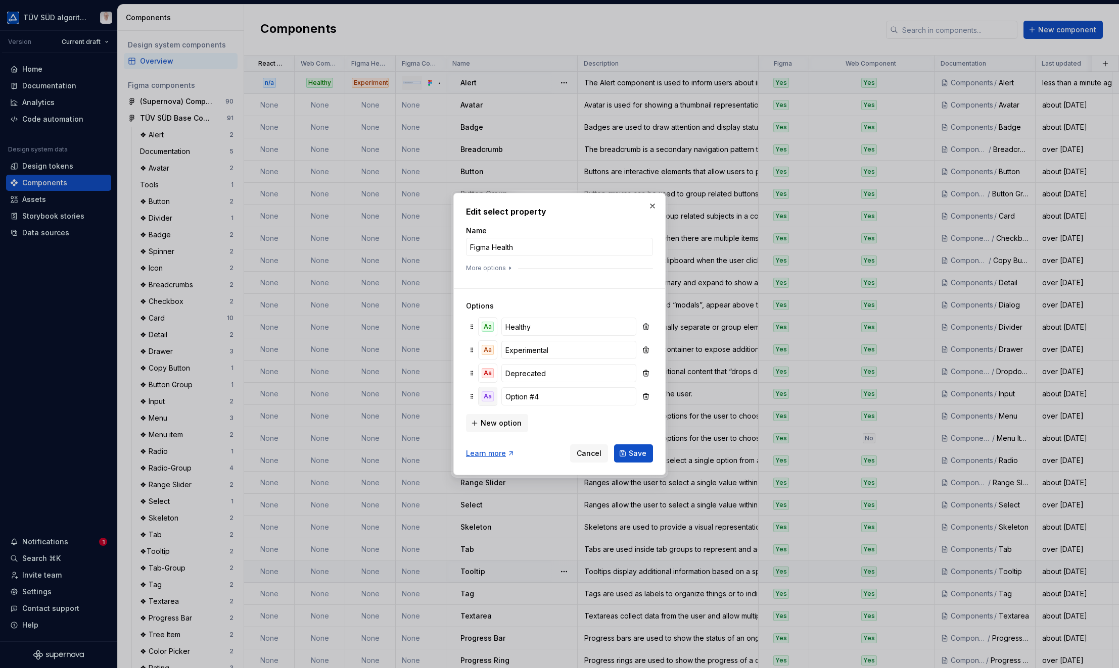
click at [489, 402] on button "Aa" at bounding box center [487, 397] width 18 height 18
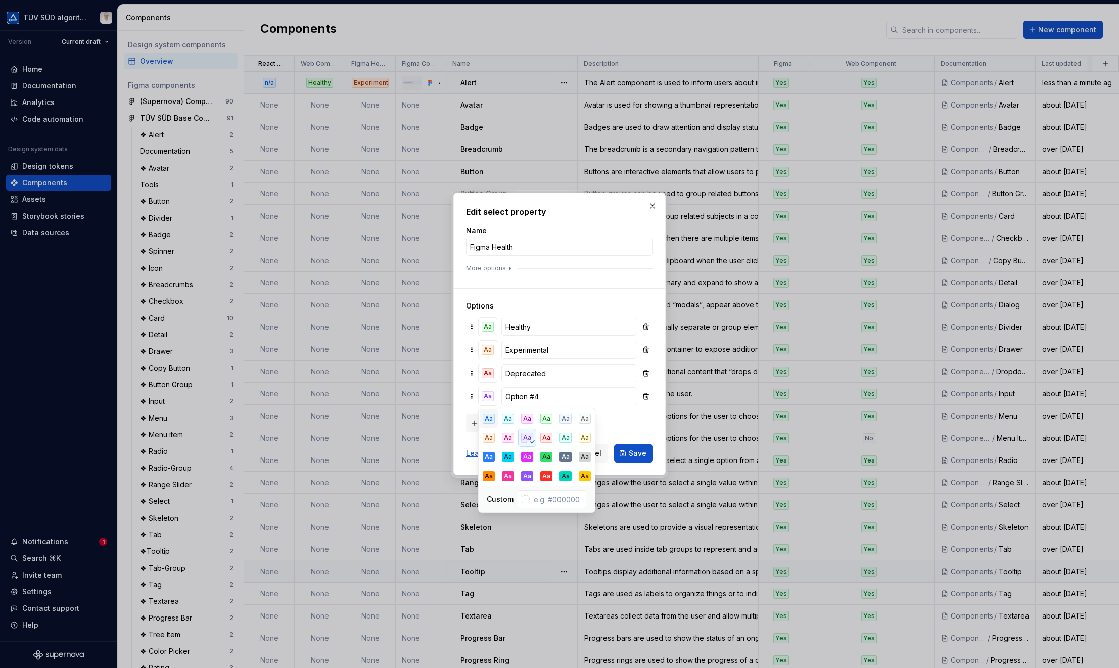
click at [488, 414] on button "Aa" at bounding box center [488, 419] width 18 height 18
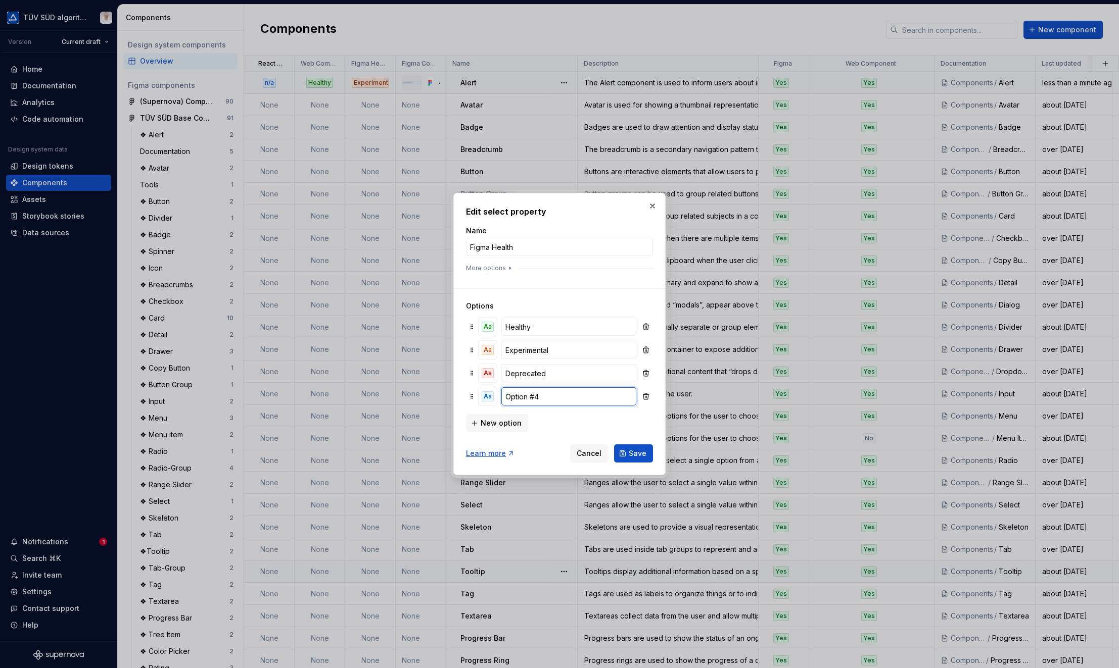
click at [537, 393] on input "Option #4" at bounding box center [568, 397] width 135 height 18
click at [521, 396] on input "Option #4" at bounding box center [568, 397] width 135 height 18
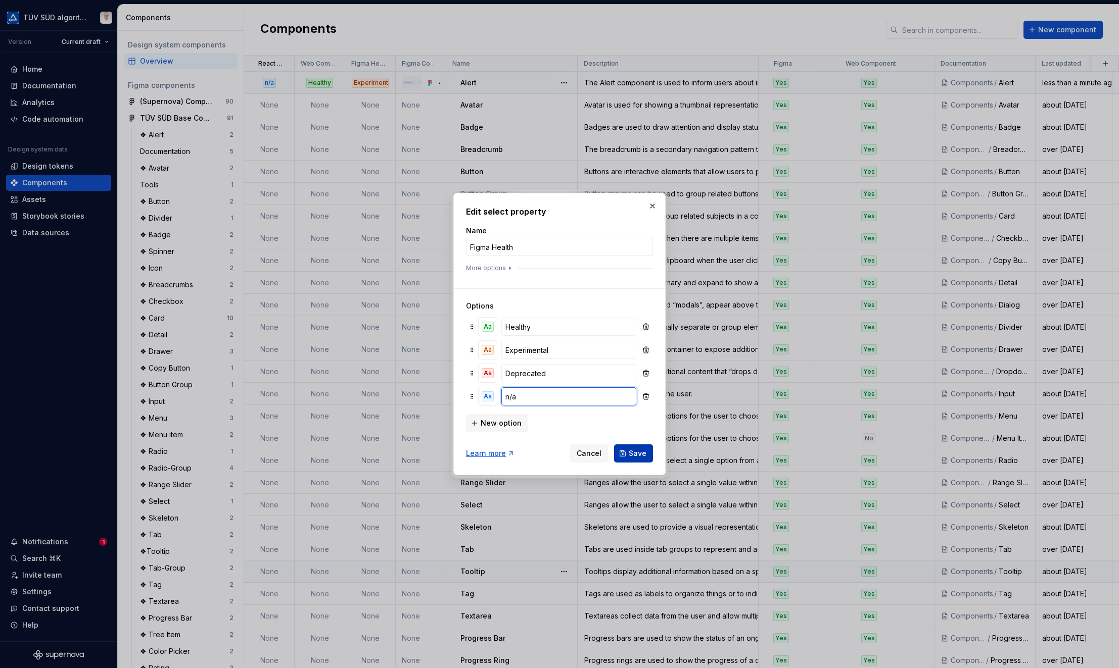
type input "n/a"
click at [634, 457] on span "Save" at bounding box center [638, 454] width 18 height 10
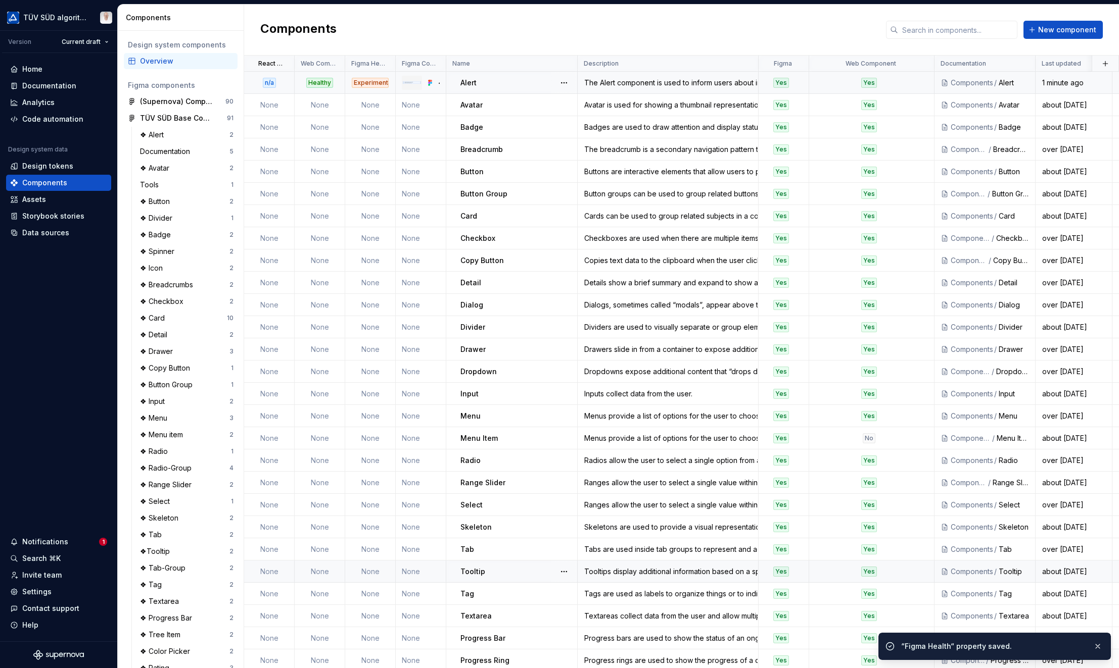
click at [513, 19] on div "Components New component" at bounding box center [681, 30] width 875 height 51
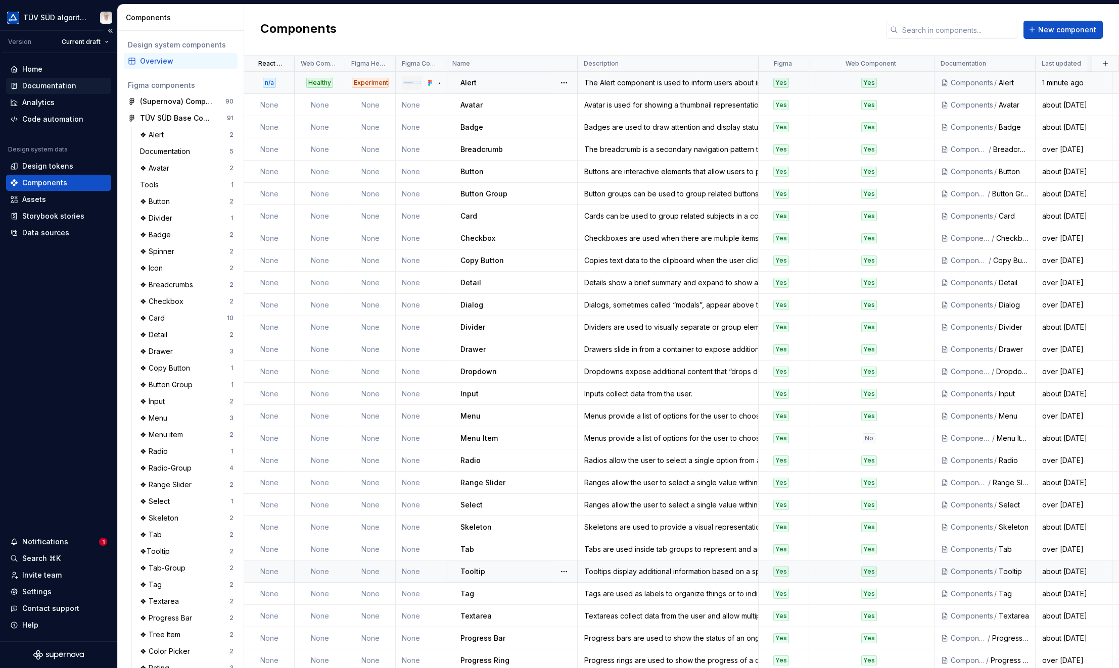
click at [44, 84] on div "Documentation" at bounding box center [49, 86] width 54 height 10
click at [795, 63] on html "TÜV SÜD algorithm Version Current draft Home Documentation Analytics Code autom…" at bounding box center [559, 334] width 1119 height 668
click at [834, 177] on div "Delete property" at bounding box center [840, 173] width 66 height 10
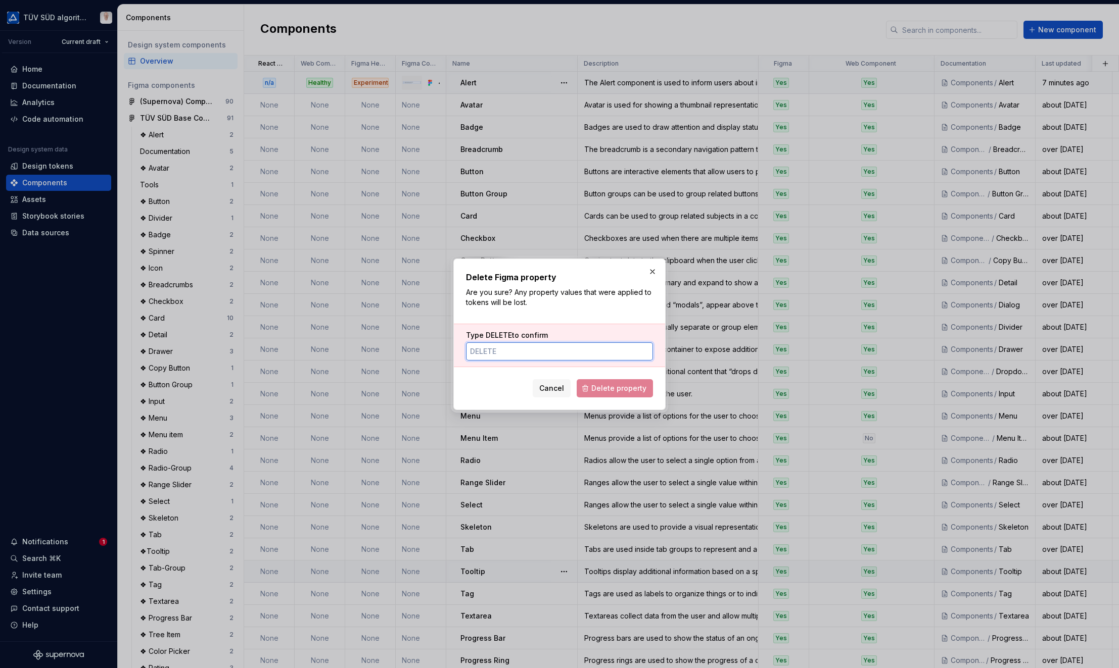
click at [512, 351] on input "Type DELETE to confirm" at bounding box center [559, 352] width 187 height 18
type input "DELETE"
drag, startPoint x: 609, startPoint y: 390, endPoint x: 522, endPoint y: 389, distance: 86.9
click at [522, 389] on div "Cancel Delete property" at bounding box center [559, 386] width 187 height 22
click at [552, 392] on span "Cancel" at bounding box center [551, 388] width 25 height 10
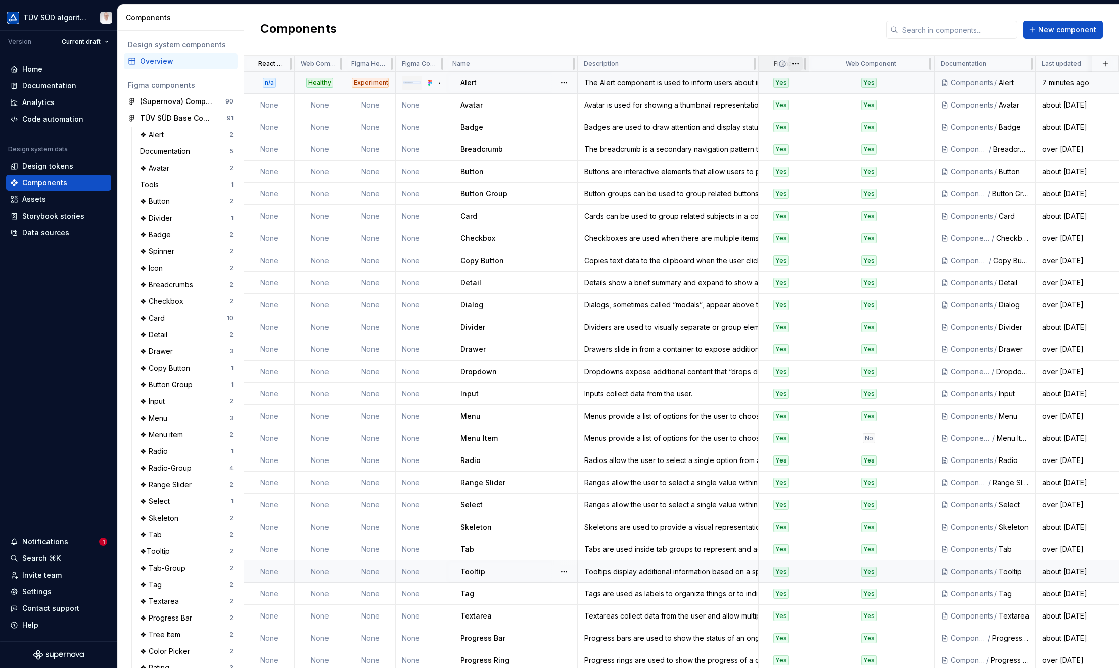
click at [798, 64] on html "TÜV SÜD algorithm Version Current draft Home Documentation Analytics Code autom…" at bounding box center [559, 334] width 1119 height 668
click at [805, 82] on div "Edit property" at bounding box center [834, 83] width 86 height 16
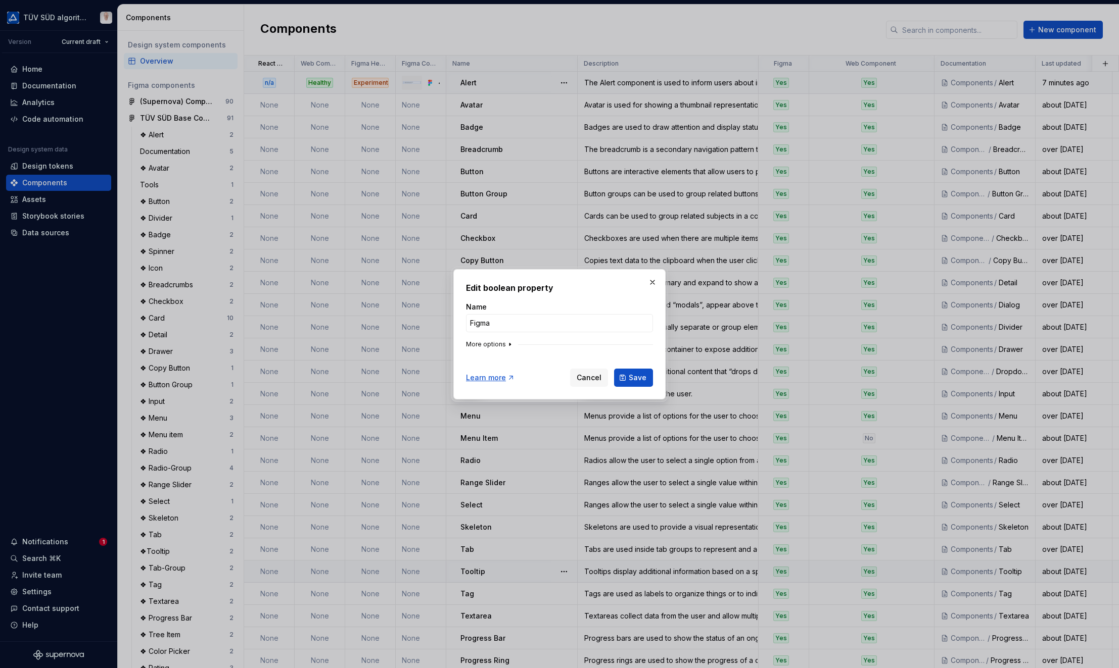
click at [493, 346] on button "More options" at bounding box center [490, 345] width 48 height 8
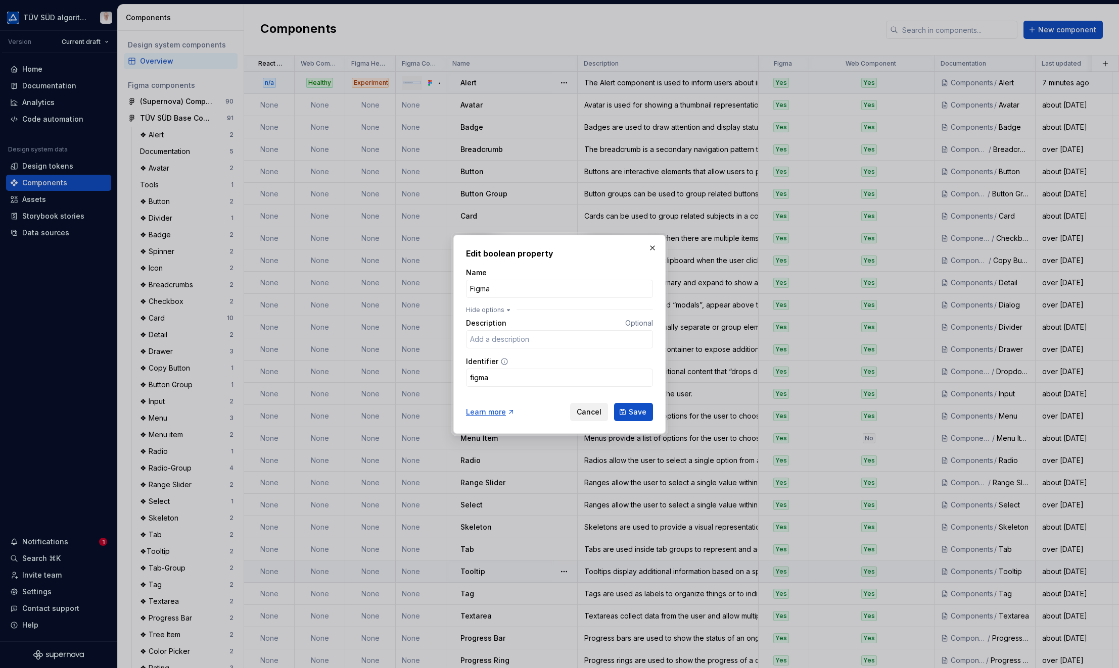
click at [596, 413] on span "Cancel" at bounding box center [588, 412] width 25 height 10
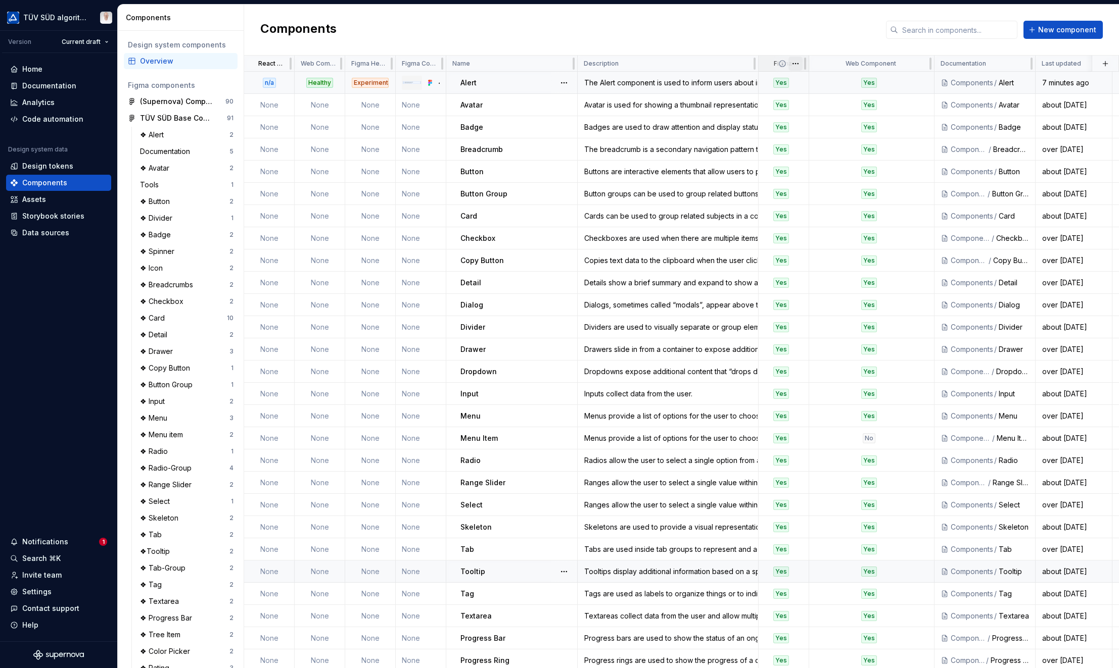
click at [795, 65] on html "TÜV SÜD algorithm Version Current draft Home Documentation Analytics Code autom…" at bounding box center [559, 334] width 1119 height 668
click at [856, 43] on html "TÜV SÜD algorithm Version Current draft Home Documentation Analytics Code autom…" at bounding box center [559, 334] width 1119 height 668
click at [222, 100] on button "button" at bounding box center [229, 101] width 14 height 14
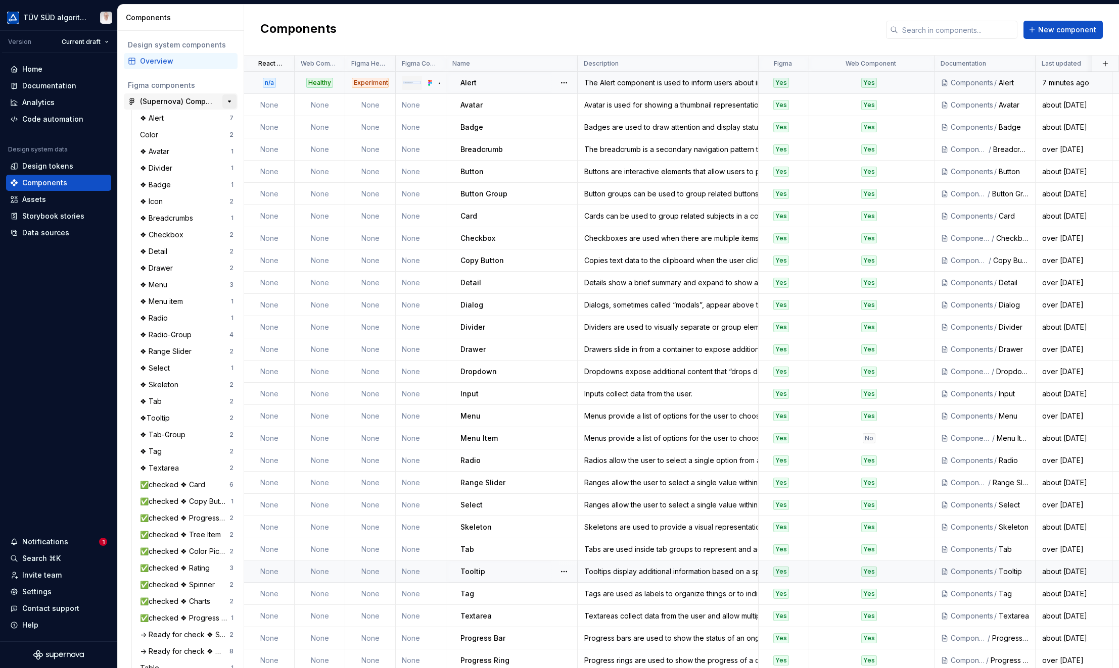
click at [225, 101] on button "button" at bounding box center [229, 101] width 14 height 14
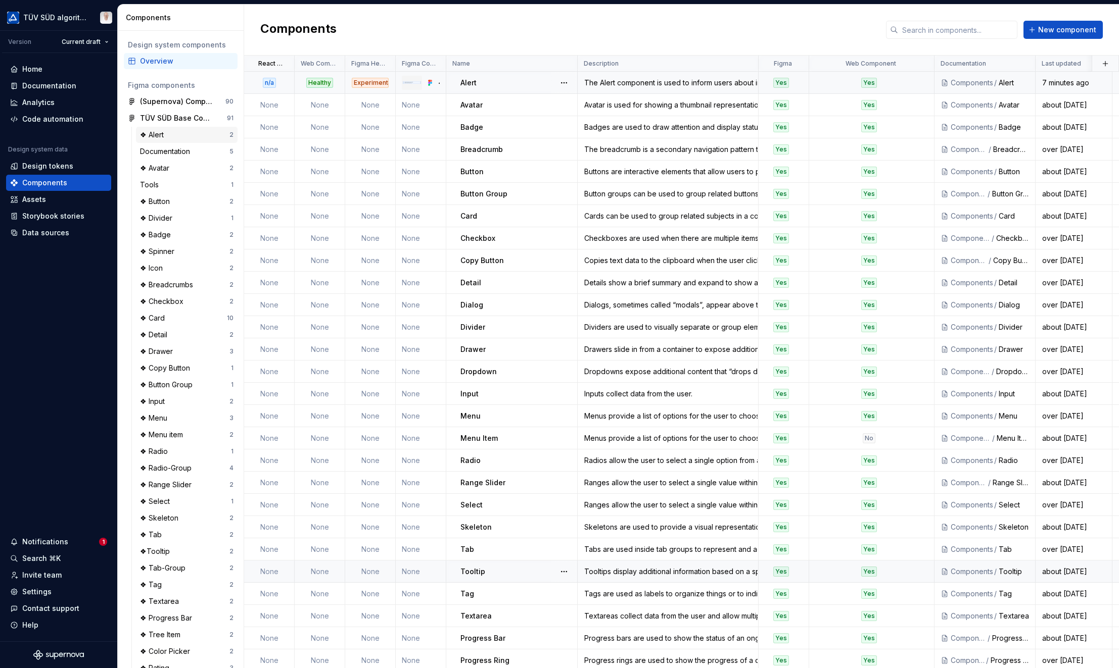
click at [160, 139] on div "❖ Alert" at bounding box center [154, 135] width 28 height 10
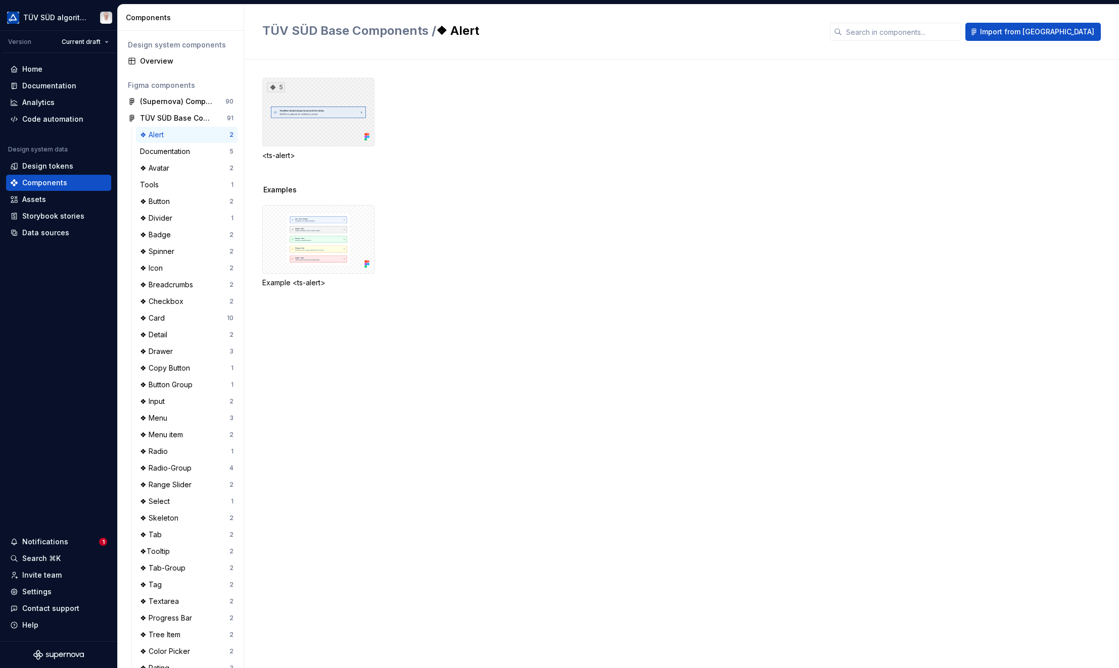
click at [306, 122] on div "5" at bounding box center [318, 112] width 112 height 69
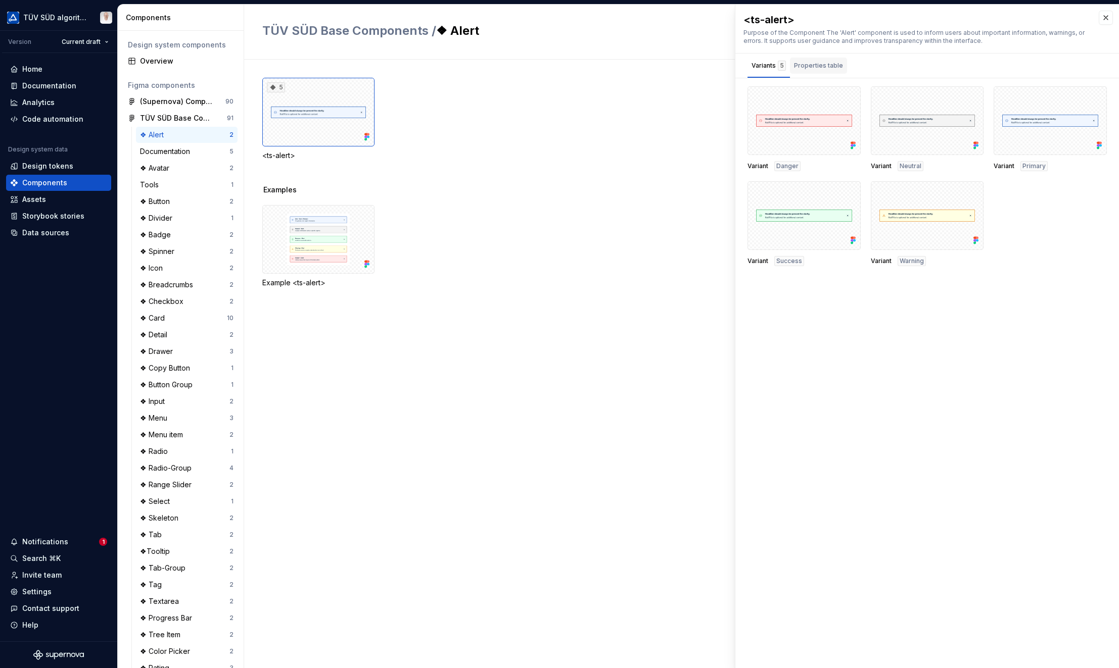
click at [818, 67] on div "Properties table" at bounding box center [818, 66] width 49 height 10
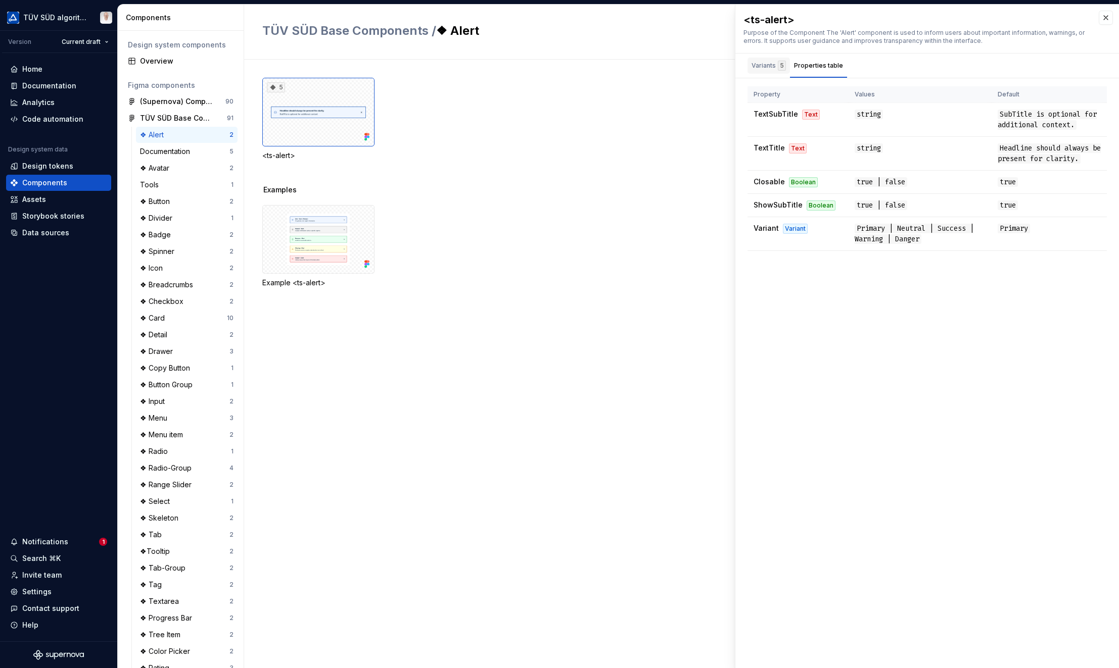
click at [767, 67] on div "Variants 5" at bounding box center [768, 66] width 34 height 10
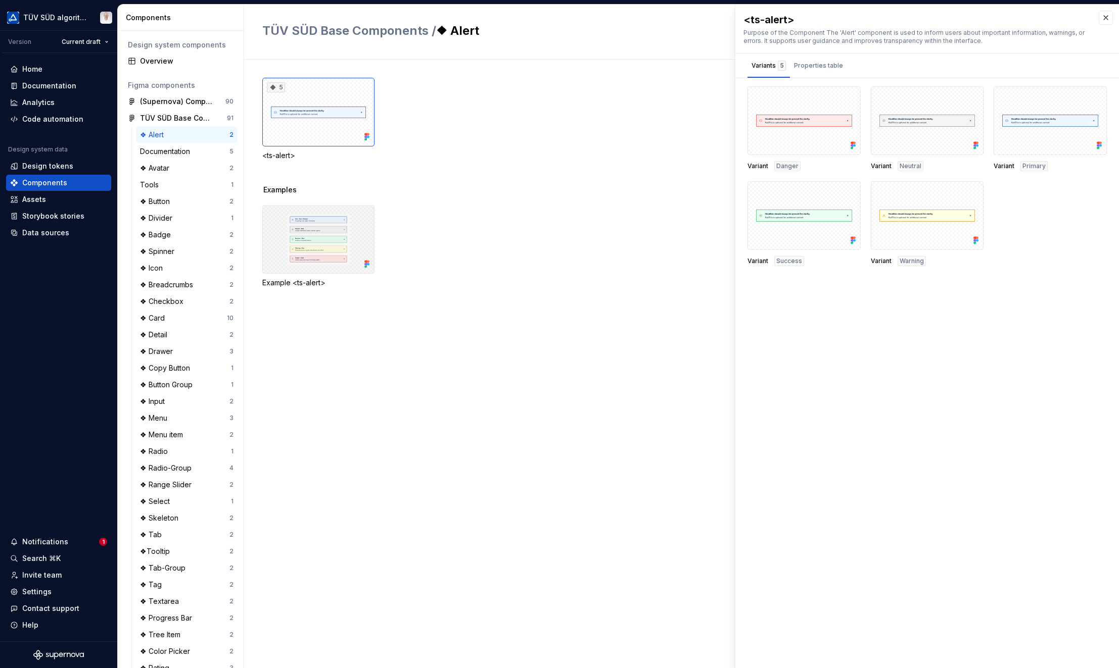
click at [335, 242] on div at bounding box center [318, 239] width 112 height 69
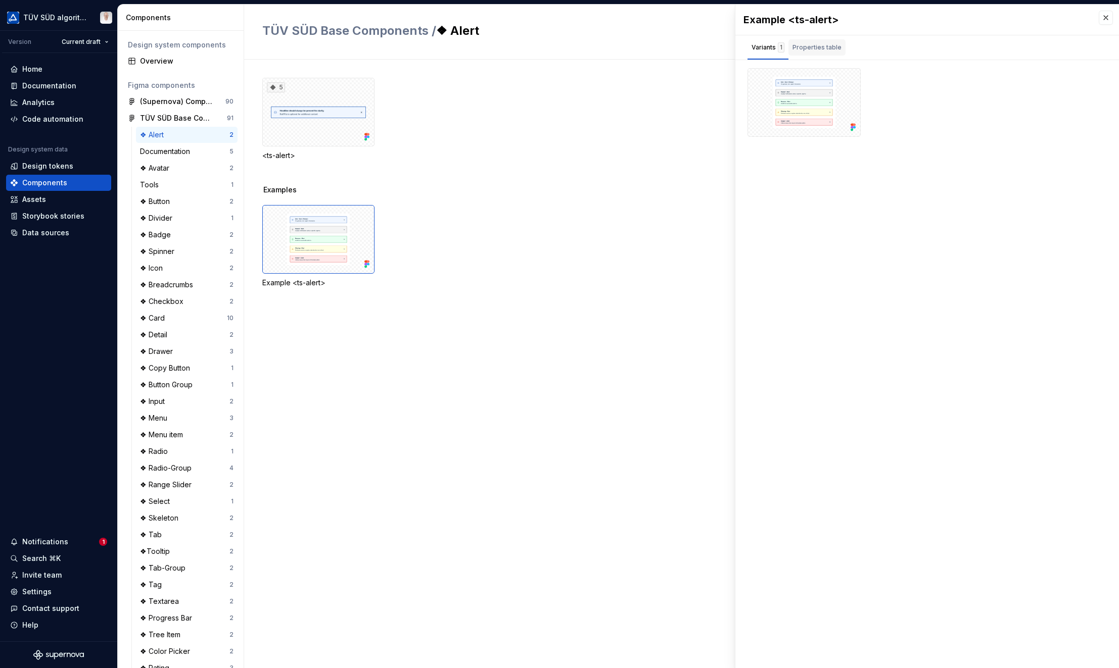
click at [821, 48] on div "Properties table" at bounding box center [816, 47] width 49 height 10
click at [856, 76] on th "Values" at bounding box center [926, 76] width 143 height 17
click at [763, 50] on div "Variants 1" at bounding box center [767, 47] width 33 height 10
click at [850, 76] on button "button" at bounding box center [849, 80] width 14 height 14
drag, startPoint x: 677, startPoint y: 126, endPoint x: 614, endPoint y: 114, distance: 63.7
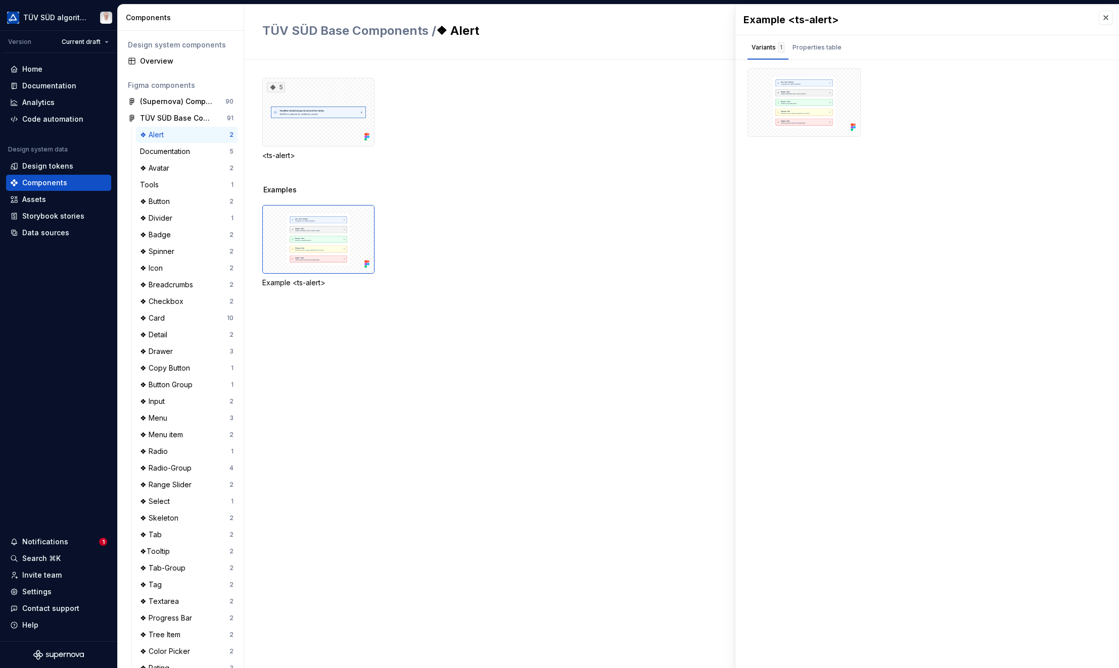
click at [678, 126] on div "5 <ts-alert>" at bounding box center [690, 119] width 856 height 83
click at [356, 132] on div "5" at bounding box center [318, 112] width 112 height 69
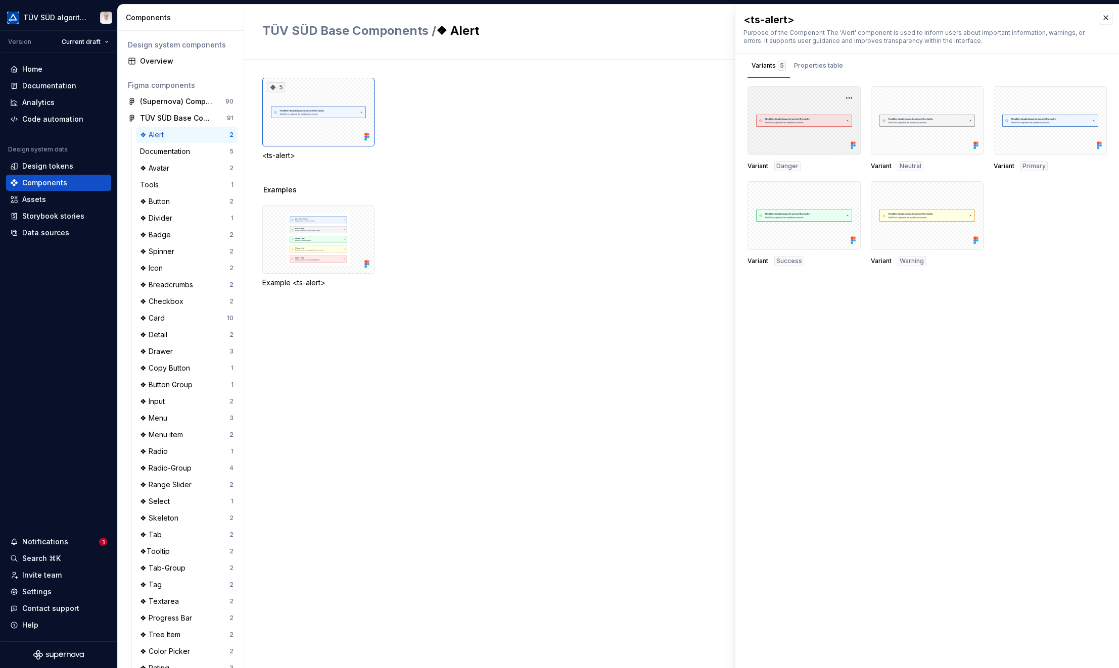
click at [783, 115] on div at bounding box center [803, 120] width 113 height 69
click at [849, 100] on button "button" at bounding box center [849, 98] width 14 height 14
click at [856, 63] on div "Variants 5 Properties table" at bounding box center [926, 66] width 383 height 24
click at [856, 36] on div "Purpose of the Component The 'Alert' component is used to inform users about im…" at bounding box center [915, 37] width 345 height 16
click at [802, 35] on div "Purpose of the Component The 'Alert' component is used to inform users about im…" at bounding box center [915, 37] width 345 height 16
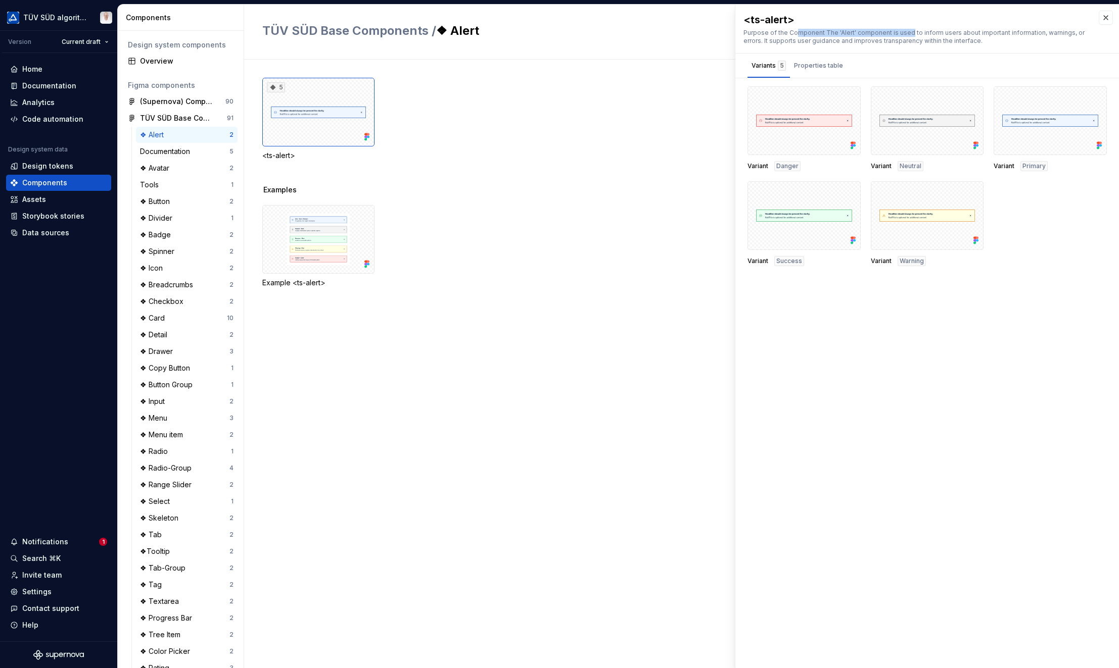
drag, startPoint x: 796, startPoint y: 32, endPoint x: 906, endPoint y: 32, distance: 110.1
click at [856, 32] on div "Purpose of the Component The 'Alert' component is used to inform users about im…" at bounding box center [915, 37] width 345 height 16
click at [856, 37] on div "Purpose of the Component The 'Alert' component is used to inform users about im…" at bounding box center [915, 37] width 345 height 16
click at [856, 43] on div "Purpose of the Component The 'Alert' component is used to inform users about im…" at bounding box center [915, 37] width 345 height 16
click at [856, 33] on div "Purpose of the Component The 'Alert' component is used to inform users about im…" at bounding box center [915, 37] width 345 height 16
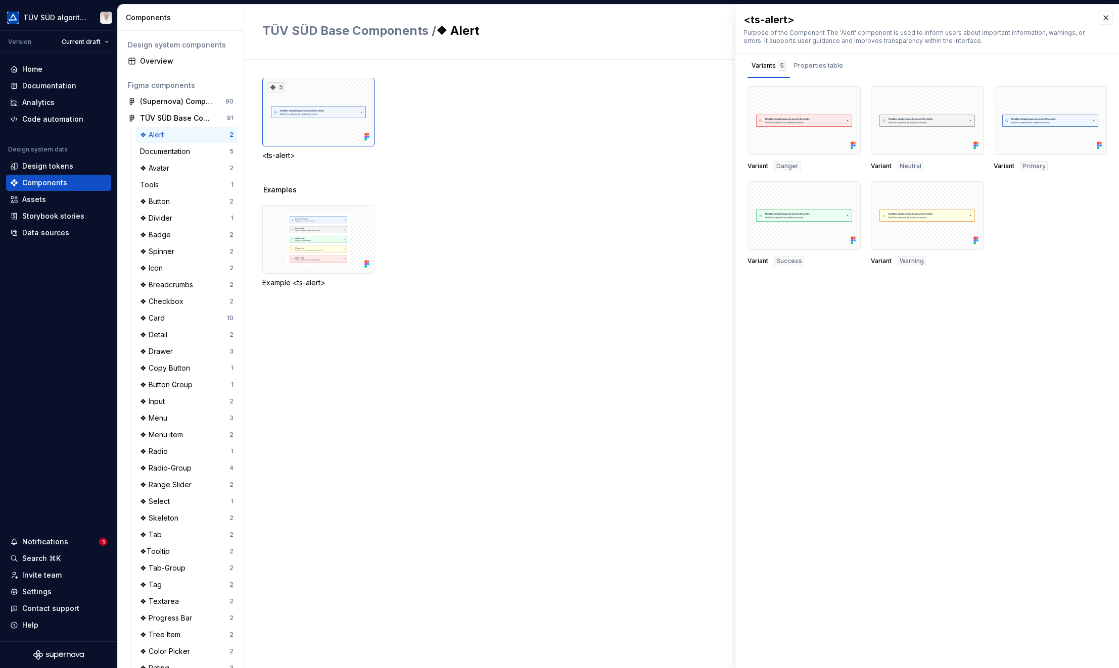
click at [639, 86] on div "5 <ts-alert>" at bounding box center [690, 119] width 856 height 83
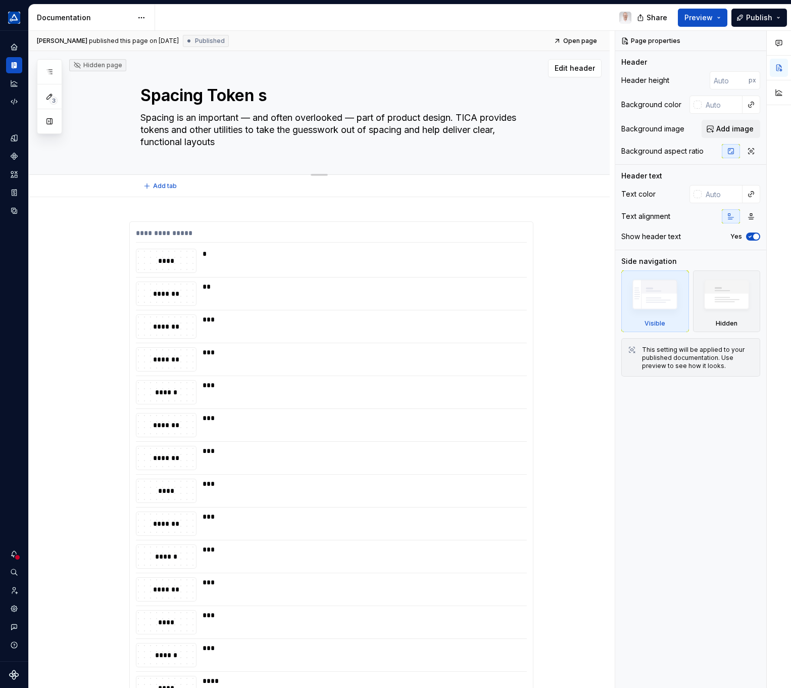
click at [259, 98] on textarea "Spacing Token s" at bounding box center [329, 95] width 382 height 24
type textarea "*"
type textarea "Spacing Tokens"
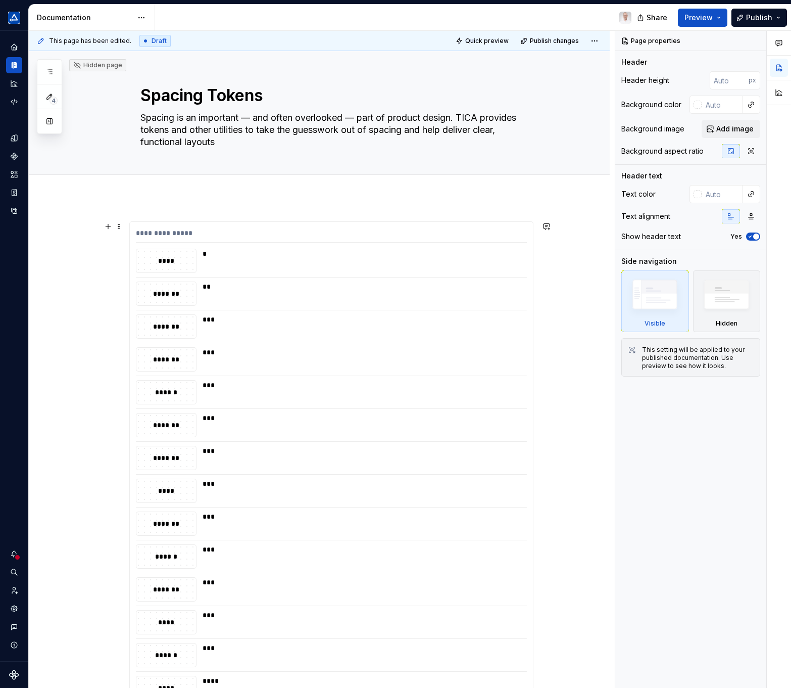
type textarea "*"
type textarea "Spacing Tokens"
click at [80, 244] on div "**********" at bounding box center [322, 359] width 586 height 657
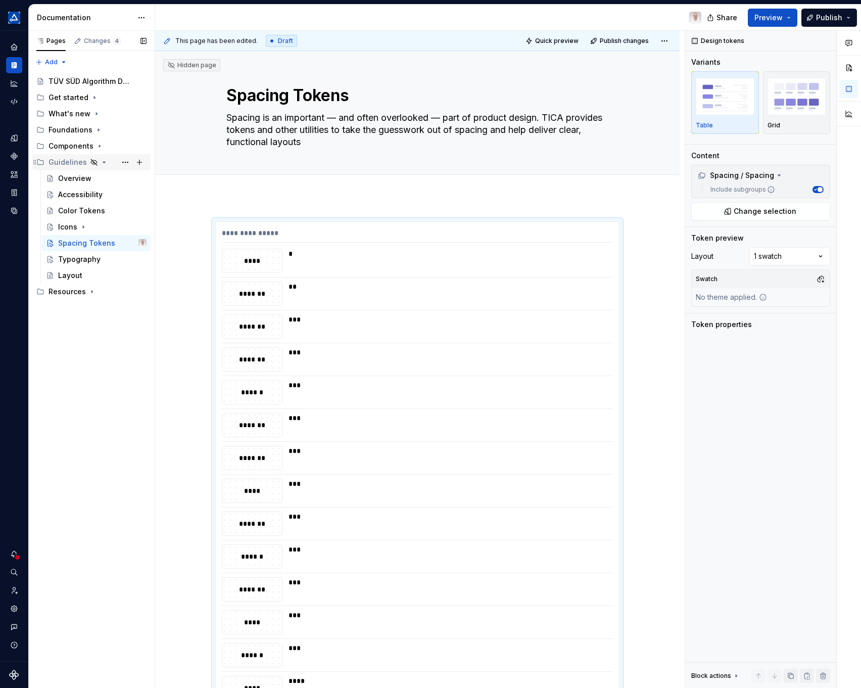
click at [102, 161] on icon "Page tree" at bounding box center [104, 162] width 8 height 8
click at [73, 147] on div "Components" at bounding box center [71, 146] width 45 height 10
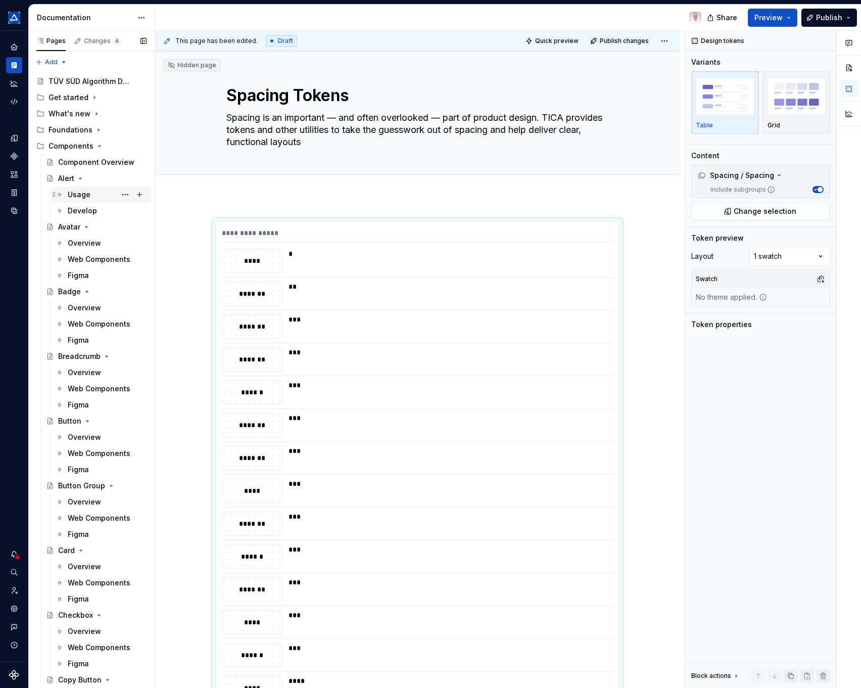
click at [79, 191] on div "Usage" at bounding box center [79, 194] width 23 height 10
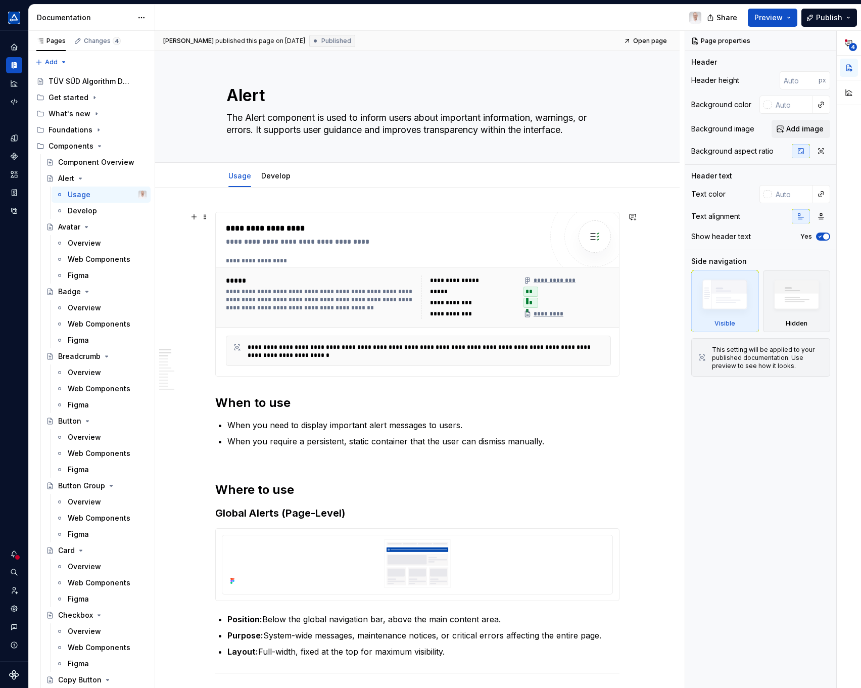
click at [437, 240] on div "**********" at bounding box center [384, 241] width 316 height 10
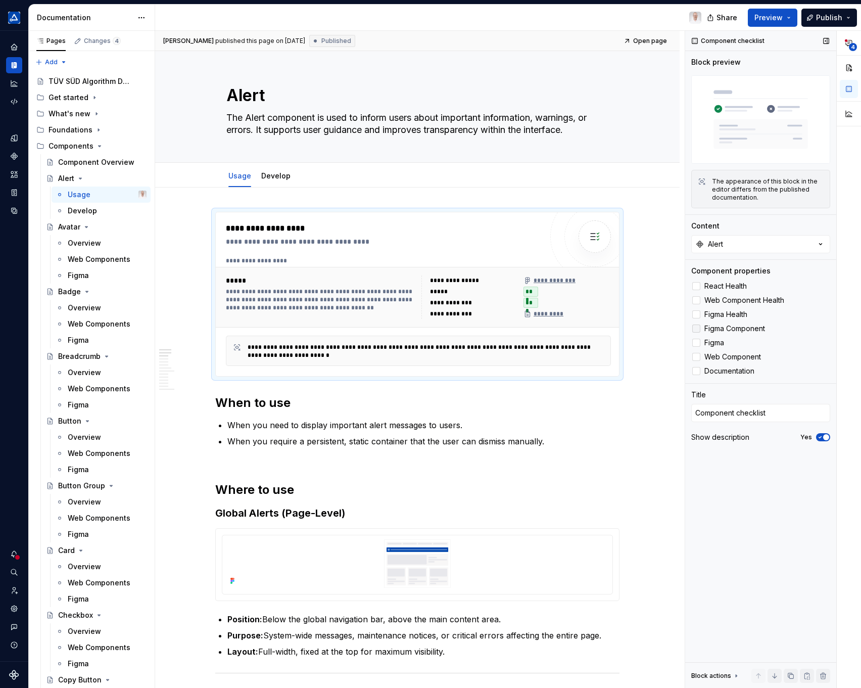
click at [696, 328] on icon at bounding box center [696, 328] width 0 height 0
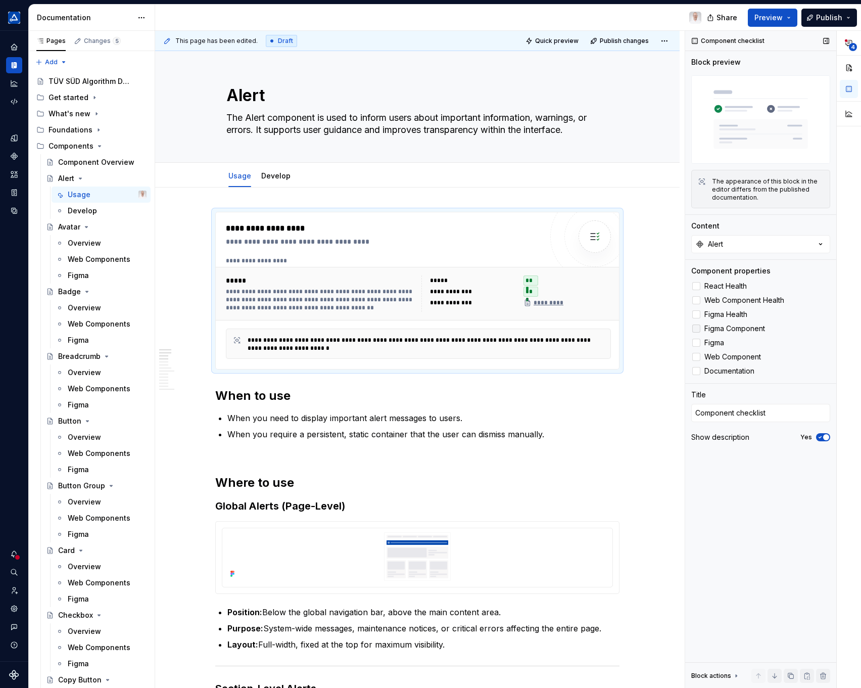
click at [694, 330] on div at bounding box center [696, 328] width 8 height 8
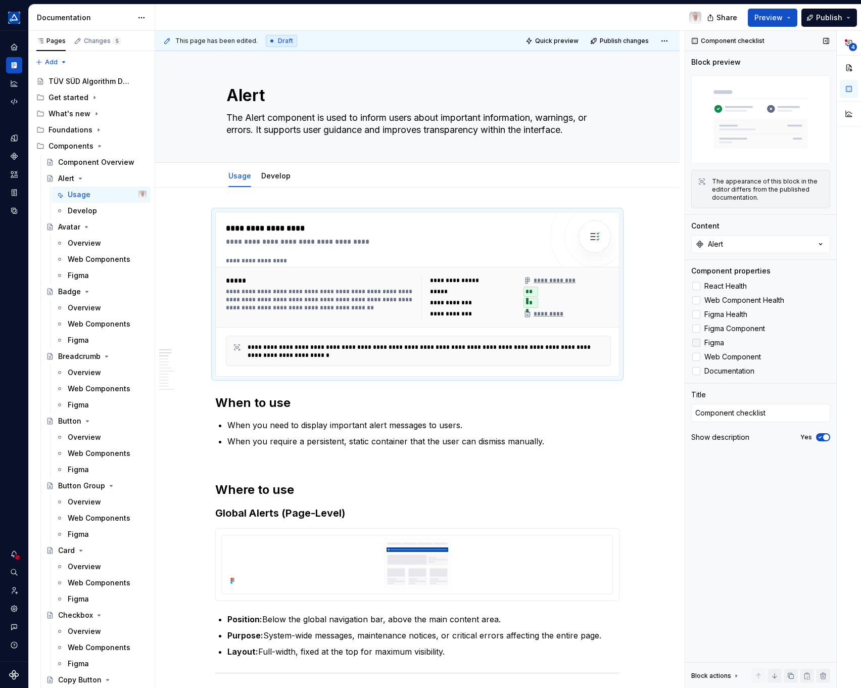
click at [696, 343] on icon at bounding box center [696, 343] width 0 height 0
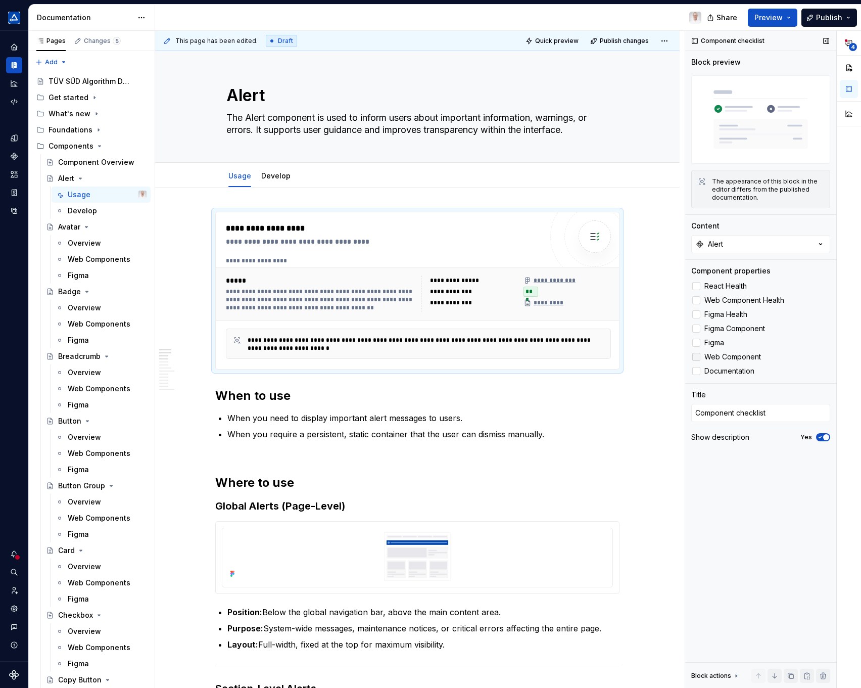
click at [696, 357] on icon at bounding box center [696, 357] width 0 height 0
click at [696, 371] on icon at bounding box center [696, 371] width 0 height 0
click at [698, 291] on label "React Health" at bounding box center [760, 286] width 139 height 12
click at [697, 298] on div at bounding box center [696, 300] width 8 height 8
click at [696, 313] on div at bounding box center [696, 314] width 8 height 8
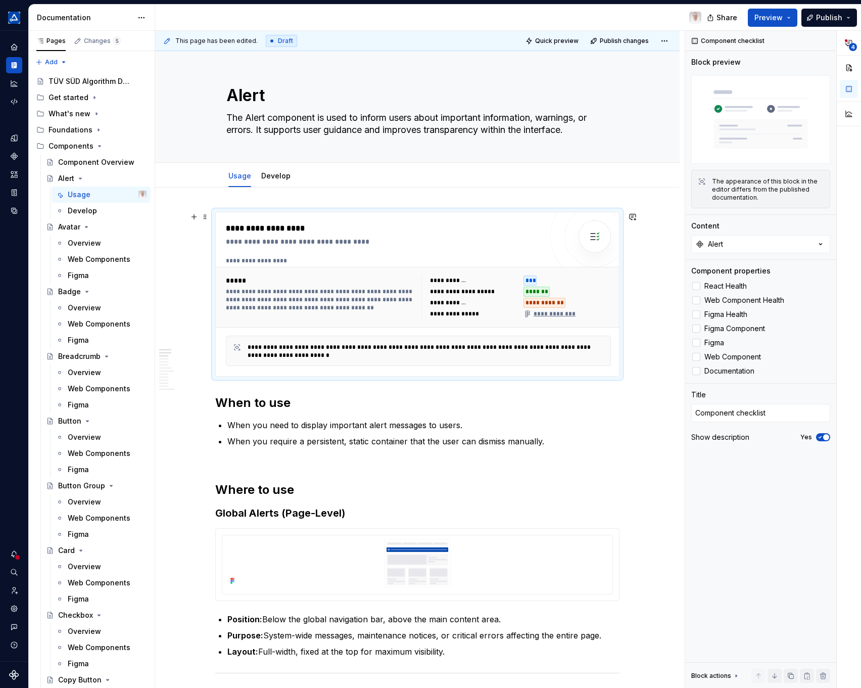
click at [333, 238] on div "**********" at bounding box center [384, 241] width 316 height 10
click at [279, 244] on div "**********" at bounding box center [384, 241] width 316 height 10
click at [747, 413] on textarea "Component checklist" at bounding box center [760, 413] width 139 height 18
type textarea "*"
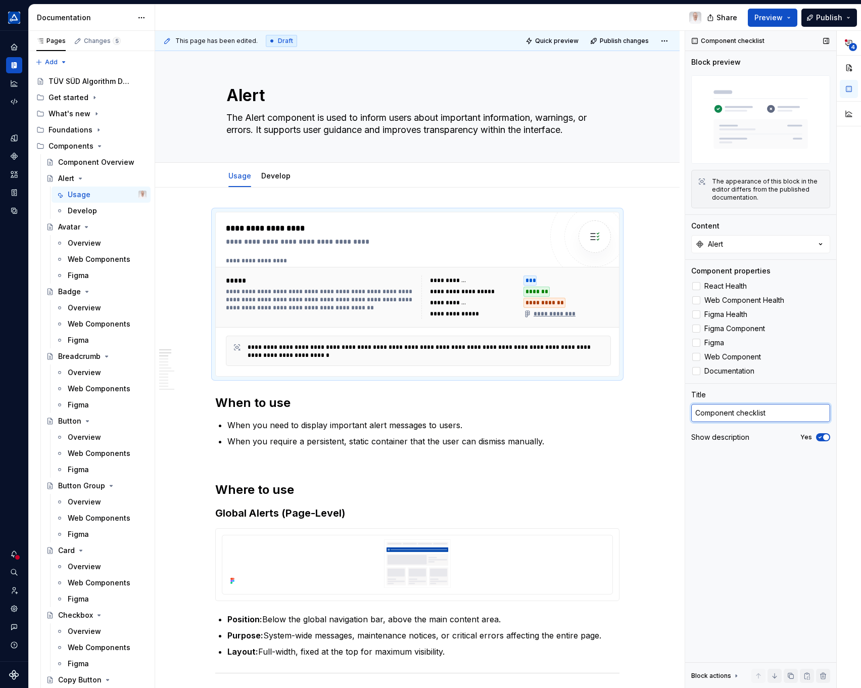
type textarea "Component s"
type textarea "*"
type textarea "Component st"
type textarea "*"
type textarea "Component sta"
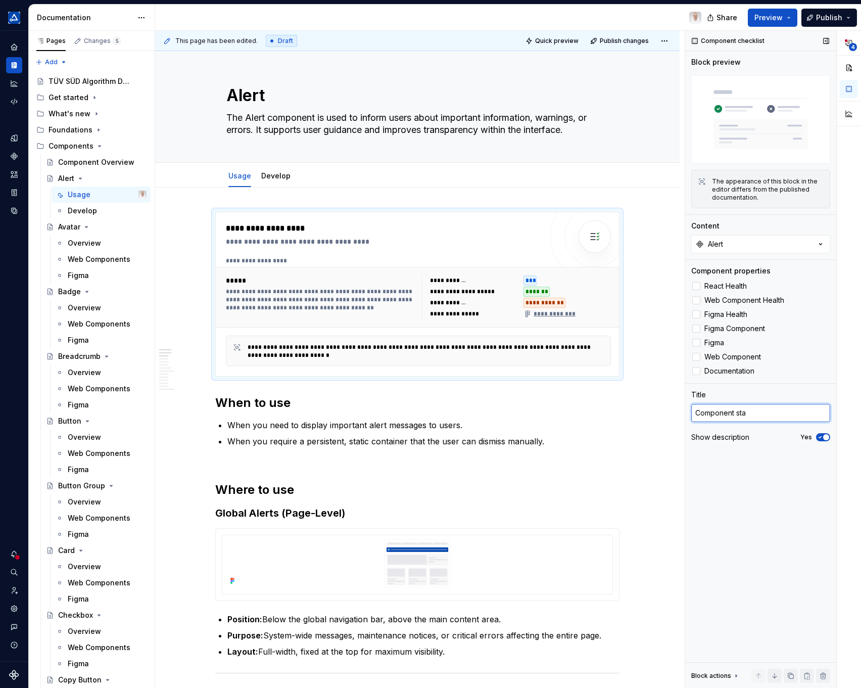
type textarea "*"
type textarea "Component stat"
type textarea "*"
type textarea "Component statu"
type textarea "*"
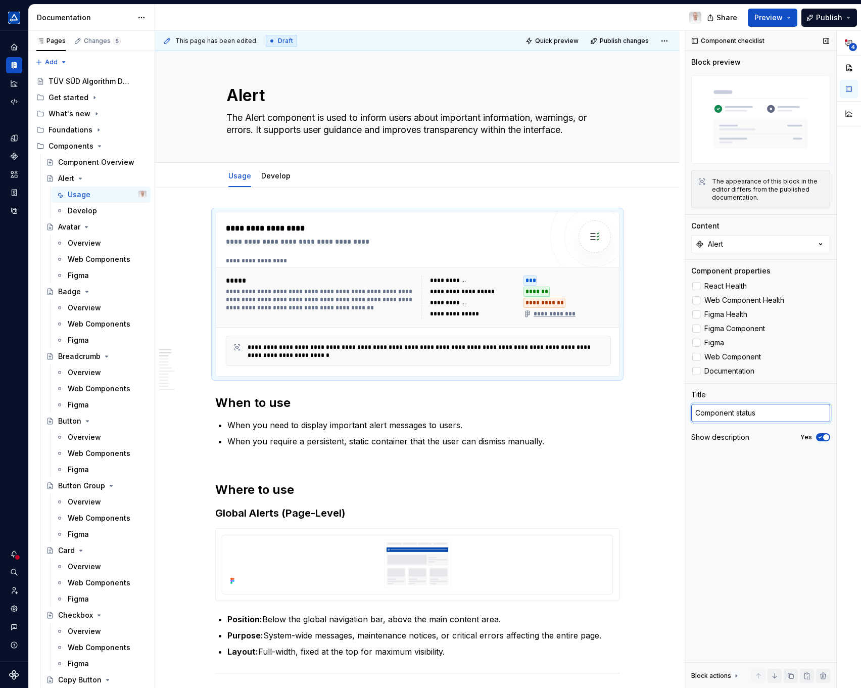
type textarea "Component status"
click at [825, 438] on span "button" at bounding box center [826, 437] width 6 height 6
click at [825, 438] on button "No" at bounding box center [823, 437] width 14 height 8
click at [764, 505] on div "Component checklist Block preview The appearance of this block in the editor di…" at bounding box center [760, 359] width 151 height 657
click at [557, 45] on button "Quick preview" at bounding box center [552, 41] width 61 height 14
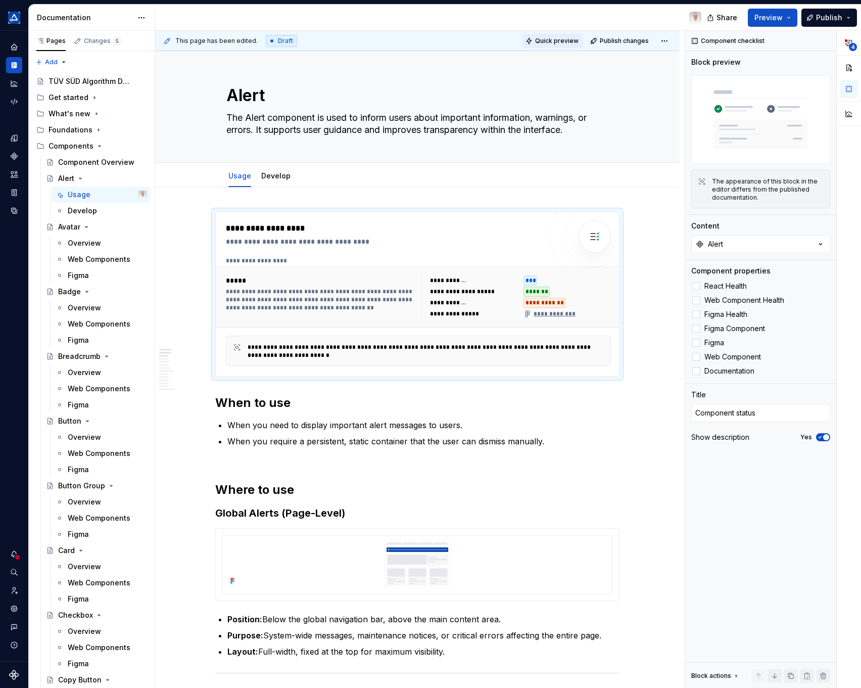
click at [554, 38] on span "Quick preview" at bounding box center [556, 41] width 43 height 8
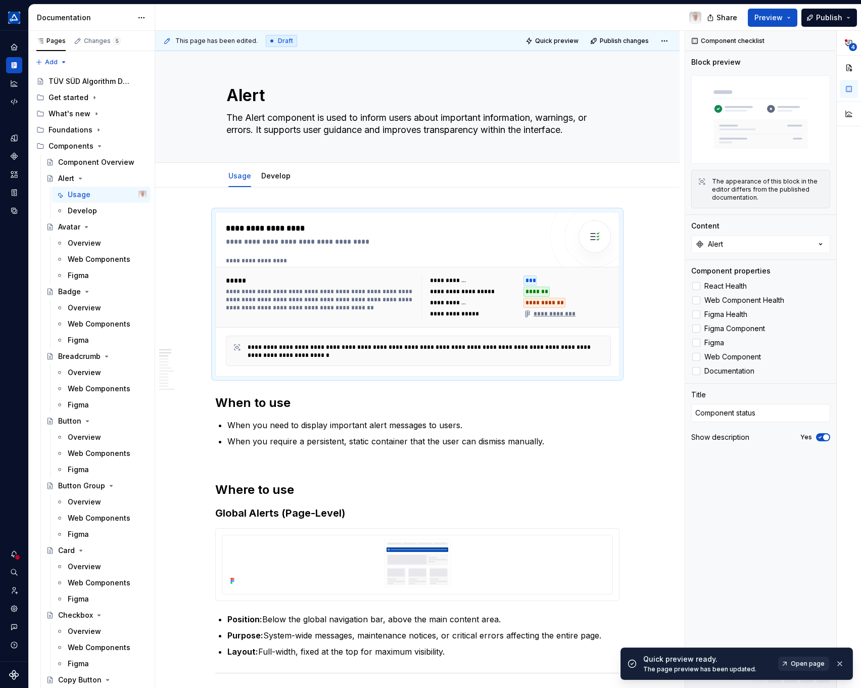
click at [811, 666] on span "Open page" at bounding box center [808, 663] width 34 height 8
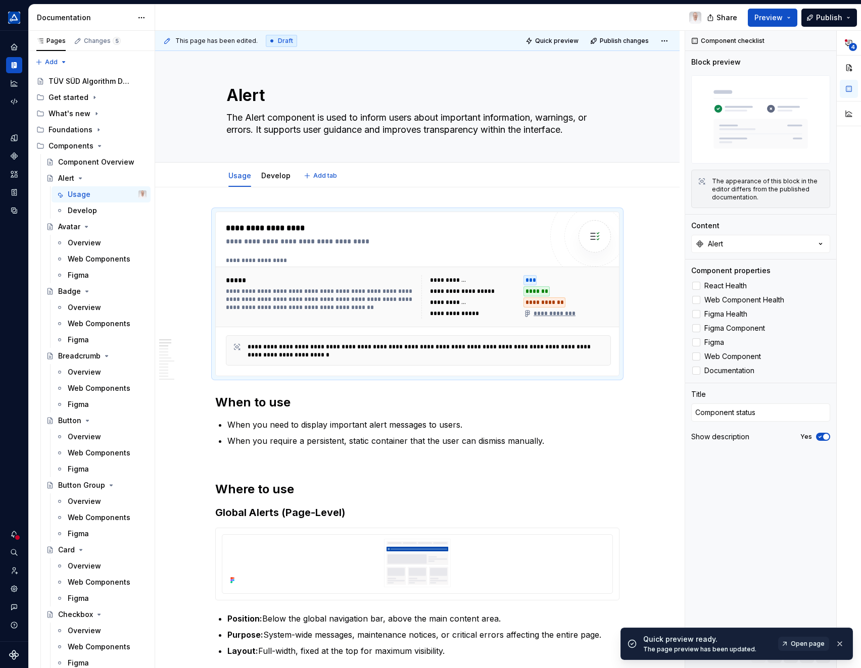
click at [642, 182] on div "Usage Develop Add tab" at bounding box center [417, 175] width 524 height 25
click at [840, 647] on button "button" at bounding box center [839, 644] width 13 height 14
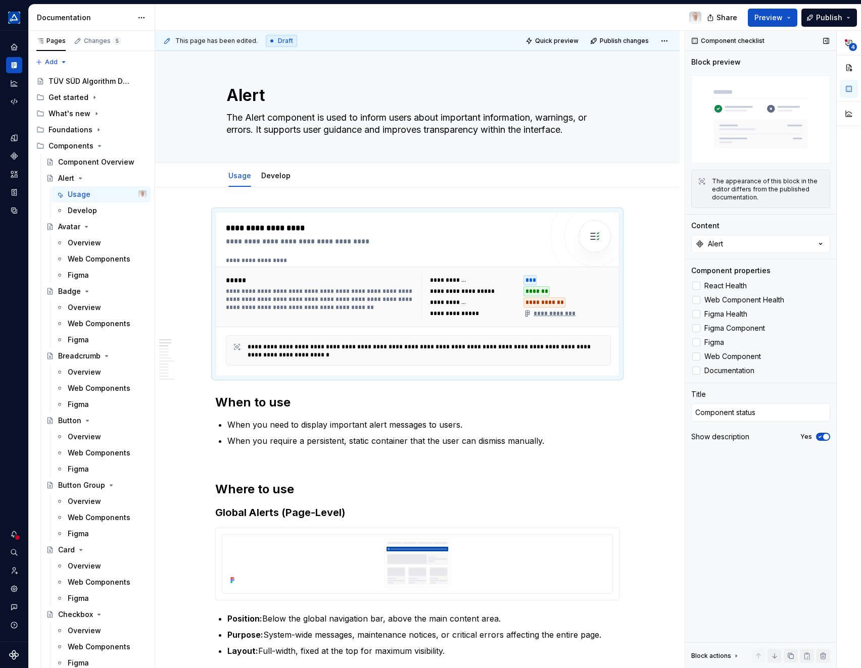
click at [761, 122] on img at bounding box center [760, 119] width 139 height 88
click at [782, 18] on span "Preview" at bounding box center [768, 18] width 28 height 10
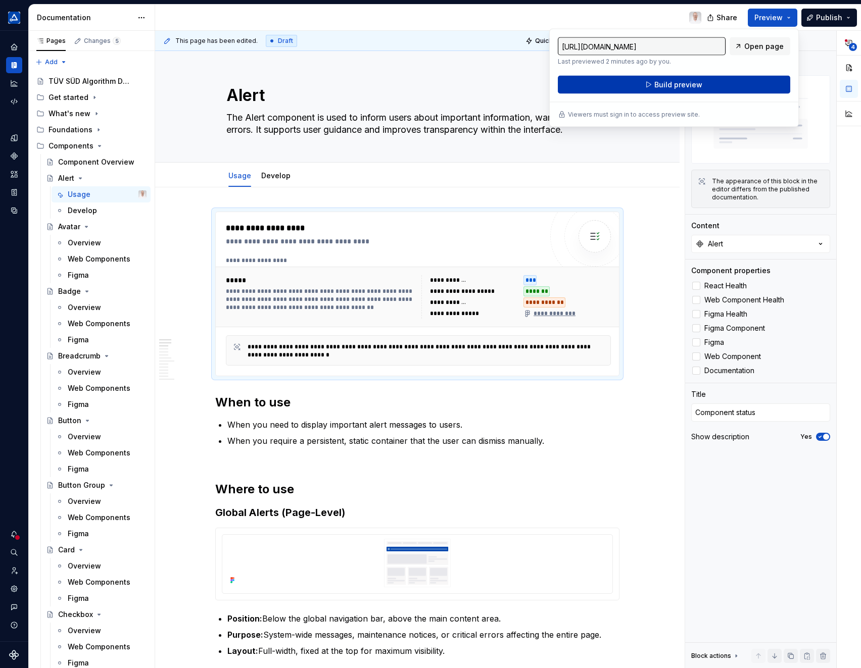
click at [686, 88] on span "Build preview" at bounding box center [678, 85] width 48 height 10
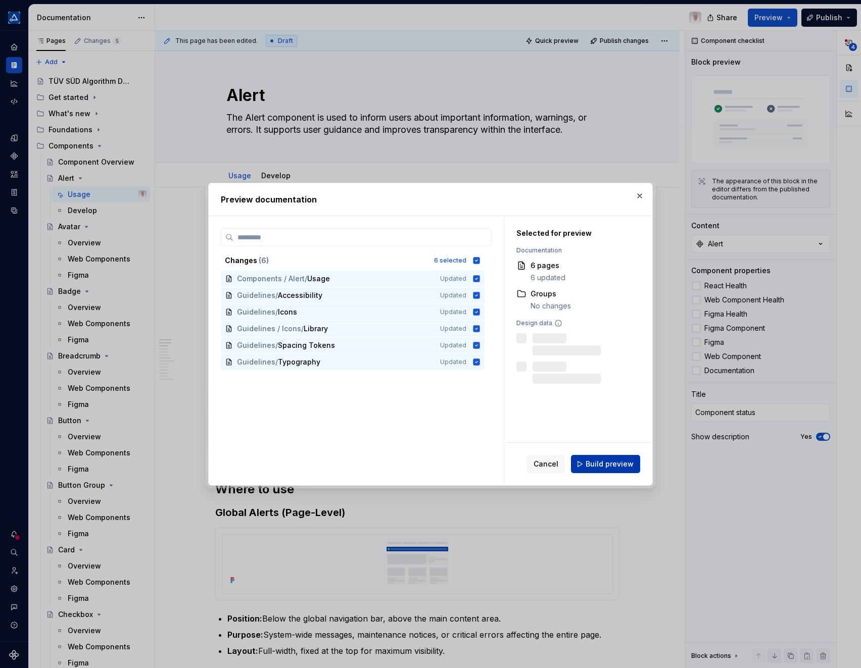
click at [613, 460] on span "Build preview" at bounding box center [610, 464] width 48 height 10
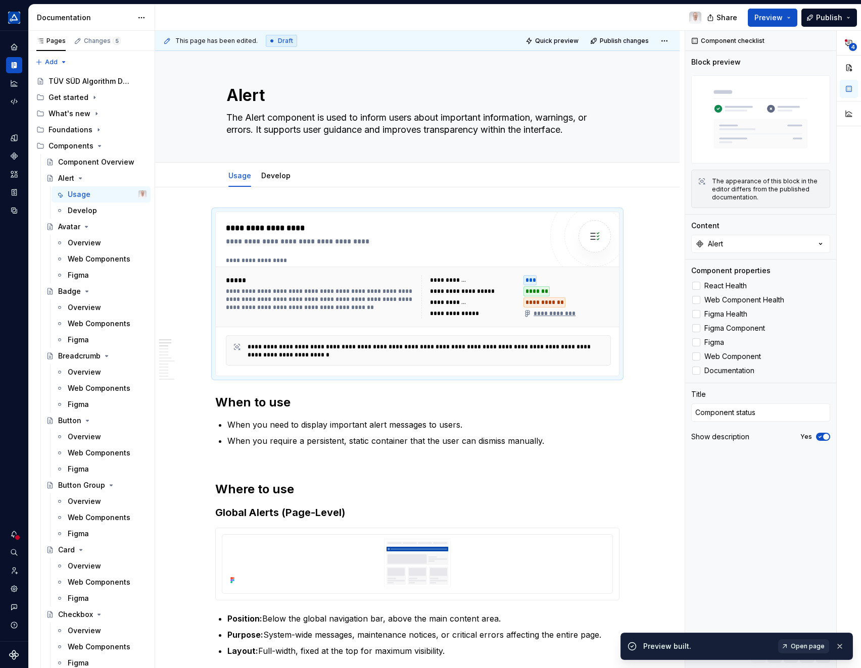
click at [817, 647] on span "Open page" at bounding box center [808, 647] width 34 height 8
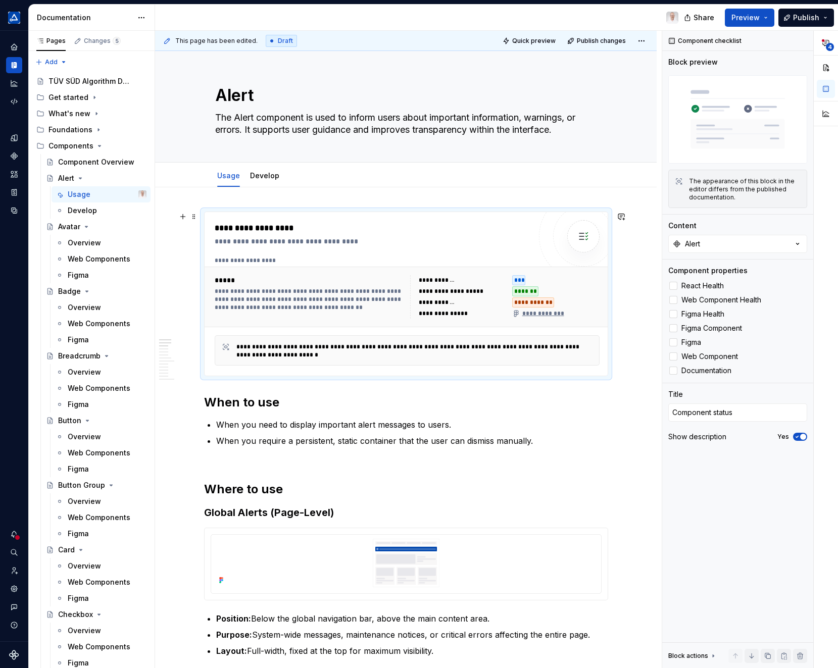
click at [298, 297] on div "**********" at bounding box center [309, 299] width 189 height 24
click at [287, 242] on div "**********" at bounding box center [373, 241] width 316 height 10
click at [320, 310] on div "**********" at bounding box center [309, 299] width 189 height 24
click at [335, 347] on div "**********" at bounding box center [414, 351] width 357 height 16
click at [333, 348] on div "**********" at bounding box center [414, 351] width 357 height 16
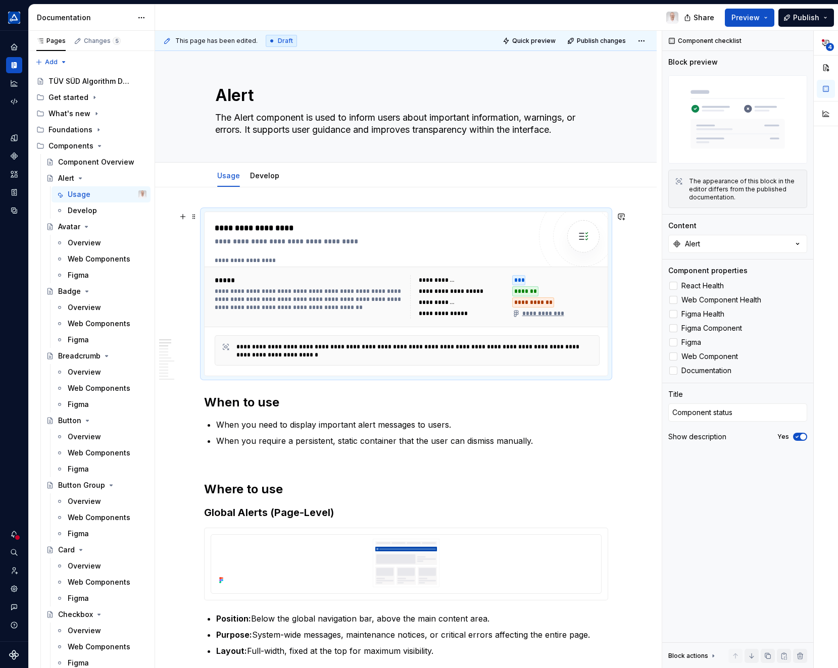
click at [462, 245] on div "**********" at bounding box center [373, 241] width 316 height 10
click at [402, 221] on div "**********" at bounding box center [406, 294] width 403 height 164
click at [706, 243] on button "Alert" at bounding box center [737, 244] width 139 height 18
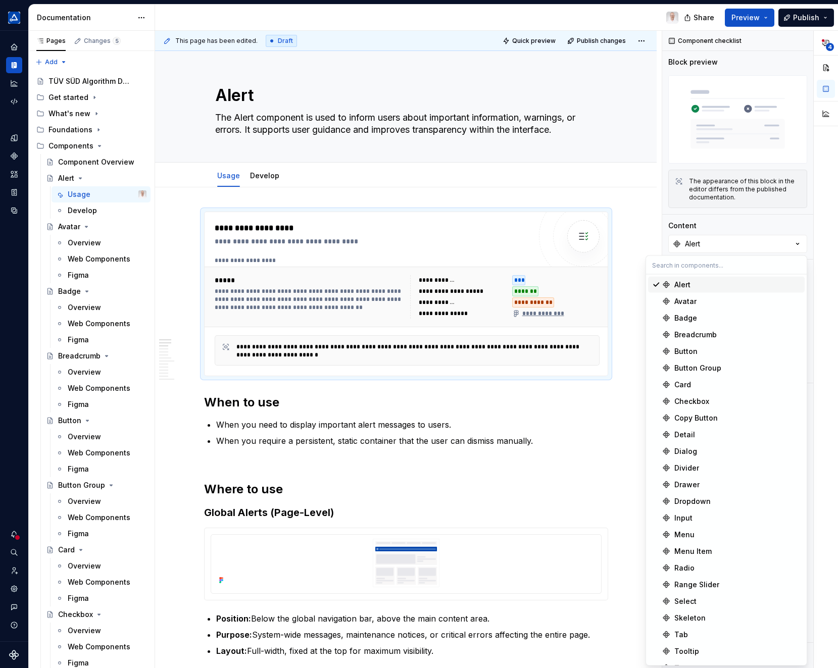
click at [660, 268] on input "text" at bounding box center [726, 265] width 161 height 18
click at [718, 229] on div "Content" at bounding box center [737, 226] width 139 height 10
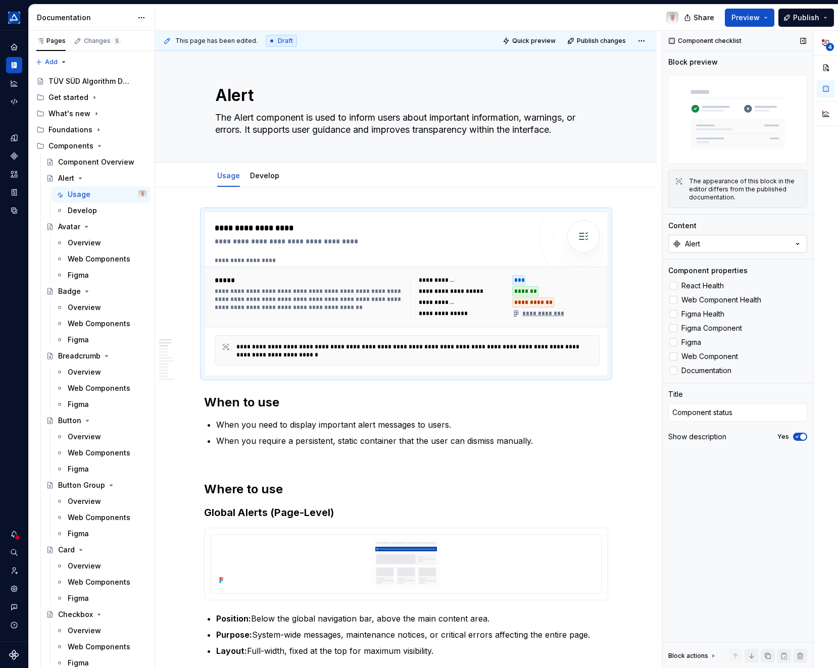
click at [713, 243] on button "Alert" at bounding box center [737, 244] width 139 height 18
click at [721, 230] on div "Content" at bounding box center [737, 226] width 139 height 10
click at [596, 171] on div "Usage Develop Add tab" at bounding box center [406, 176] width 394 height 22
click at [287, 231] on div "**********" at bounding box center [373, 228] width 316 height 12
click at [276, 245] on div "**********" at bounding box center [373, 241] width 316 height 10
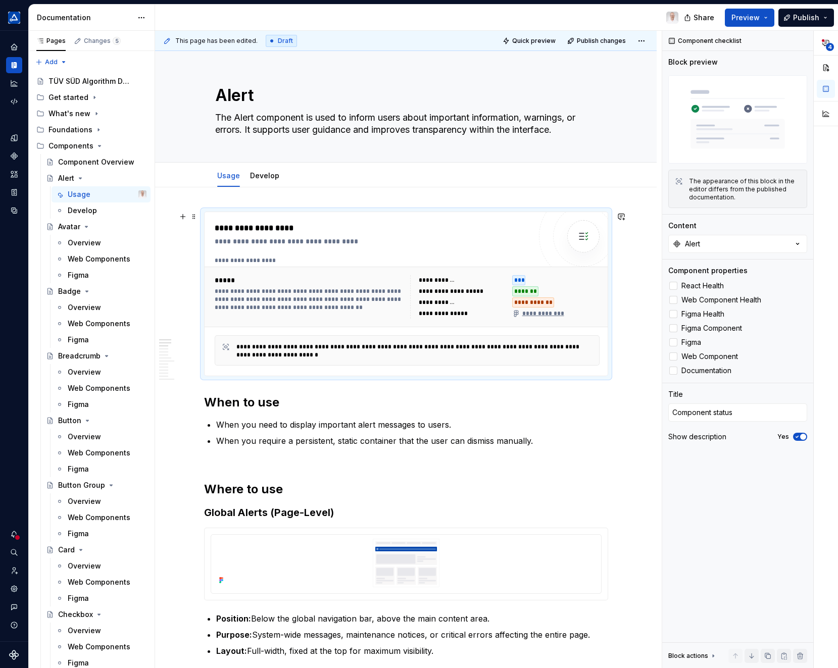
click at [284, 231] on div "**********" at bounding box center [373, 228] width 316 height 12
click at [274, 243] on div "**********" at bounding box center [373, 241] width 316 height 10
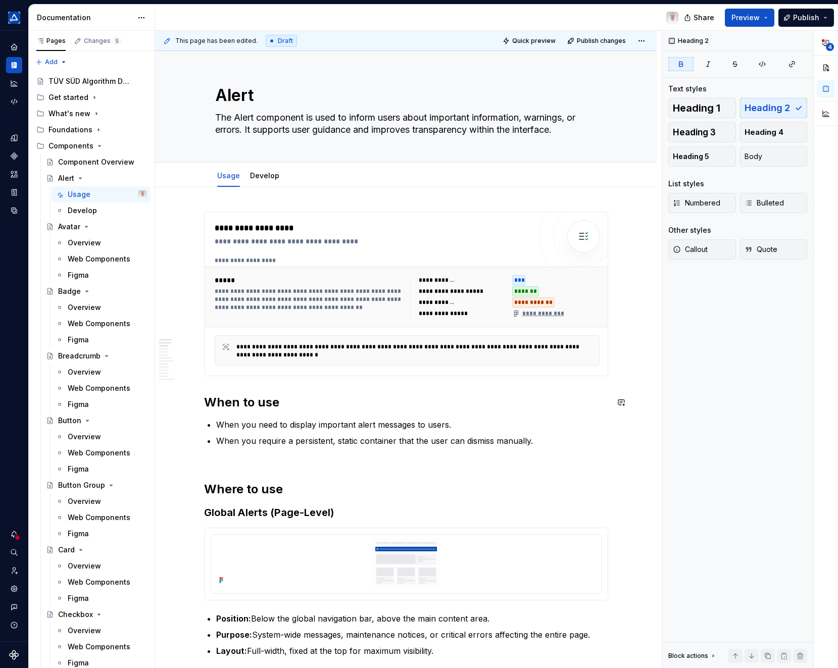
click at [183, 402] on button "button" at bounding box center [183, 403] width 14 height 14
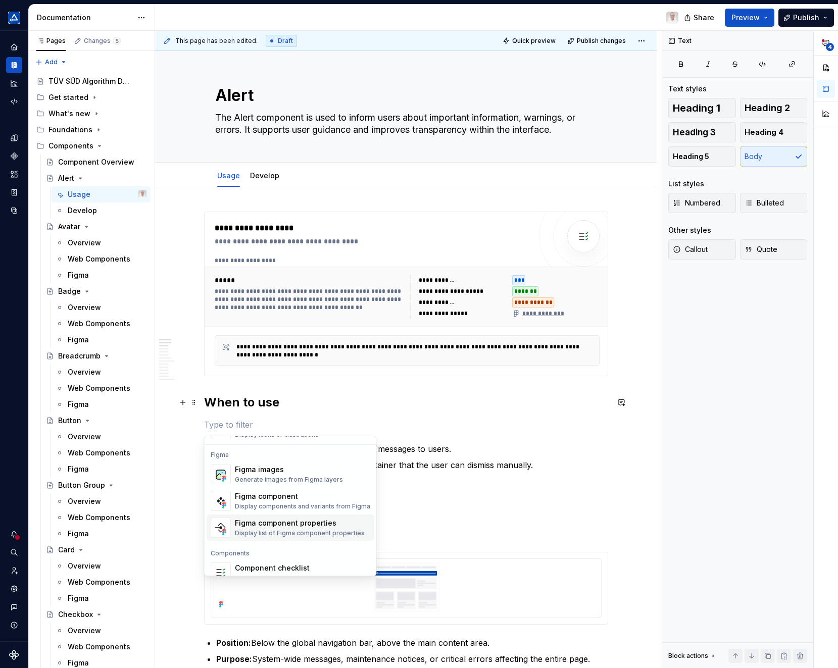
scroll to position [942, 0]
click at [280, 519] on div "Figma component properties" at bounding box center [300, 521] width 130 height 10
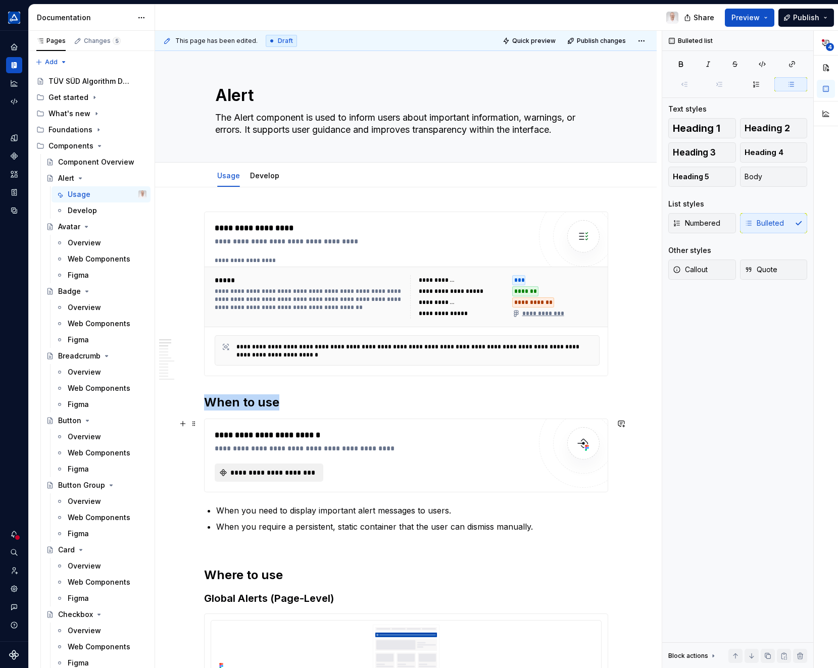
click at [292, 469] on span "**********" at bounding box center [272, 473] width 87 height 10
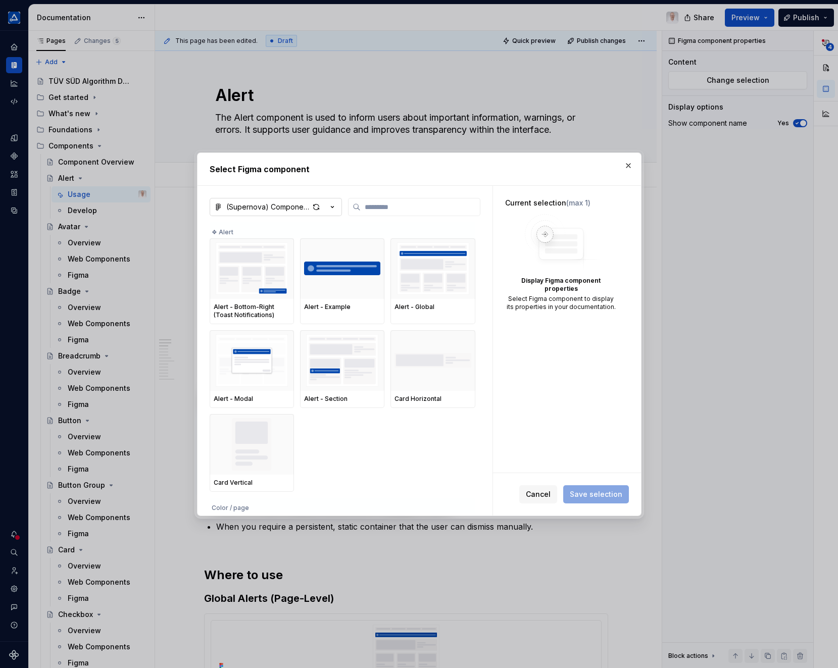
click at [331, 205] on icon "button" at bounding box center [332, 207] width 10 height 10
click at [300, 244] on div "TÜV SÜD Base Components" at bounding box center [287, 243] width 99 height 10
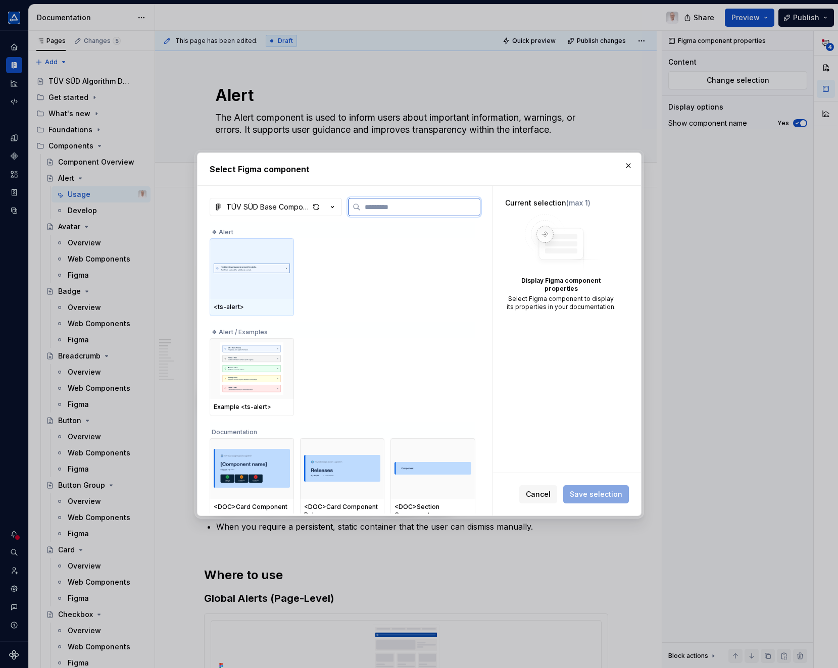
click at [264, 265] on img at bounding box center [252, 268] width 76 height 39
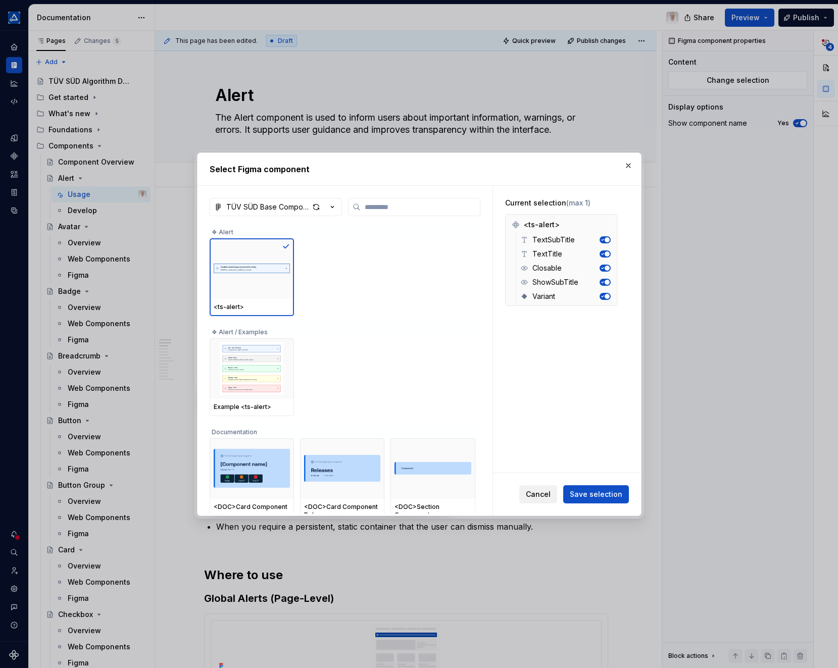
click at [545, 494] on span "Cancel" at bounding box center [538, 495] width 25 height 10
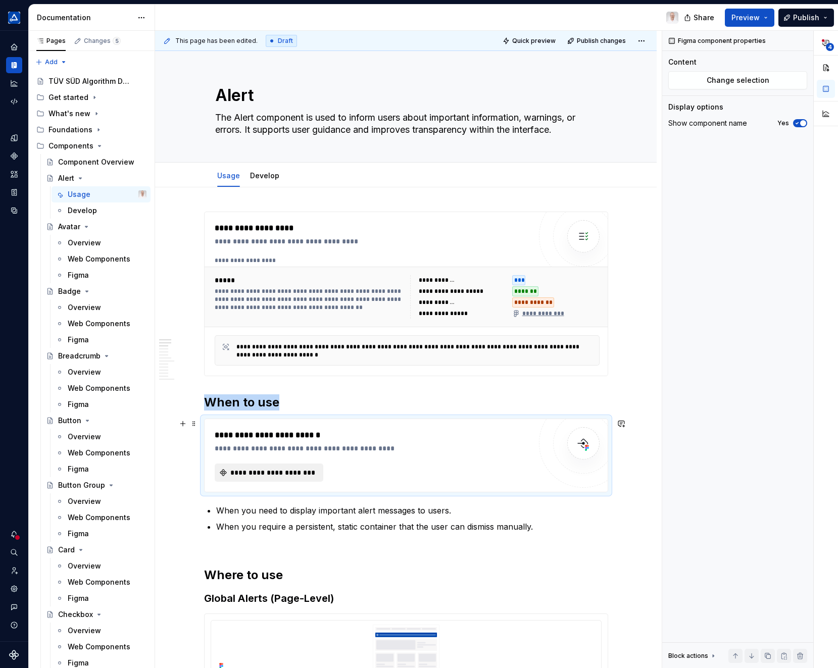
click at [288, 477] on span "**********" at bounding box center [272, 473] width 87 height 10
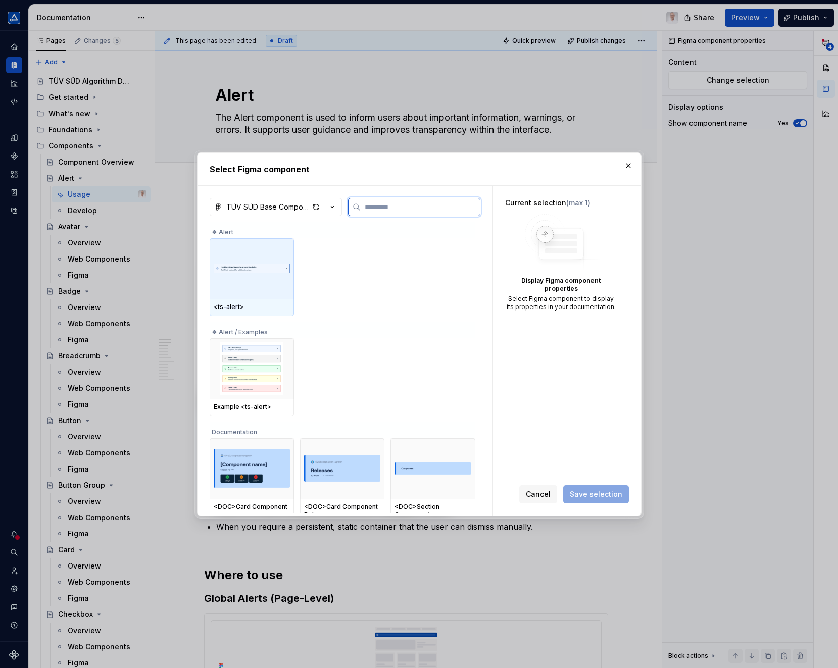
click at [263, 270] on img at bounding box center [252, 268] width 76 height 39
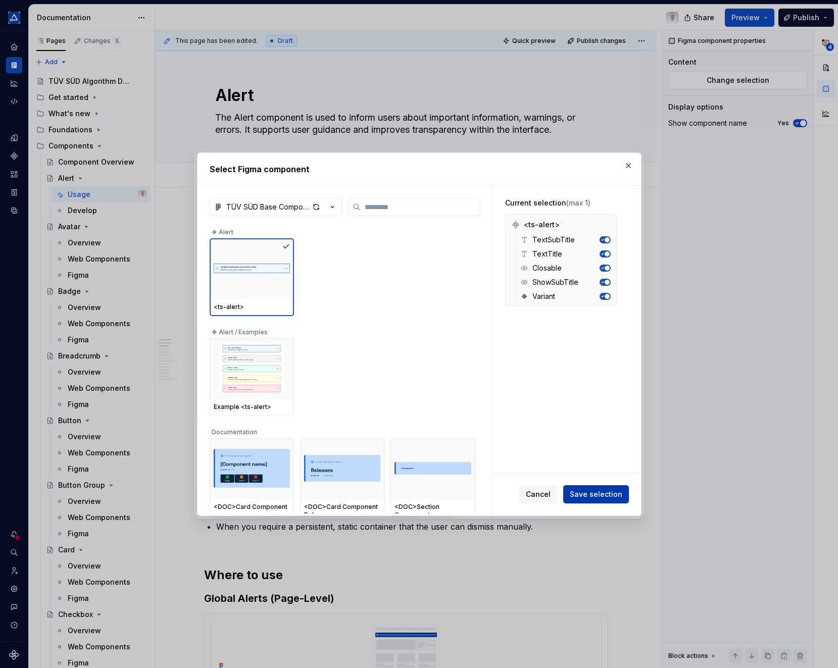
click at [591, 491] on span "Save selection" at bounding box center [596, 495] width 53 height 10
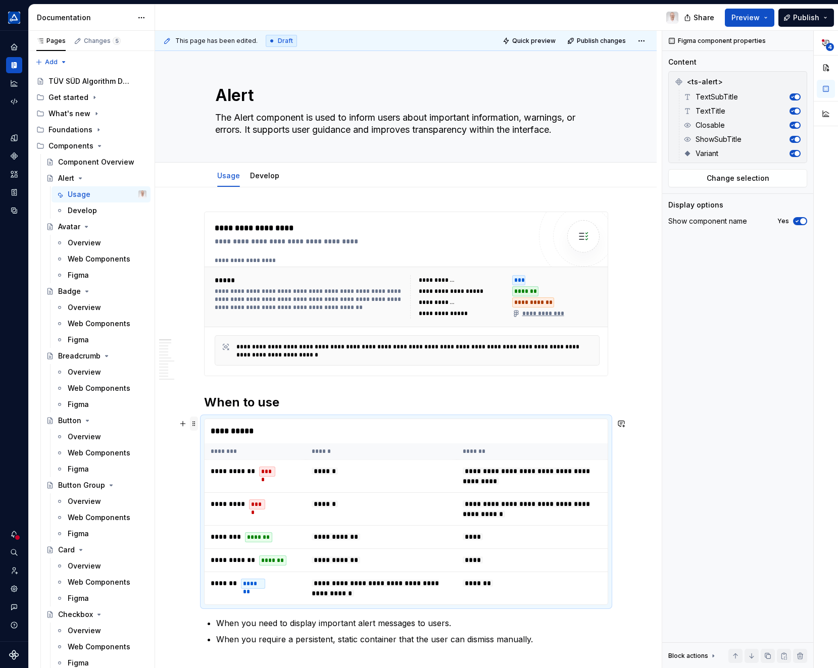
click at [194, 424] on span at bounding box center [194, 424] width 8 height 14
click at [223, 516] on div "Delete" at bounding box center [242, 516] width 66 height 10
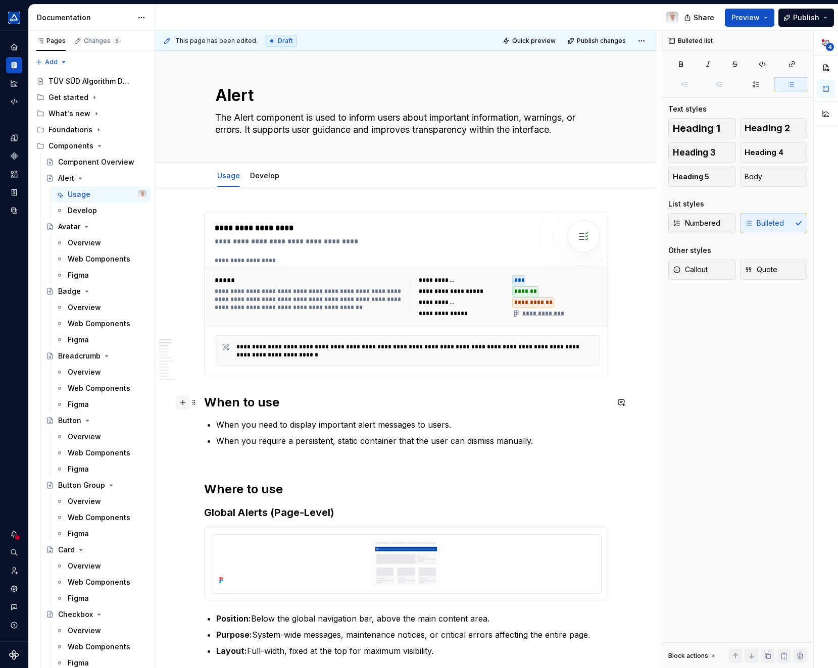
click at [180, 406] on button "button" at bounding box center [183, 403] width 14 height 14
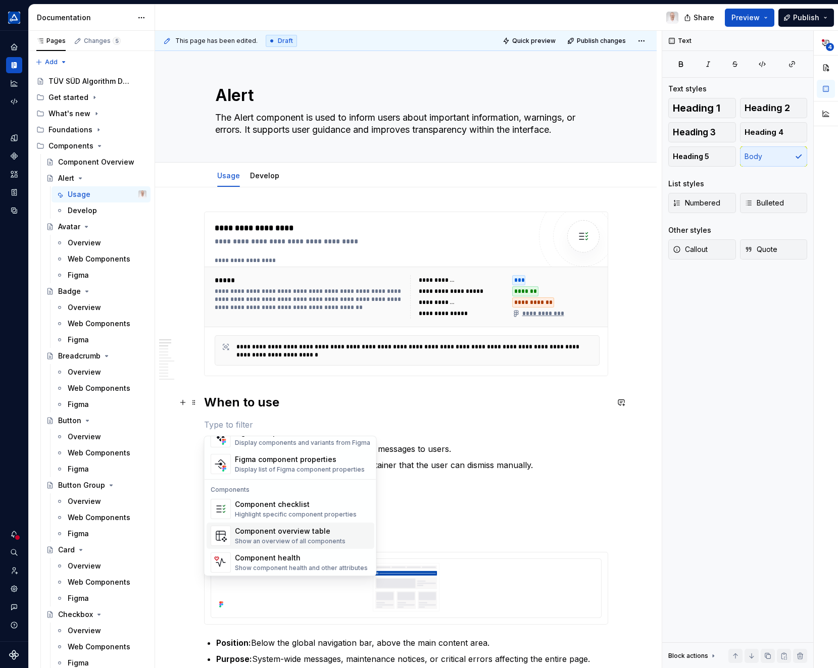
scroll to position [1006, 0]
click at [250, 560] on div "Component health" at bounding box center [301, 556] width 133 height 10
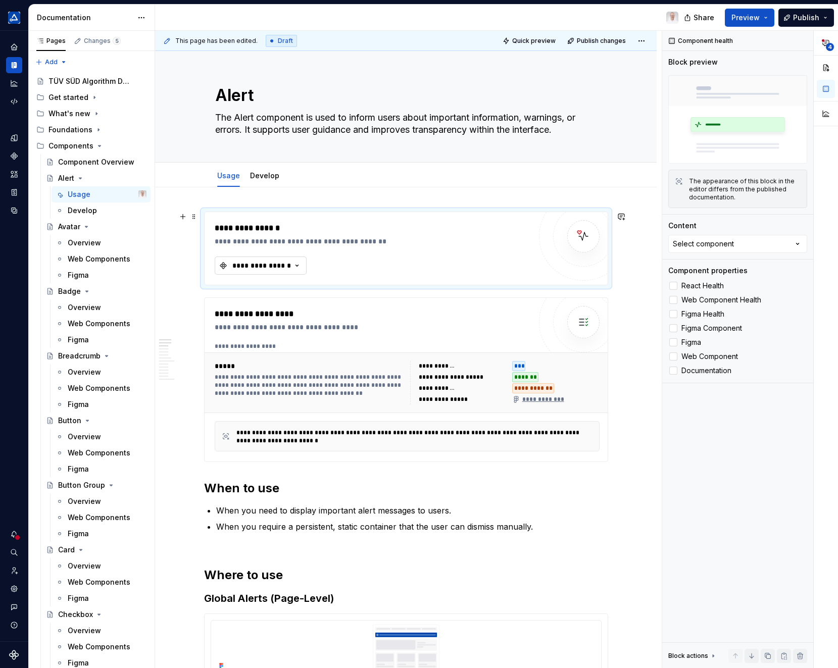
click at [267, 263] on div "**********" at bounding box center [261, 266] width 61 height 10
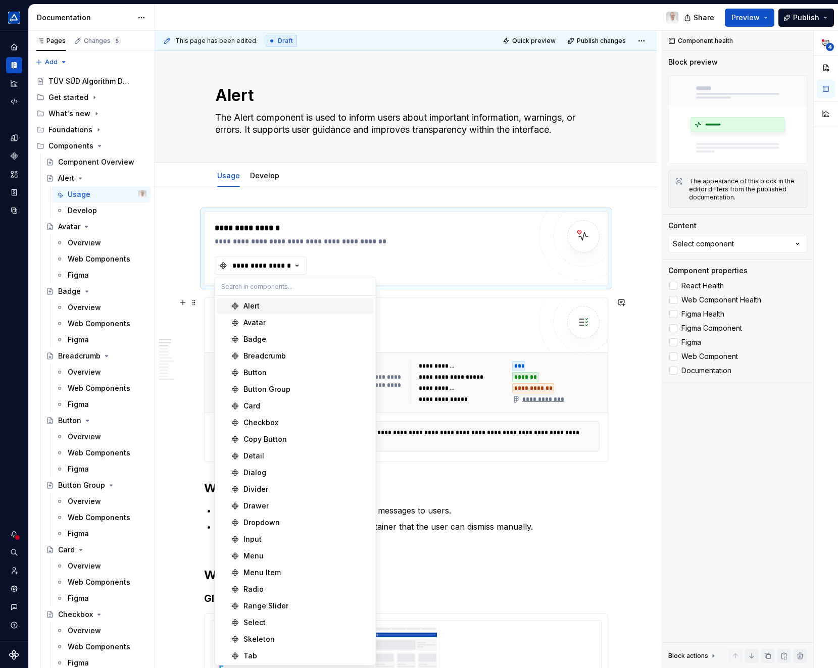
click at [261, 306] on div "Alert" at bounding box center [307, 306] width 126 height 10
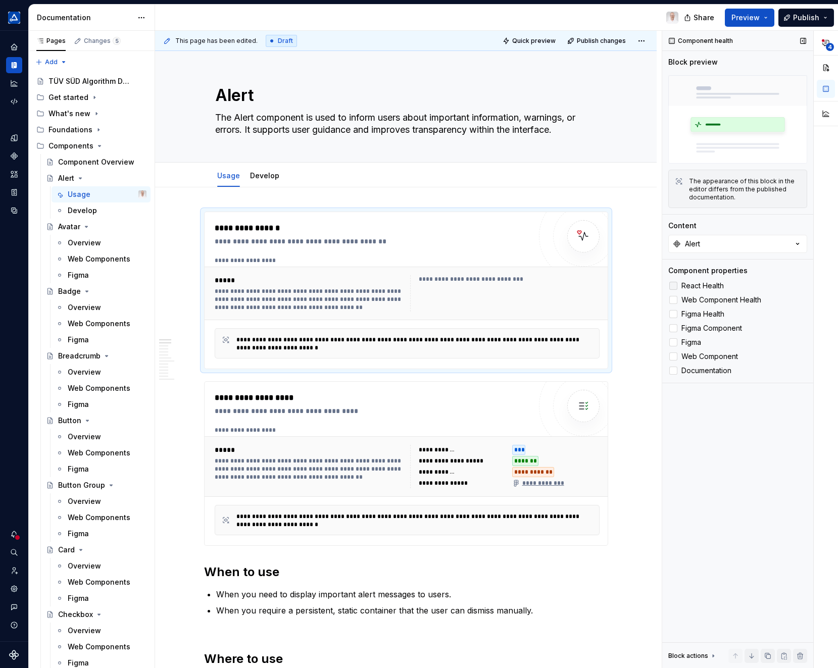
click at [675, 288] on div at bounding box center [673, 286] width 8 height 8
click at [673, 299] on div at bounding box center [673, 300] width 8 height 8
click at [674, 314] on div at bounding box center [673, 314] width 8 height 8
click at [676, 329] on div at bounding box center [673, 328] width 8 height 8
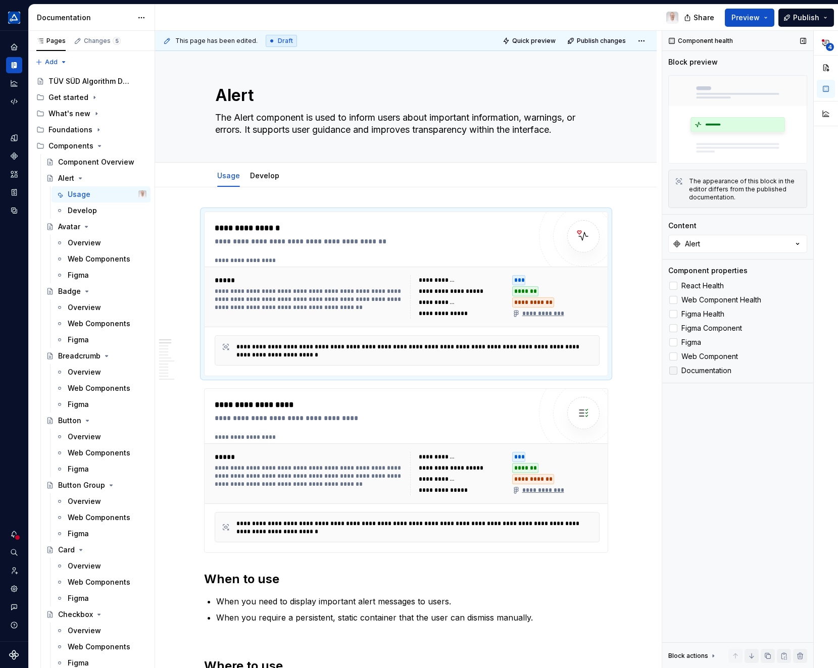
click at [677, 371] on div at bounding box center [673, 371] width 8 height 8
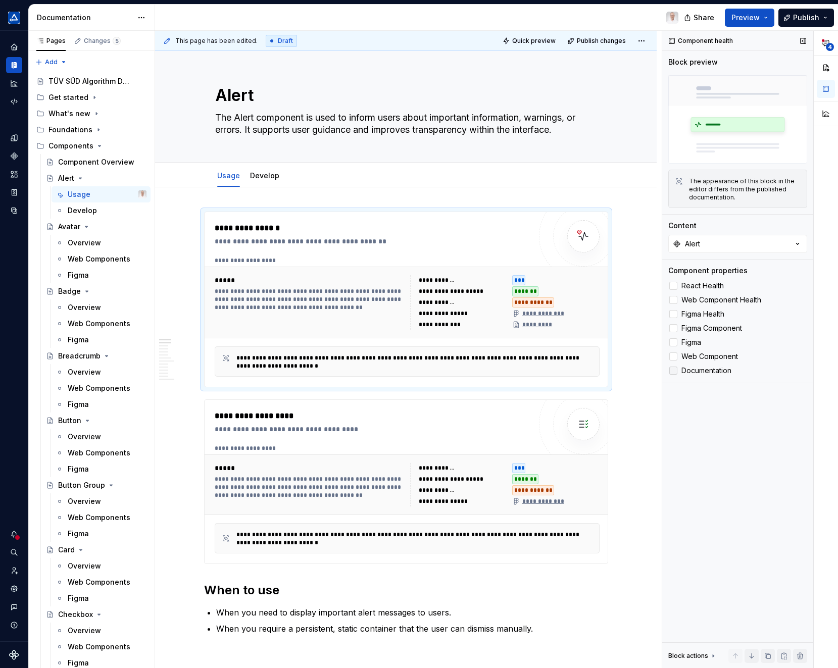
click at [673, 371] on icon at bounding box center [673, 371] width 0 height 0
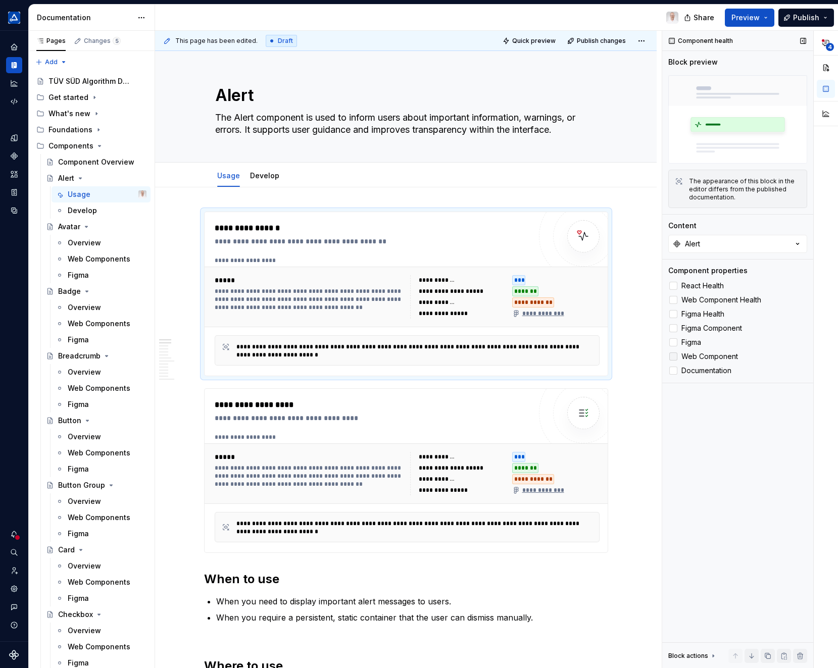
click at [674, 358] on div at bounding box center [673, 357] width 8 height 8
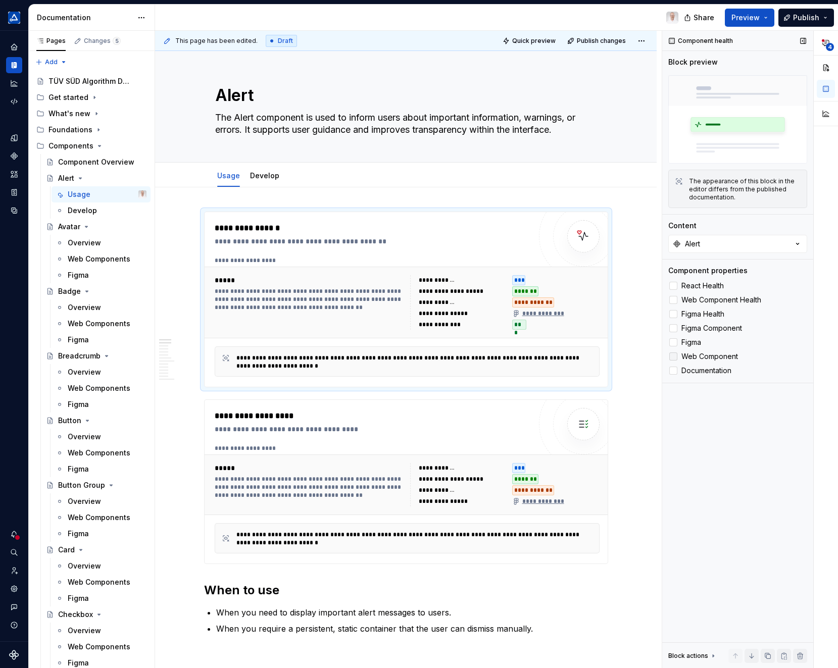
click at [673, 357] on icon at bounding box center [673, 357] width 0 height 0
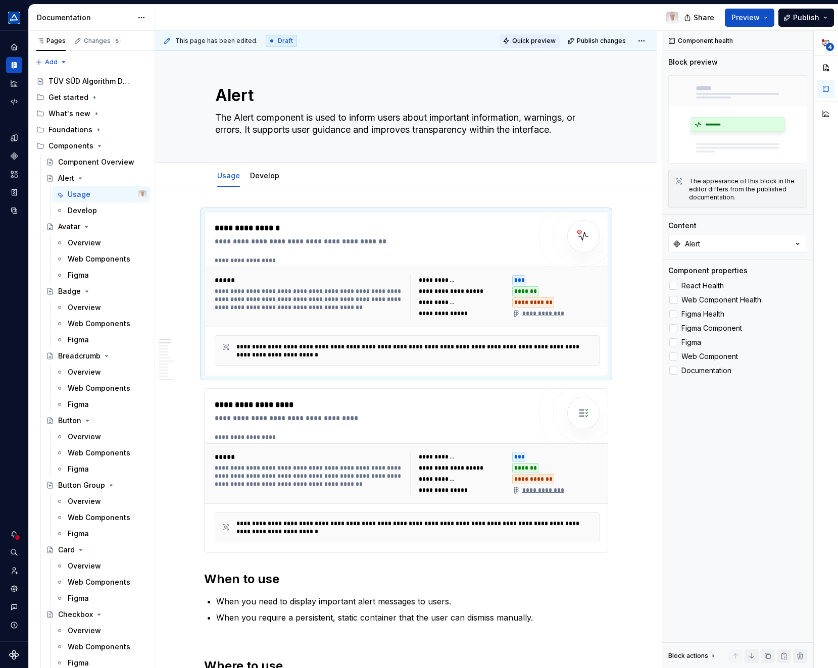
click at [527, 41] on span "Quick preview" at bounding box center [533, 41] width 43 height 8
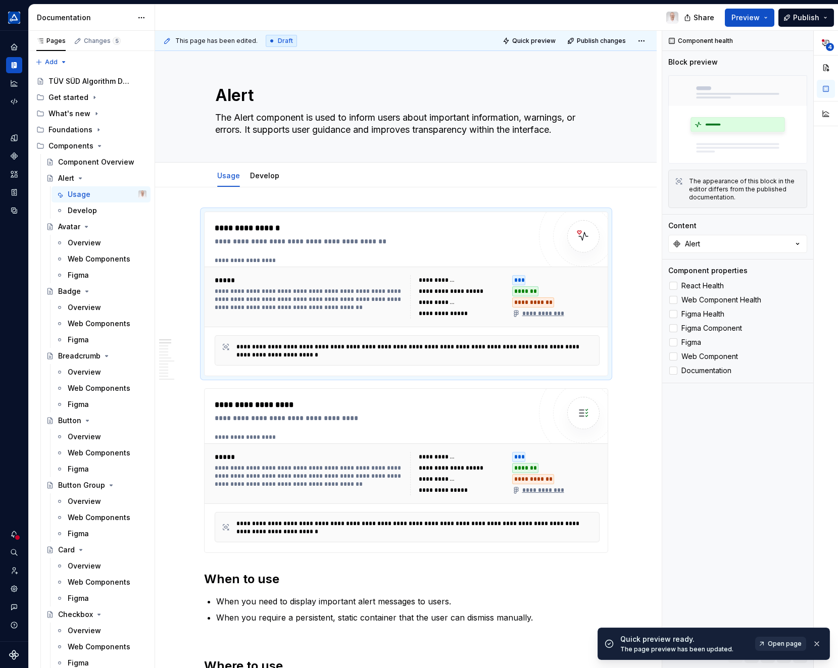
click at [788, 644] on span "Open page" at bounding box center [785, 644] width 34 height 8
click at [583, 233] on img at bounding box center [583, 236] width 20 height 20
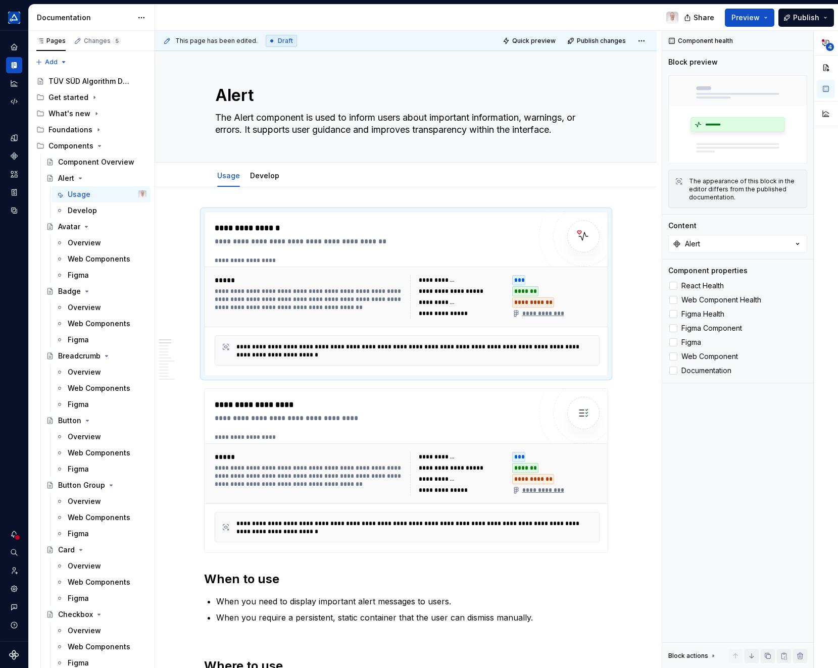
type textarea "*"
